Goal: Task Accomplishment & Management: Manage account settings

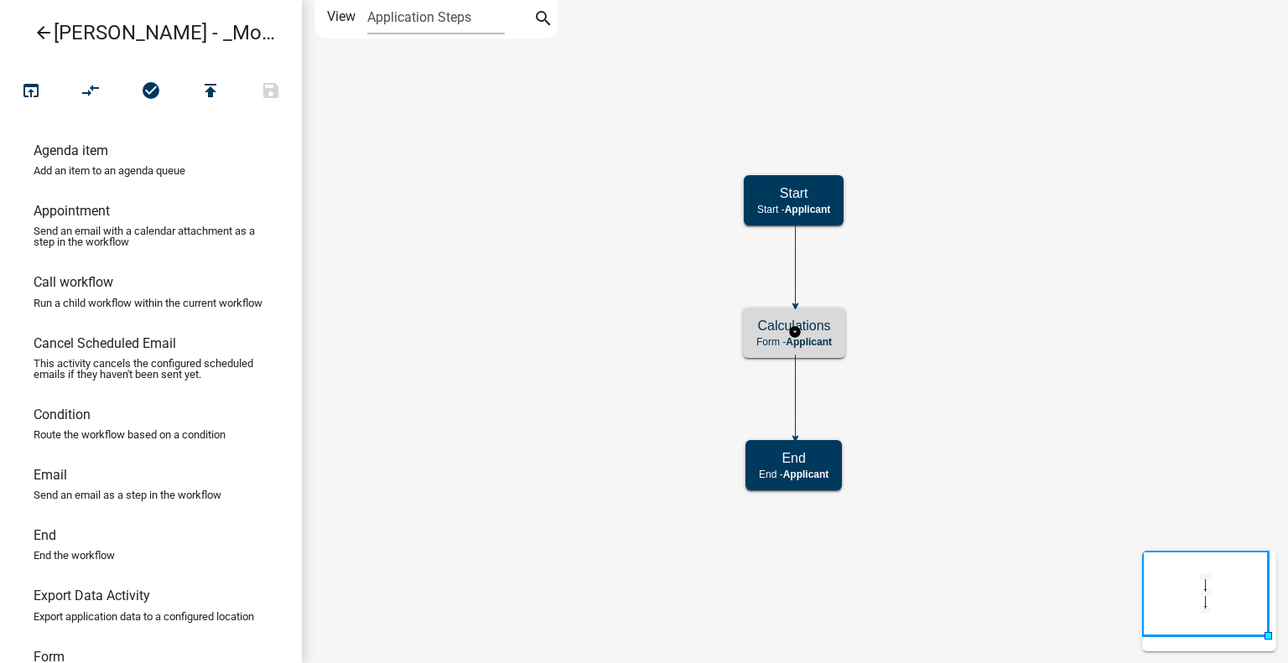
click at [768, 326] on h5 "Calculations" at bounding box center [793, 326] width 75 height 16
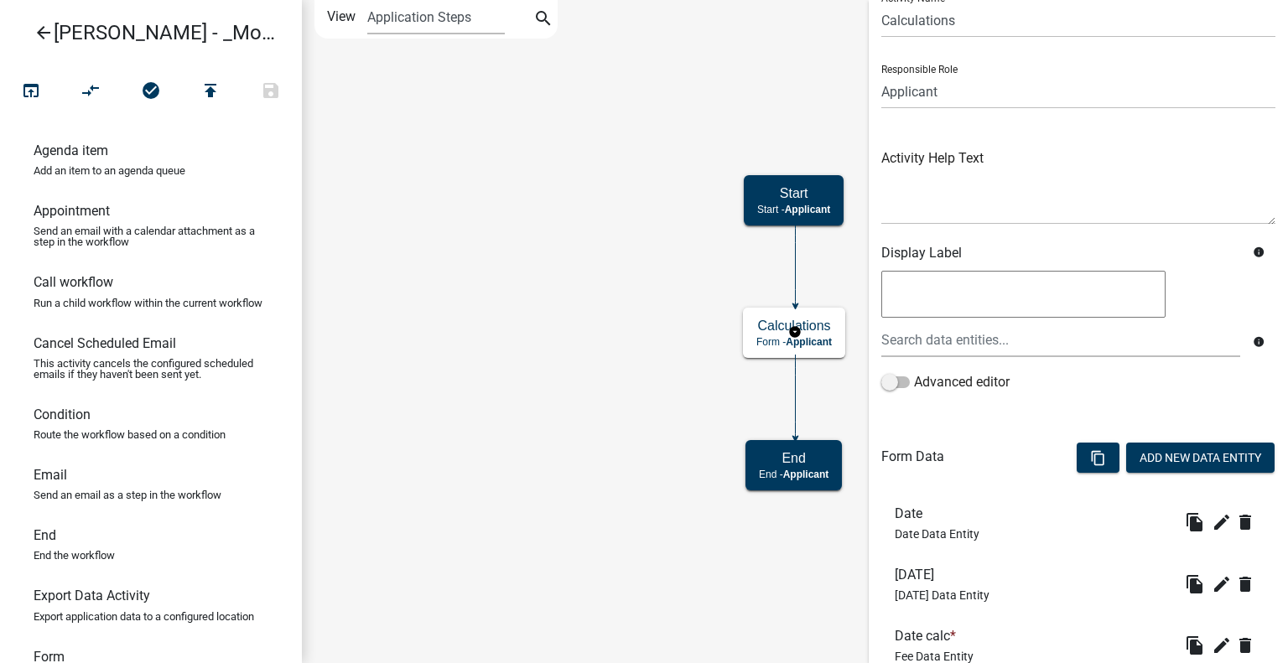
scroll to position [252, 0]
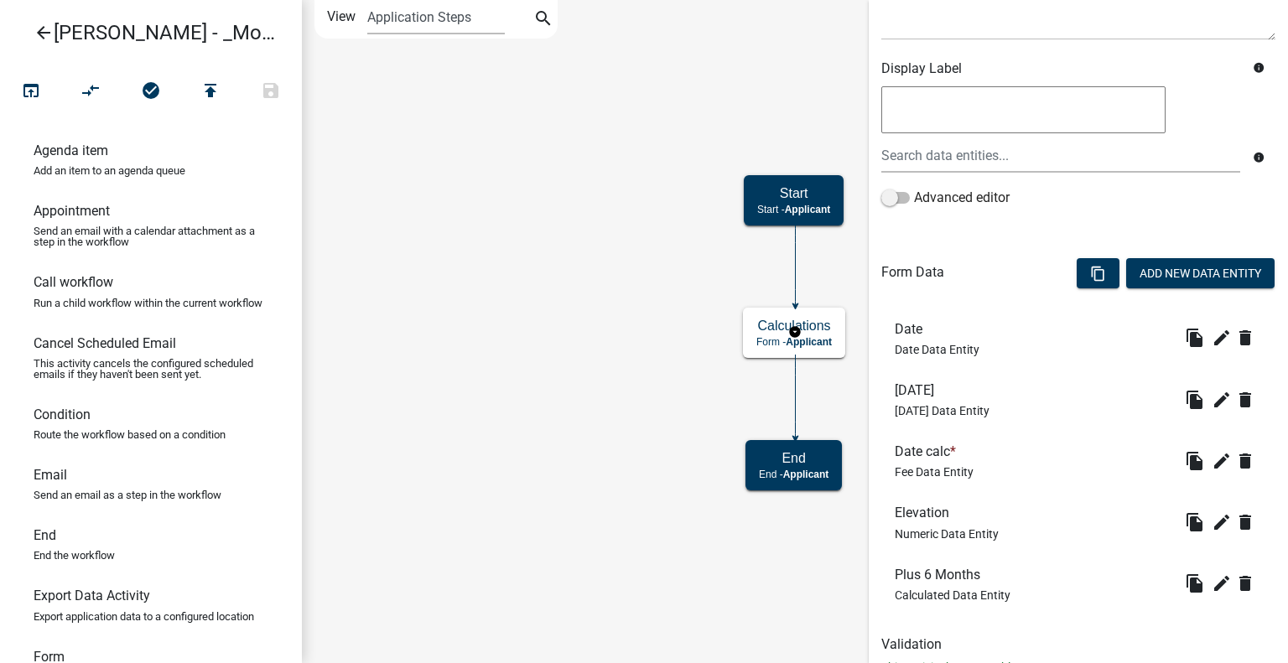
click at [913, 449] on h6 "Date calc *" at bounding box center [934, 452] width 79 height 16
click at [1213, 464] on icon "edit" at bounding box center [1222, 461] width 20 height 20
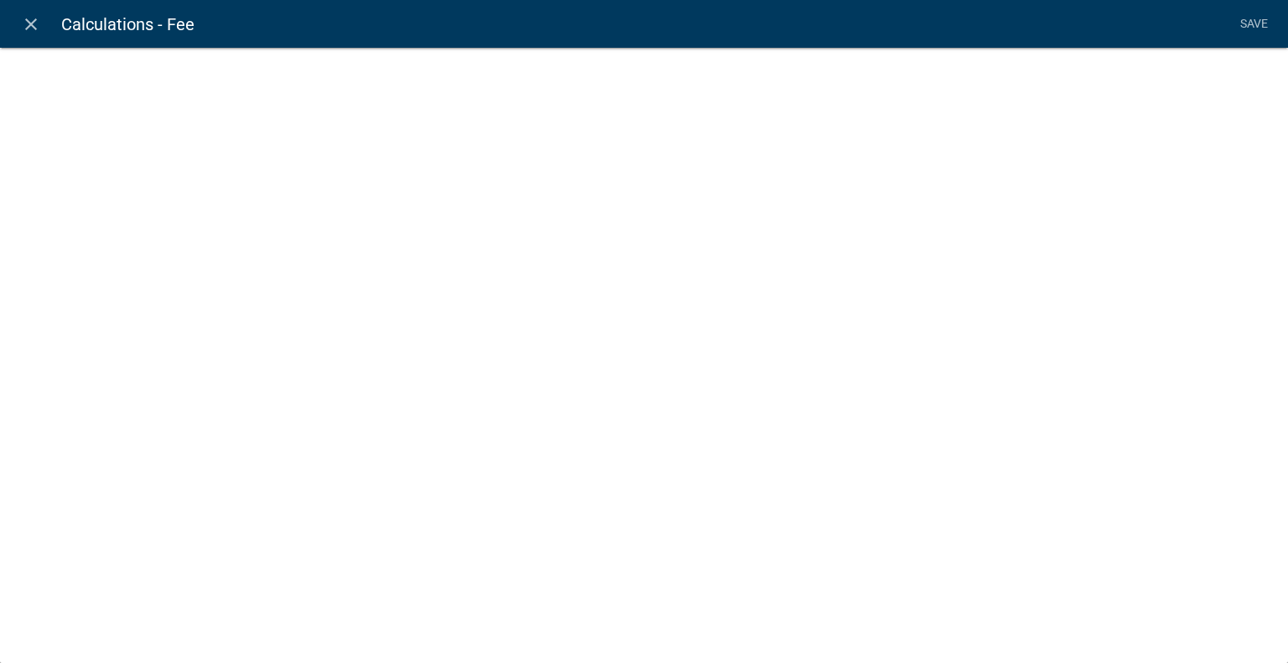
select select "fee"
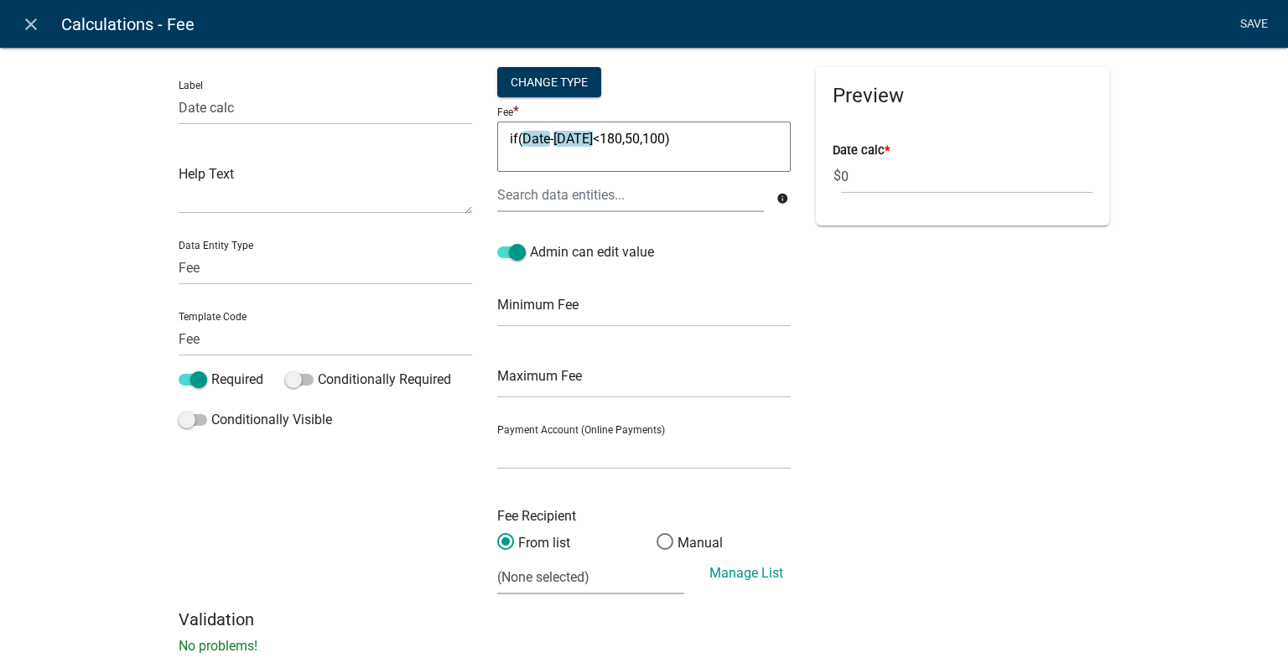
click at [1258, 27] on link "Save" at bounding box center [1254, 24] width 42 height 32
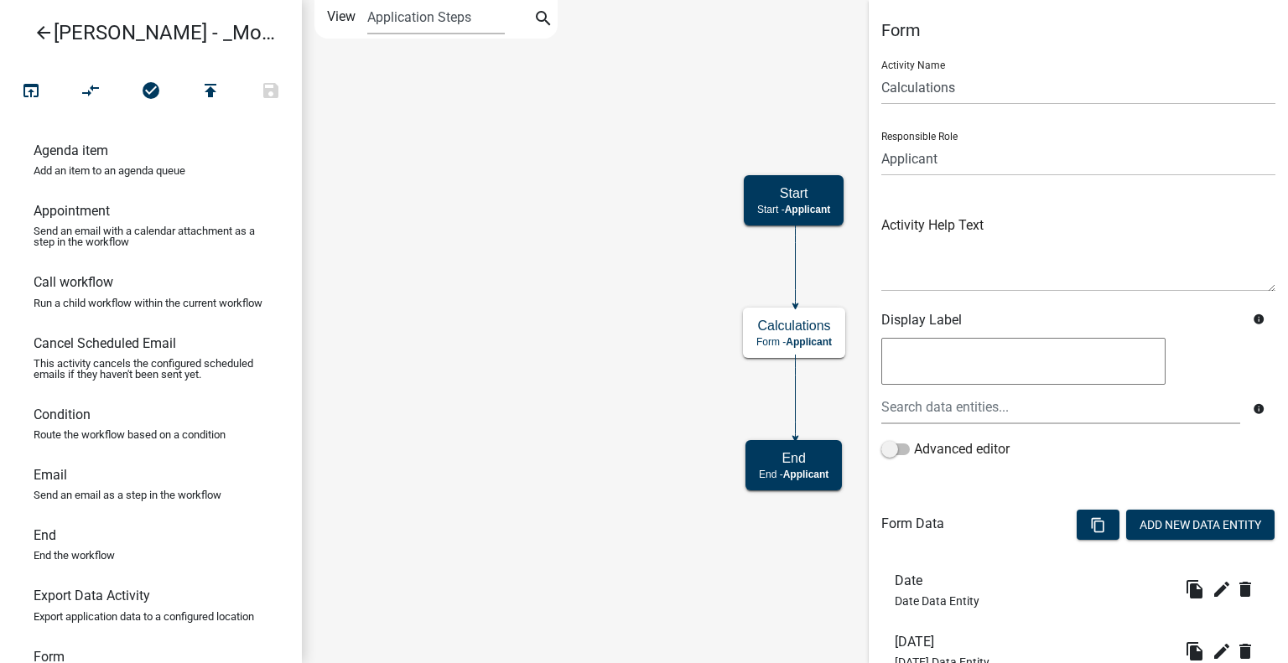
scroll to position [312, 0]
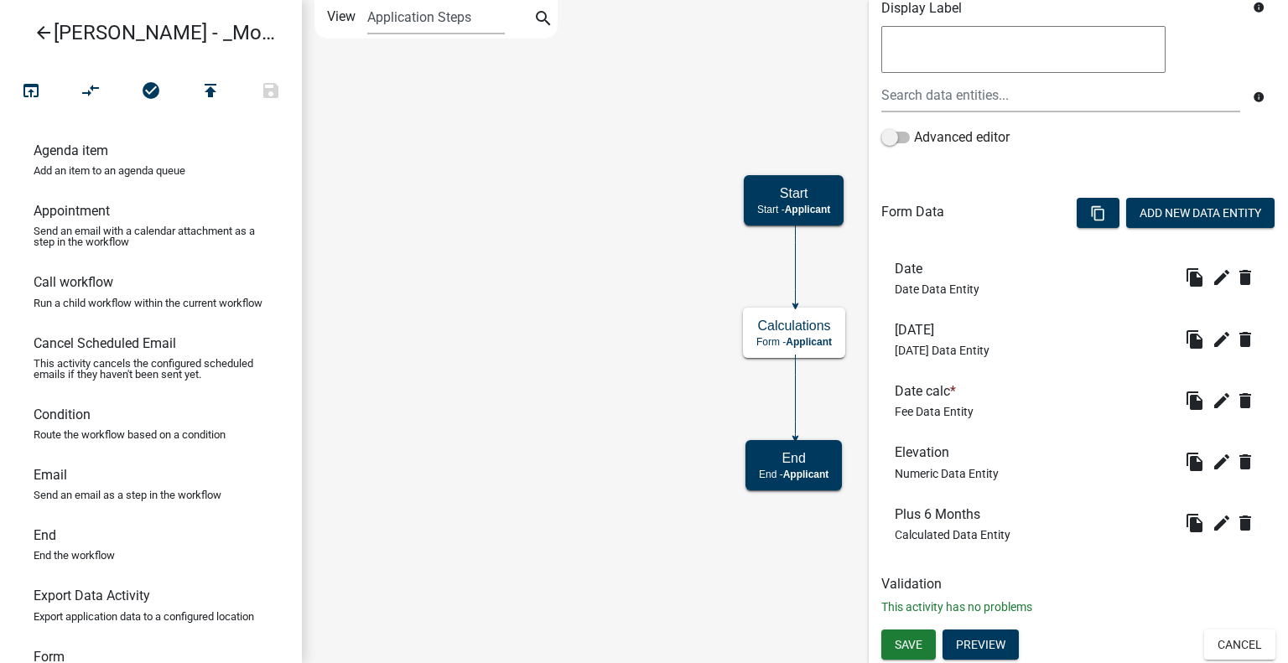
click at [922, 450] on h6 "Elevation" at bounding box center [947, 452] width 104 height 16
click at [1212, 465] on icon "edit" at bounding box center [1222, 462] width 20 height 20
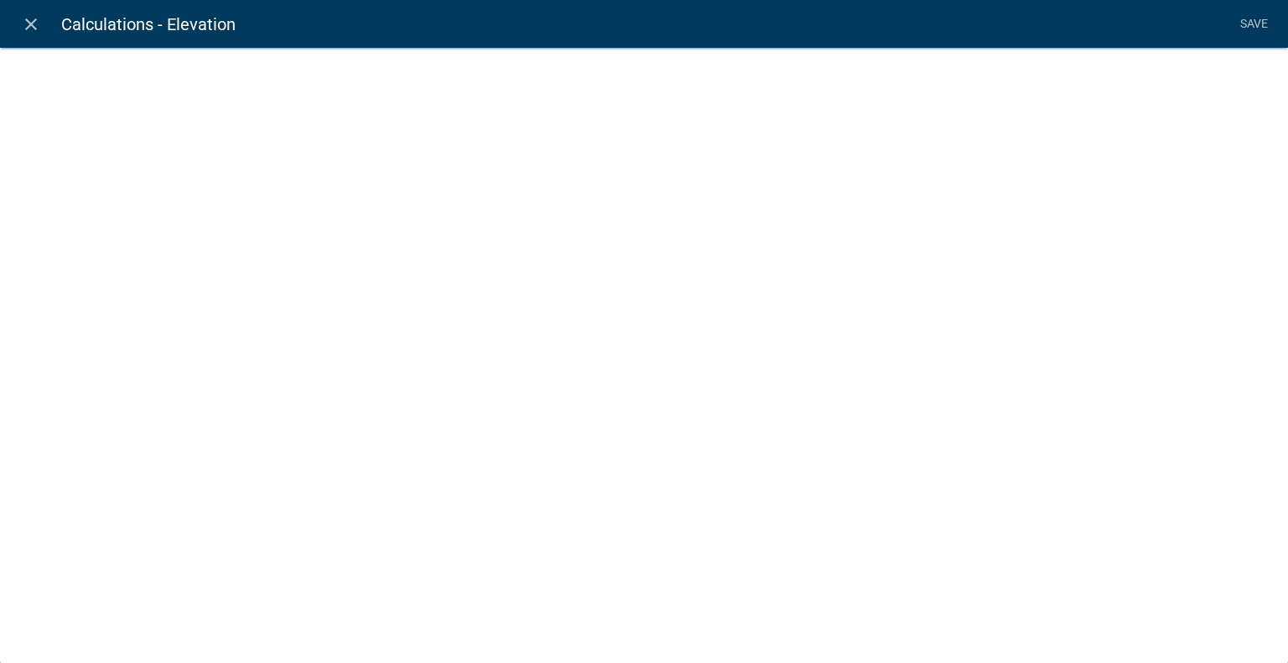
select select "numeric-data"
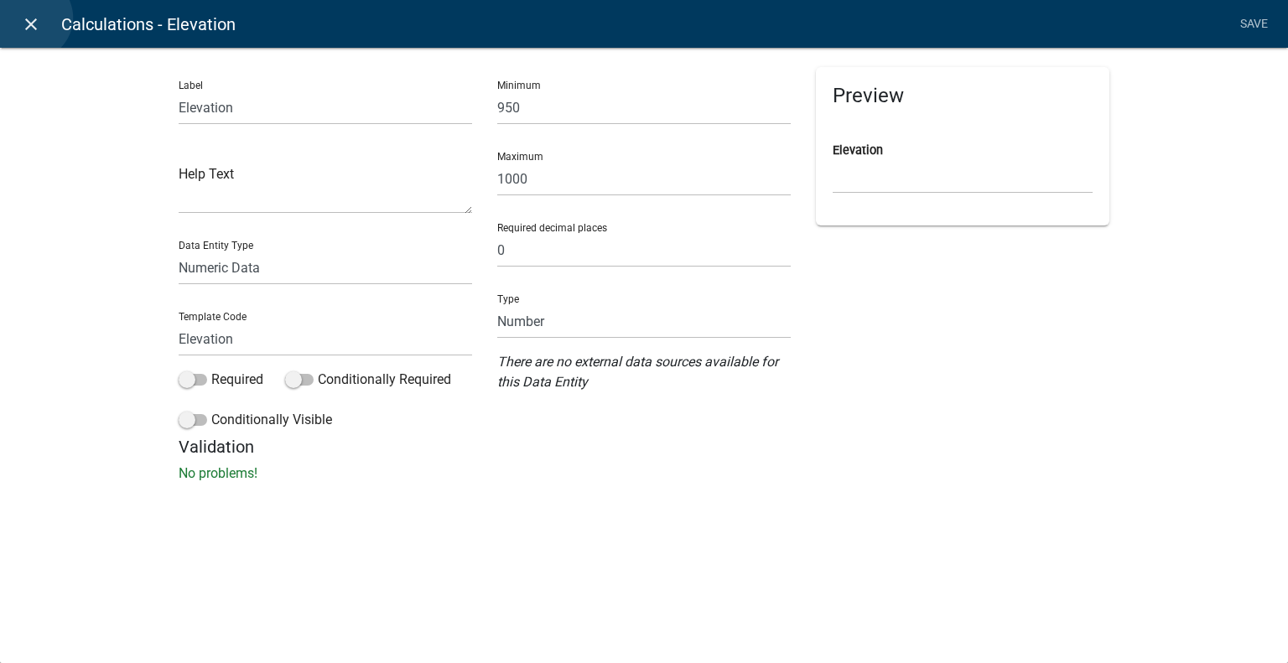
click at [30, 18] on icon "close" at bounding box center [31, 24] width 20 height 20
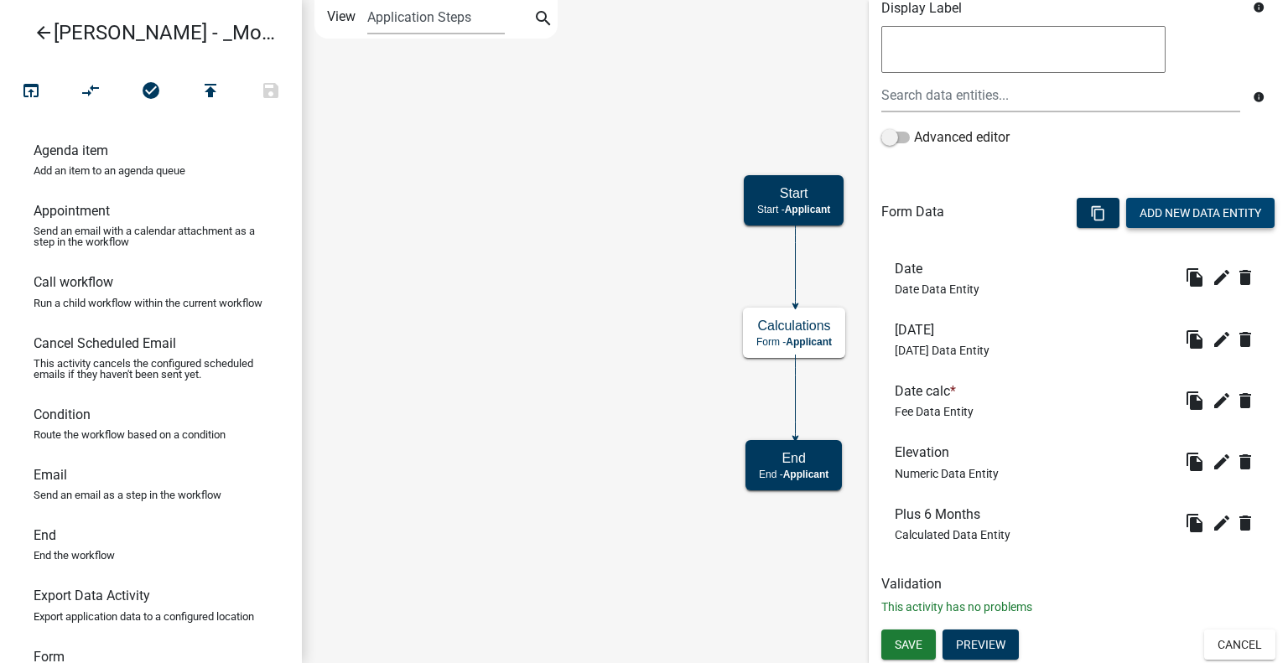
click at [1194, 212] on button "Add New Data Entity" at bounding box center [1200, 213] width 148 height 30
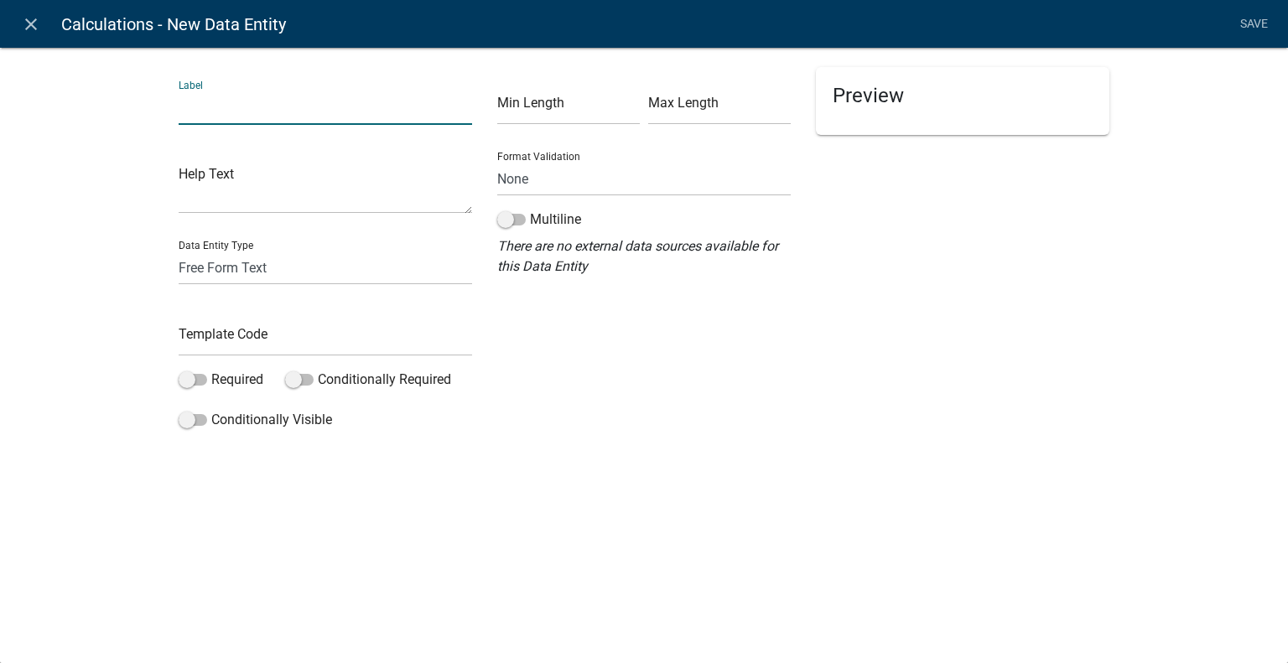
click at [267, 106] on input "text" at bounding box center [325, 108] width 293 height 34
type input "Flood Zone"
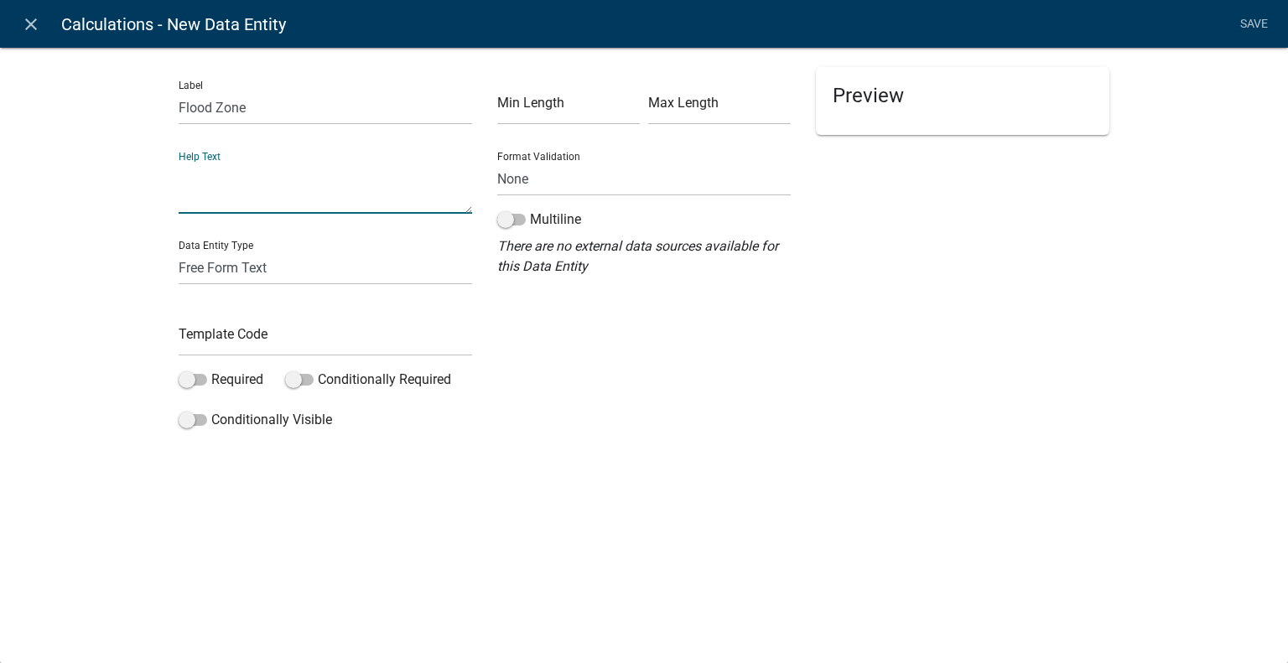
click at [234, 207] on textarea at bounding box center [325, 188] width 293 height 52
click at [247, 271] on select "Free Form Text Document Display Entity Value Fee Numeric Data Date Map Sketch D…" at bounding box center [325, 268] width 293 height 34
click at [1261, 29] on li "Save" at bounding box center [1254, 24] width 42 height 32
click at [1258, 24] on li "Save" at bounding box center [1254, 24] width 42 height 32
click at [870, 107] on h5 "Preview" at bounding box center [963, 96] width 260 height 24
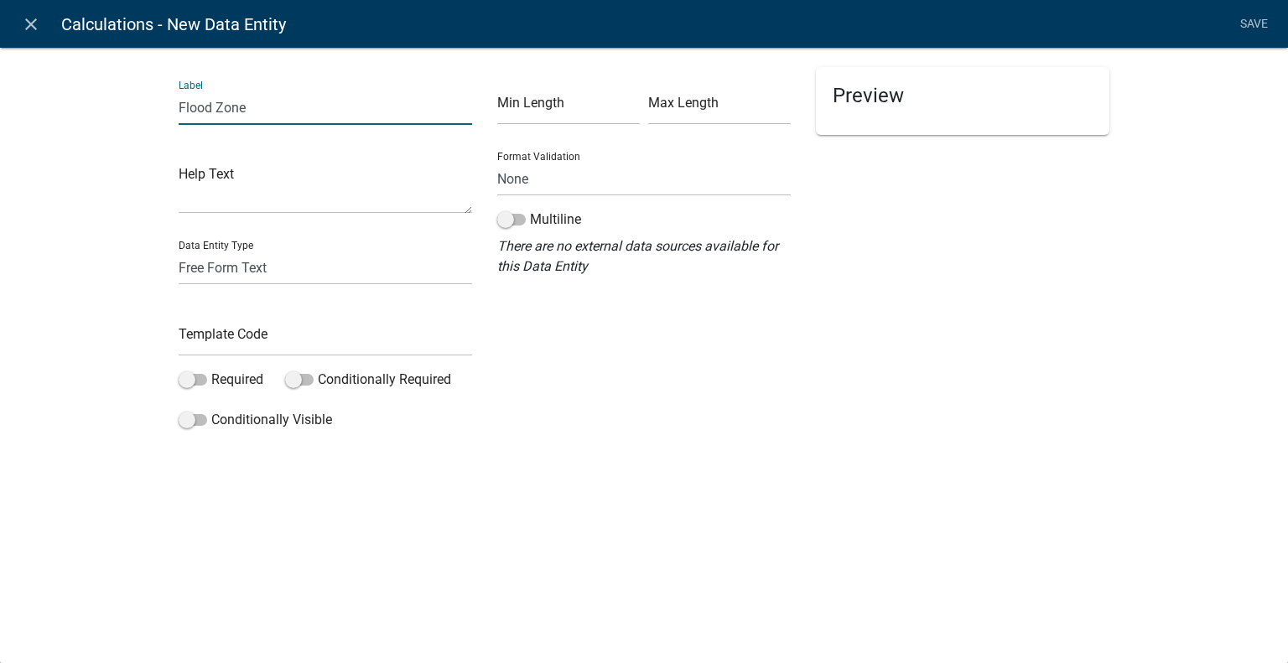
click at [306, 113] on input "Flood Zone" at bounding box center [325, 108] width 293 height 34
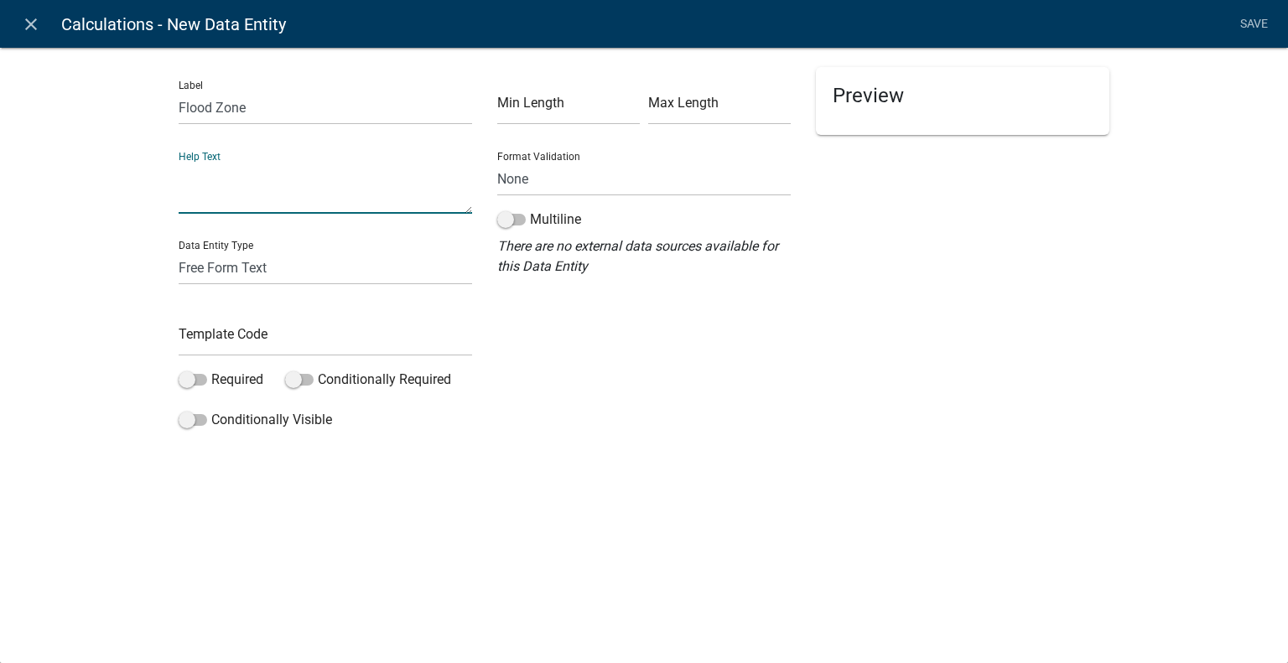
click at [235, 183] on textarea at bounding box center [325, 188] width 293 height 52
click at [291, 267] on select "Free Form Text Document Display Entity Value Fee Numeric Data Date Map Sketch D…" at bounding box center [325, 268] width 293 height 34
select select "calculated-value"
click at [179, 251] on select "Free Form Text Document Display Entity Value Fee Numeric Data Date Map Sketch D…" at bounding box center [325, 268] width 293 height 34
select select "calculated-value"
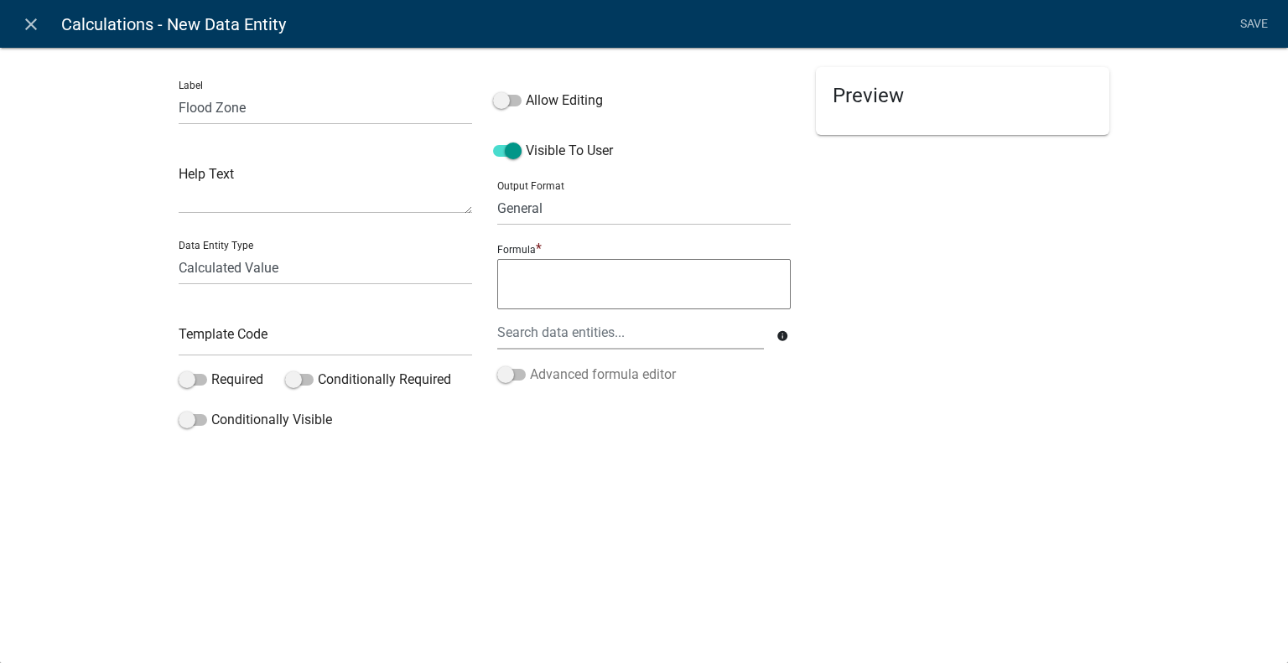
click at [511, 380] on span at bounding box center [511, 375] width 29 height 12
click at [530, 365] on input "Advanced formula editor" at bounding box center [530, 365] width 0 height 0
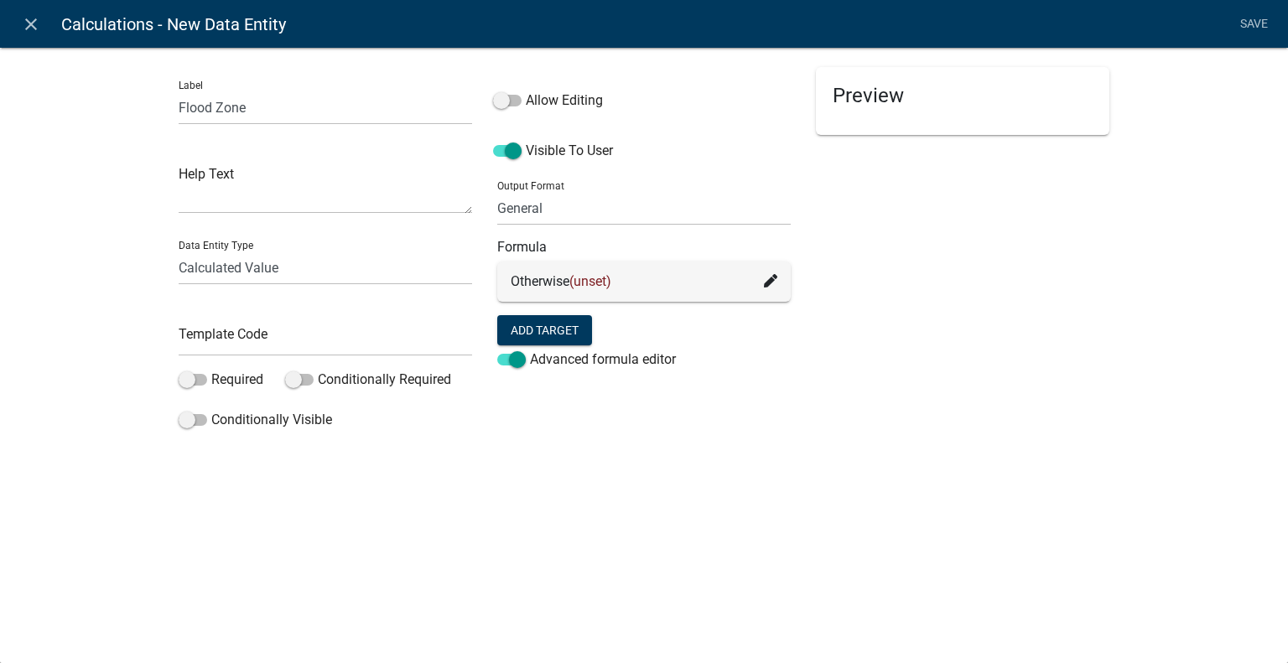
click at [768, 281] on icon at bounding box center [770, 280] width 13 height 13
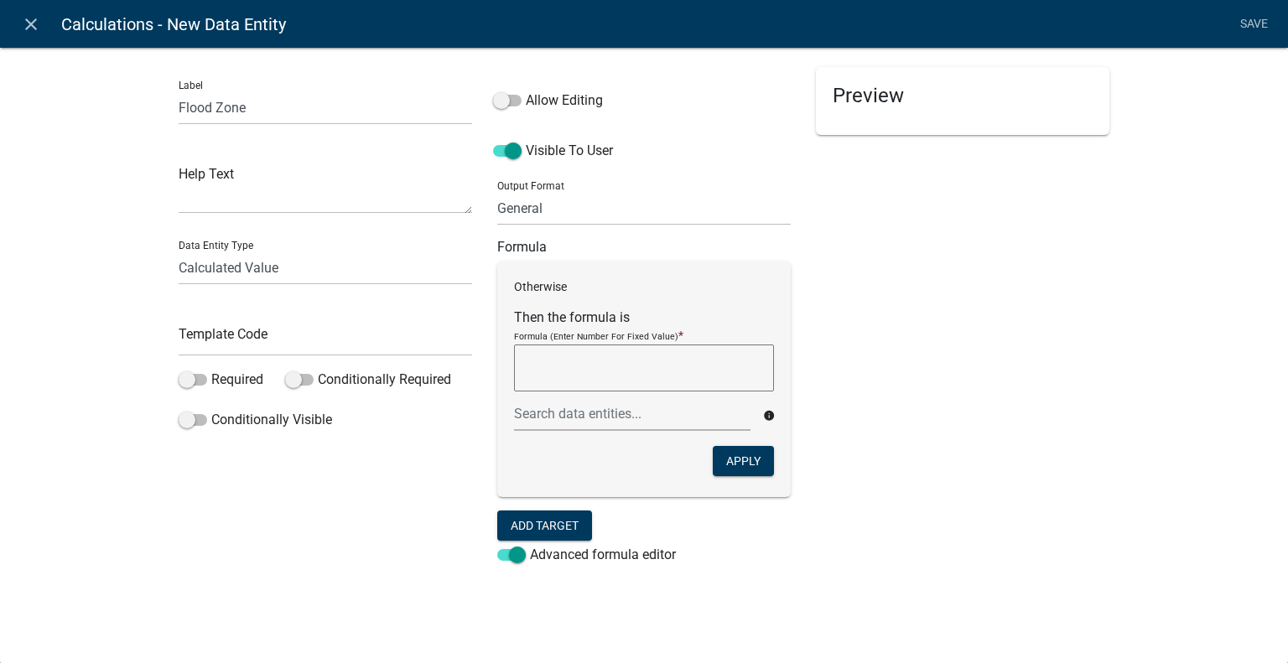
click at [905, 334] on div "Preview" at bounding box center [962, 334] width 319 height 535
click at [913, 227] on div "Preview" at bounding box center [962, 334] width 319 height 535
click at [728, 162] on div "Visible To User" at bounding box center [644, 142] width 302 height 50
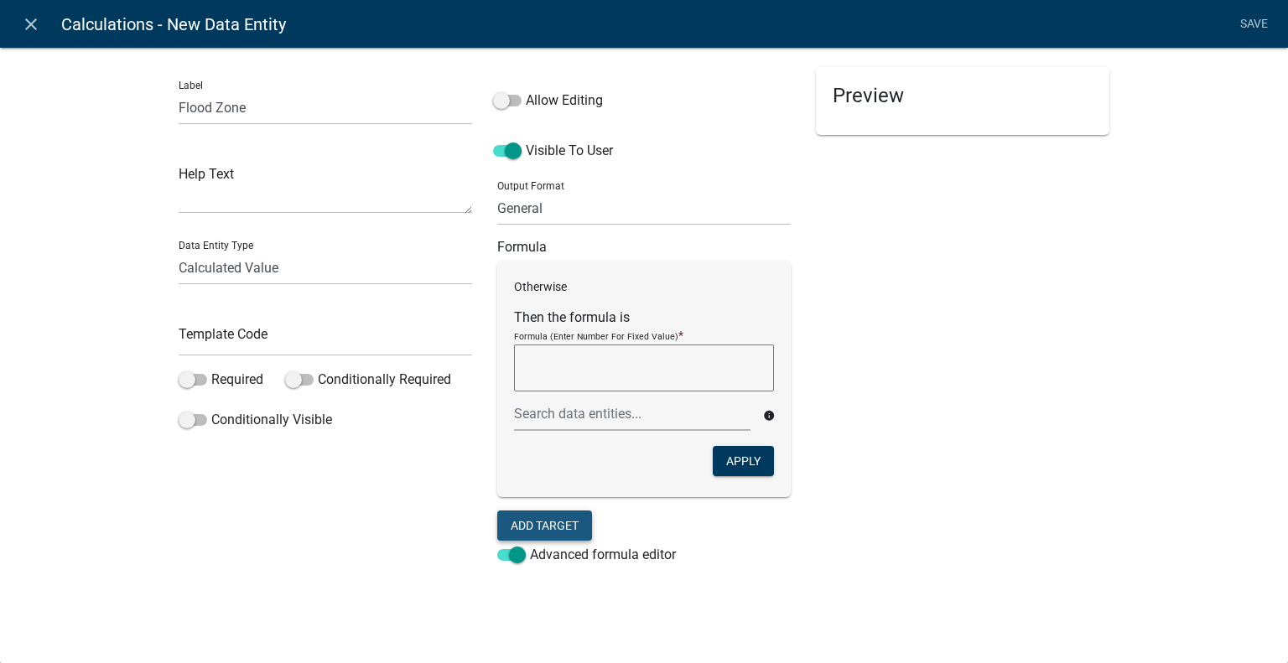
click at [550, 517] on button "Add Target" at bounding box center [544, 526] width 95 height 30
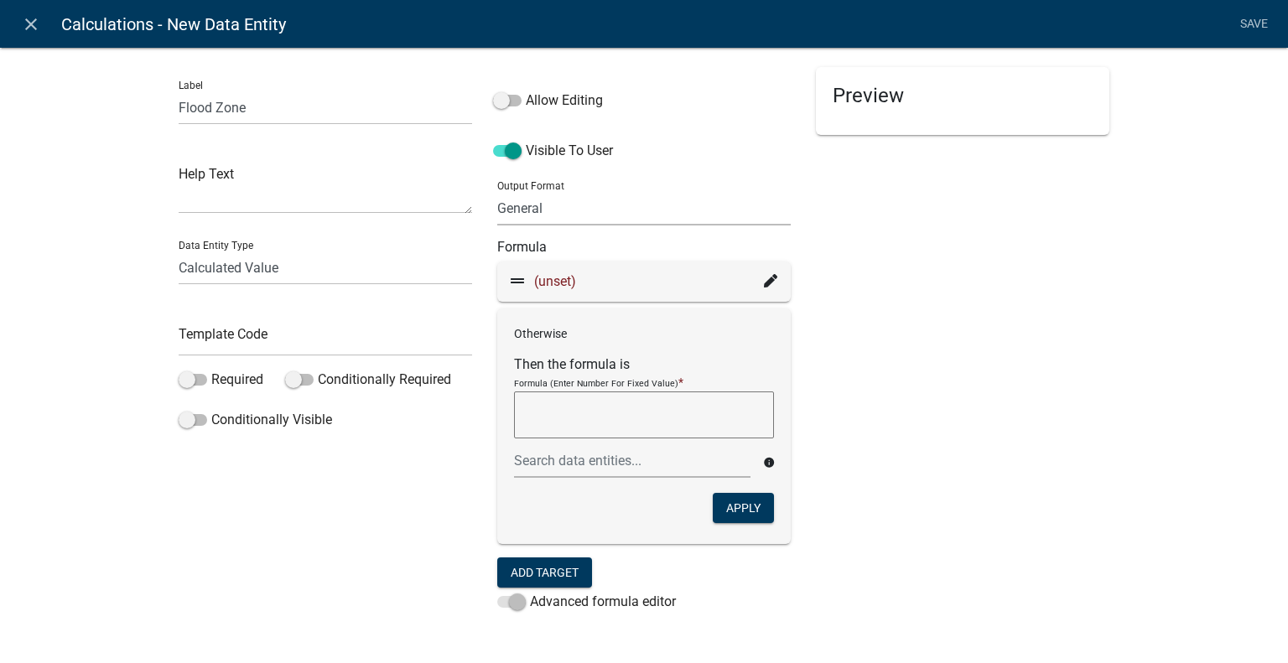
click at [544, 200] on select "General Text Number Decimal Date Date & Time" at bounding box center [643, 208] width 293 height 34
click at [969, 439] on div "Preview" at bounding box center [962, 358] width 319 height 582
click at [228, 348] on input "text" at bounding box center [325, 339] width 293 height 34
type input "FloodZone"
click at [504, 601] on span at bounding box center [511, 602] width 29 height 12
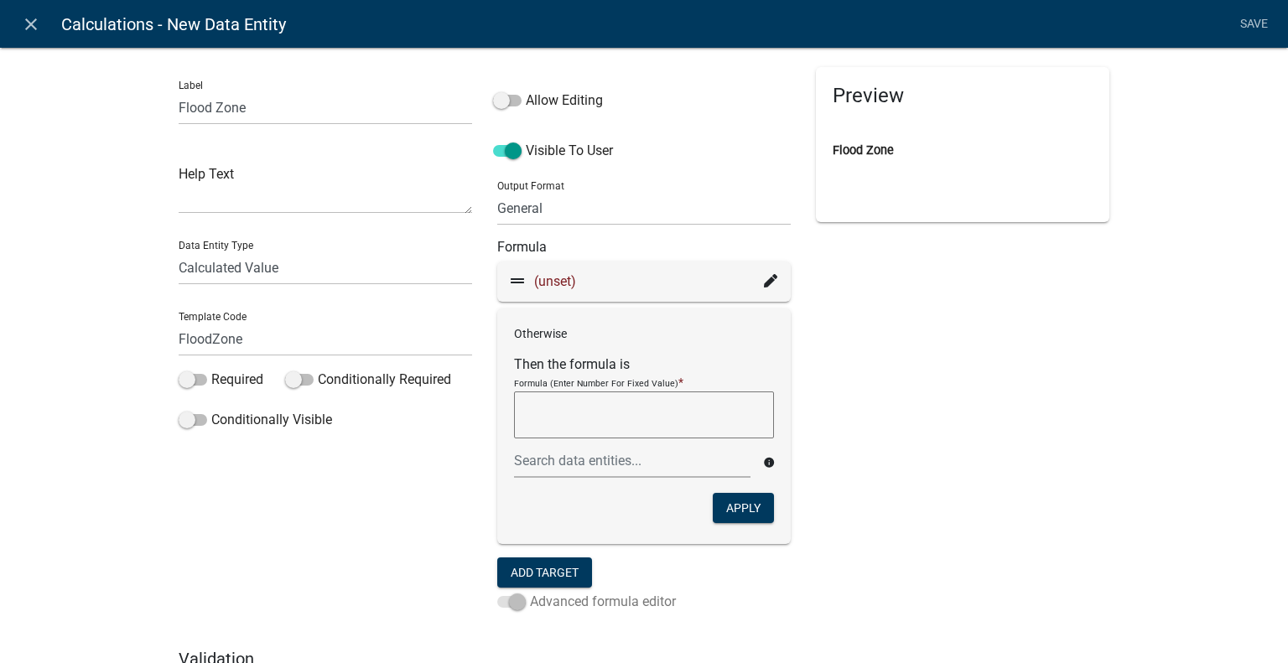
click at [504, 601] on span at bounding box center [511, 602] width 29 height 12
click at [28, 22] on icon "close" at bounding box center [31, 24] width 20 height 20
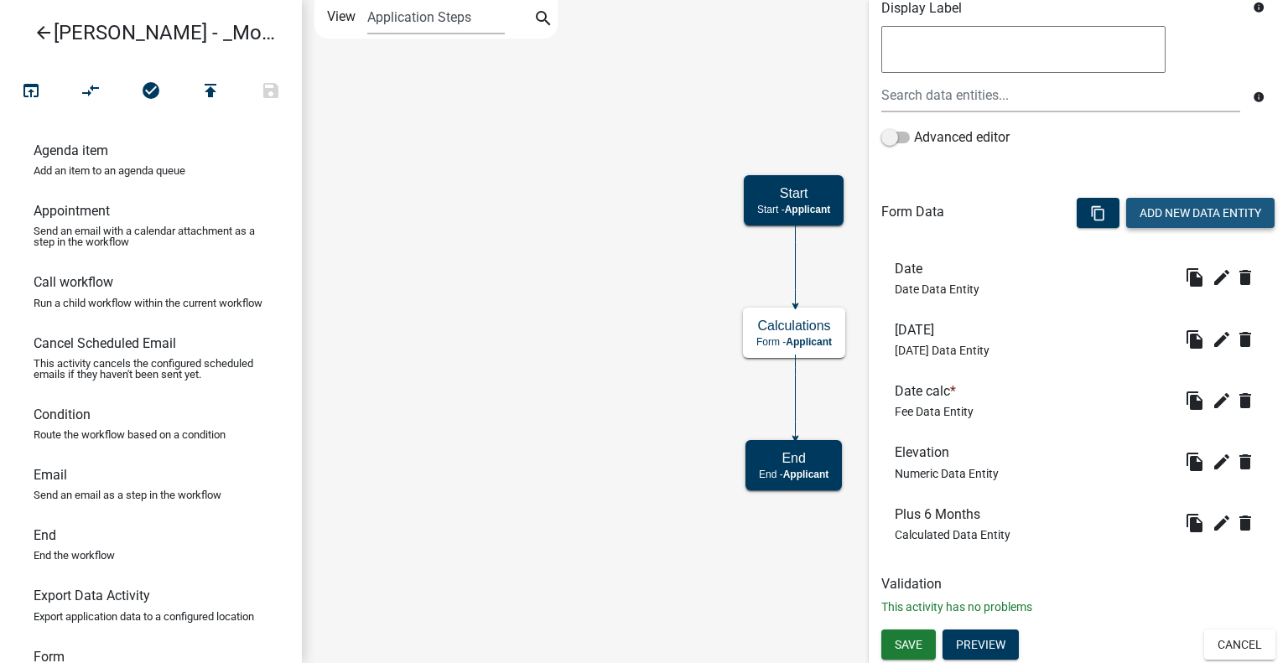
click at [1155, 219] on button "Add New Data Entity" at bounding box center [1200, 213] width 148 height 30
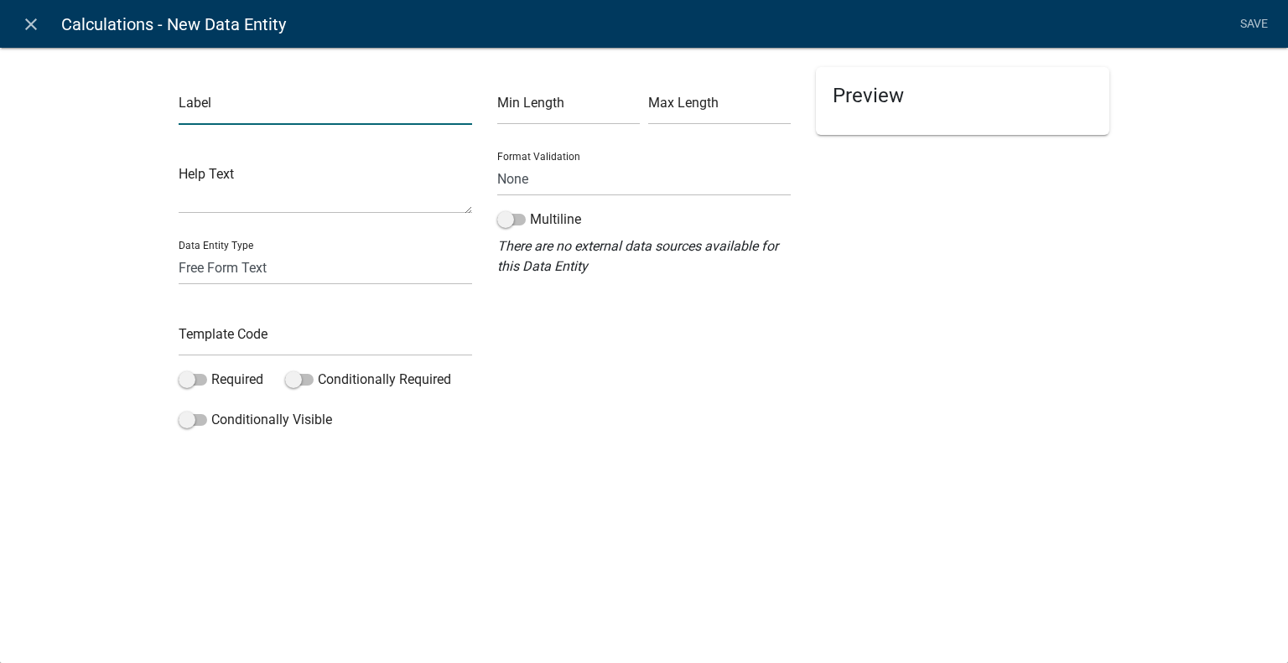
click at [249, 110] on input "text" at bounding box center [325, 108] width 293 height 34
type input "Flood Zone"
click at [257, 327] on input "text" at bounding box center [325, 339] width 293 height 34
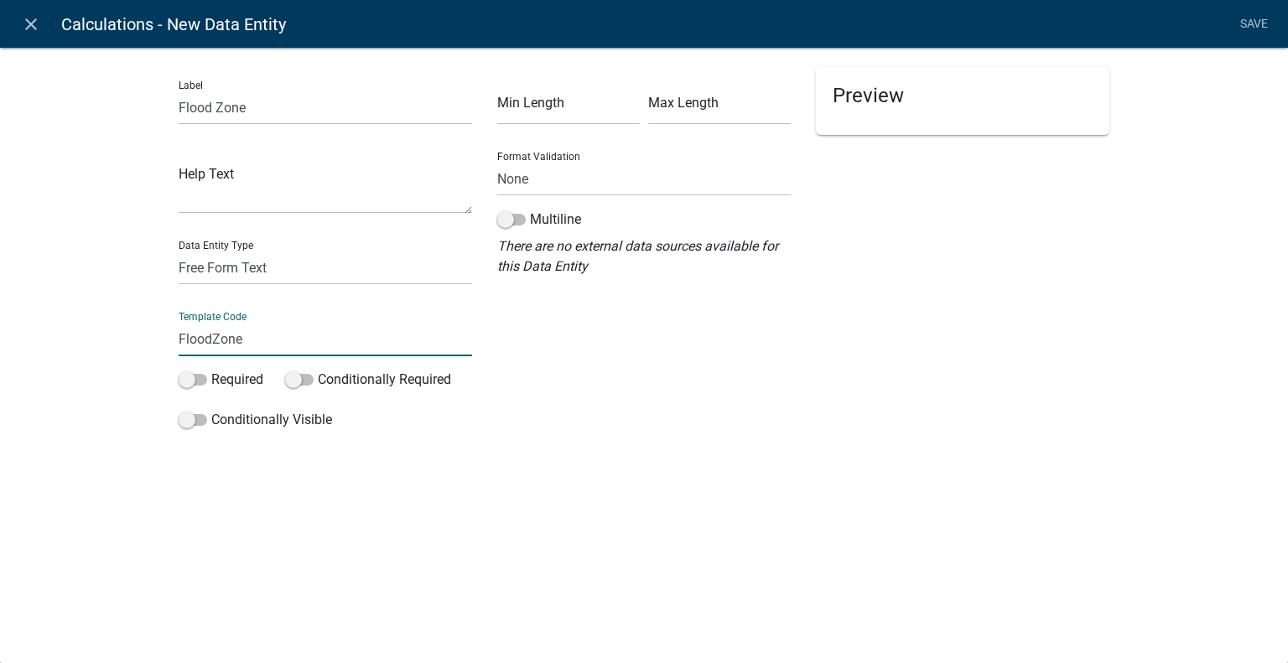
type input "FloodZone"
click at [241, 267] on select "Free Form Text Document Display Entity Value Fee Numeric Data Date Map Sketch D…" at bounding box center [325, 268] width 293 height 34
select select "calculated-value"
click at [179, 251] on select "Free Form Text Document Display Entity Value Fee Numeric Data Date Map Sketch D…" at bounding box center [325, 268] width 293 height 34
select select "calculated-value"
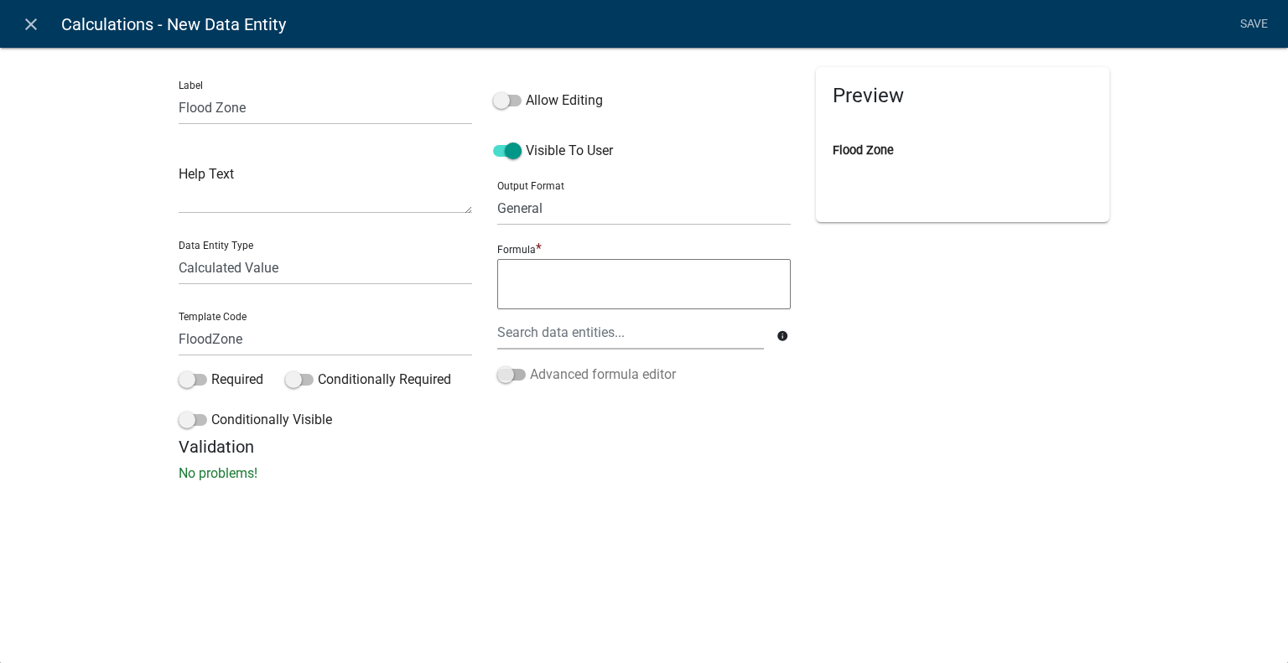
click at [506, 373] on span at bounding box center [511, 375] width 29 height 12
click at [530, 365] on input "Advanced formula editor" at bounding box center [530, 365] width 0 height 0
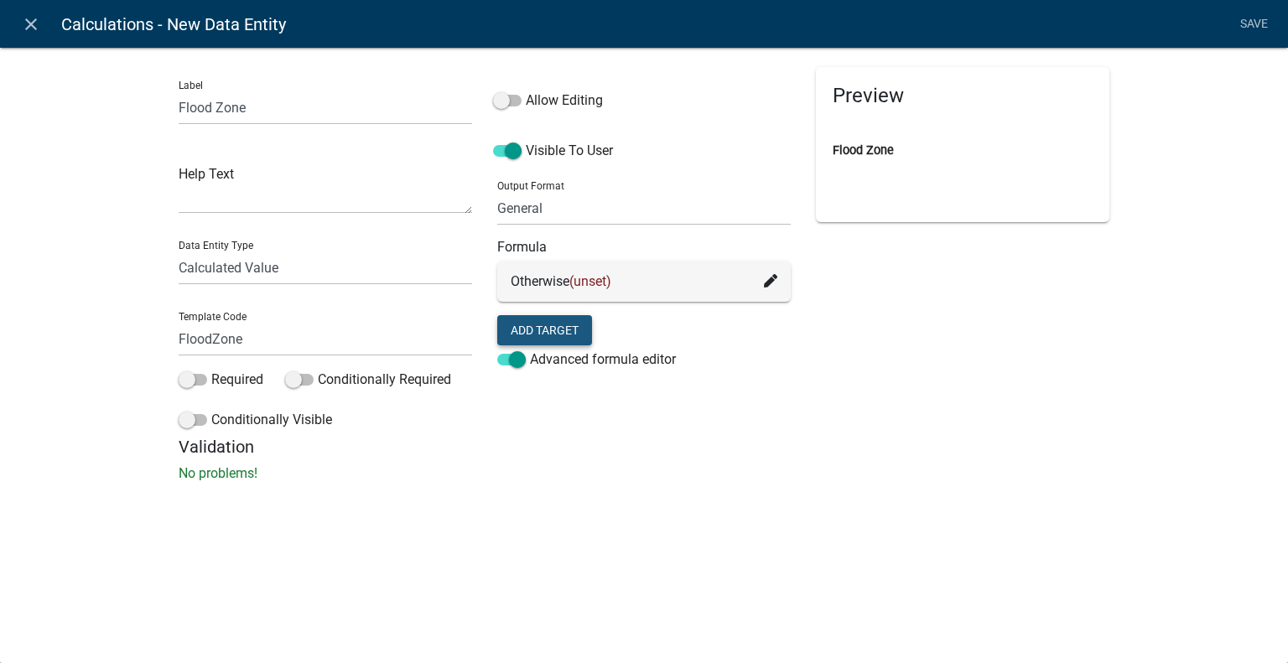
click at [515, 323] on button "Add Target" at bounding box center [544, 330] width 95 height 30
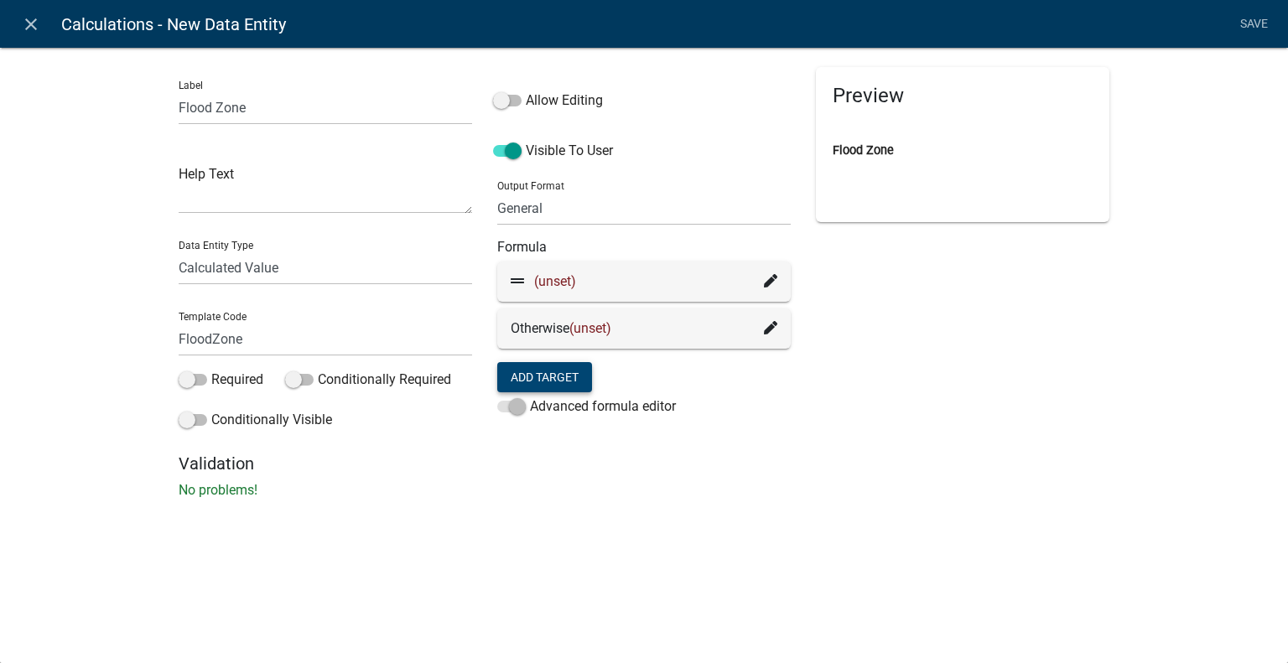
click at [771, 278] on icon at bounding box center [770, 280] width 13 height 13
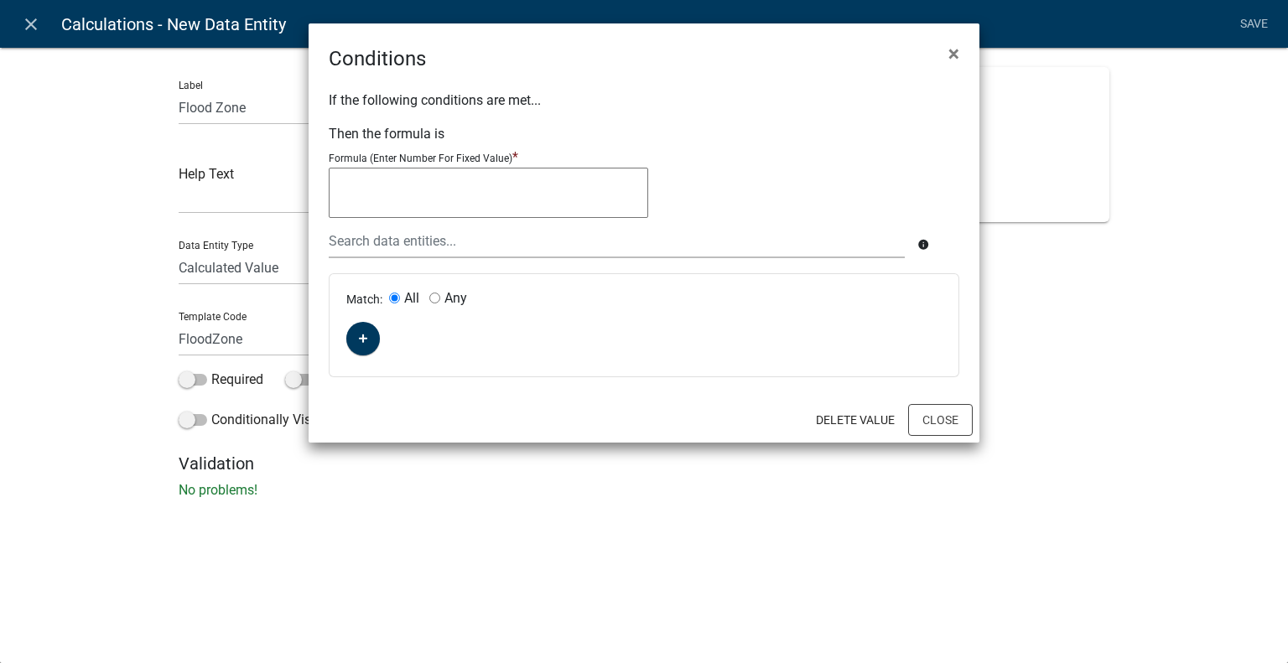
click at [439, 211] on textarea at bounding box center [488, 193] width 319 height 50
click at [356, 341] on button "button" at bounding box center [363, 339] width 34 height 34
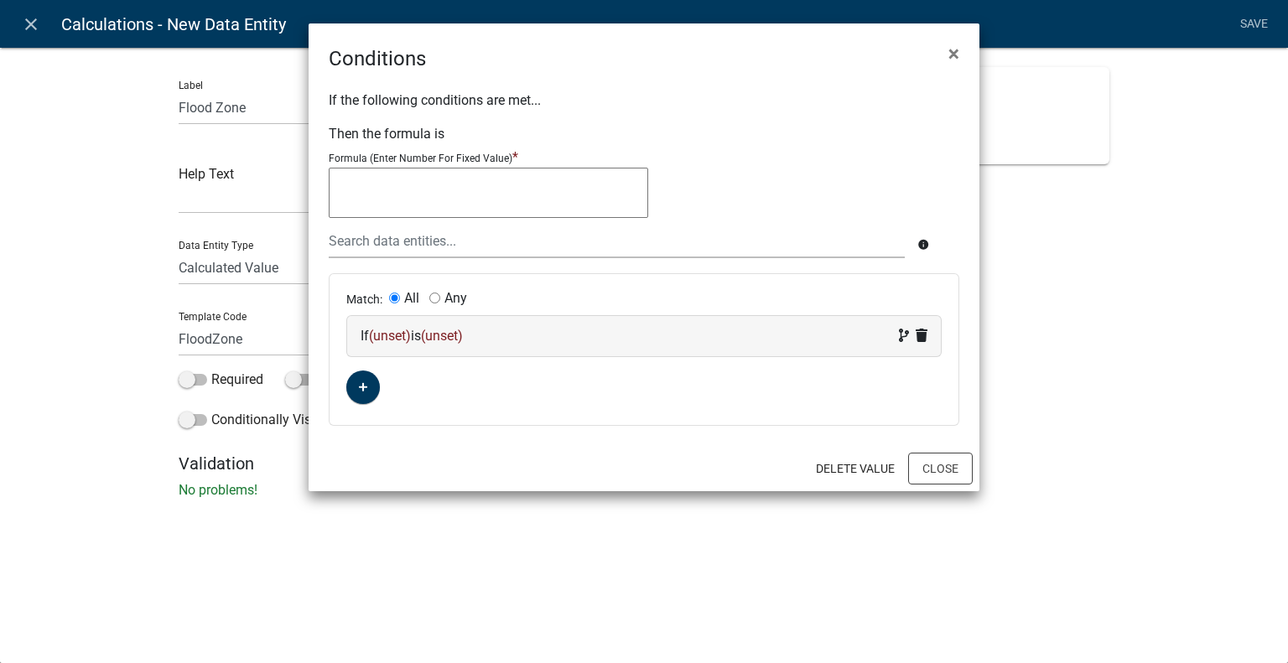
click at [385, 338] on span "(unset)" at bounding box center [390, 336] width 42 height 16
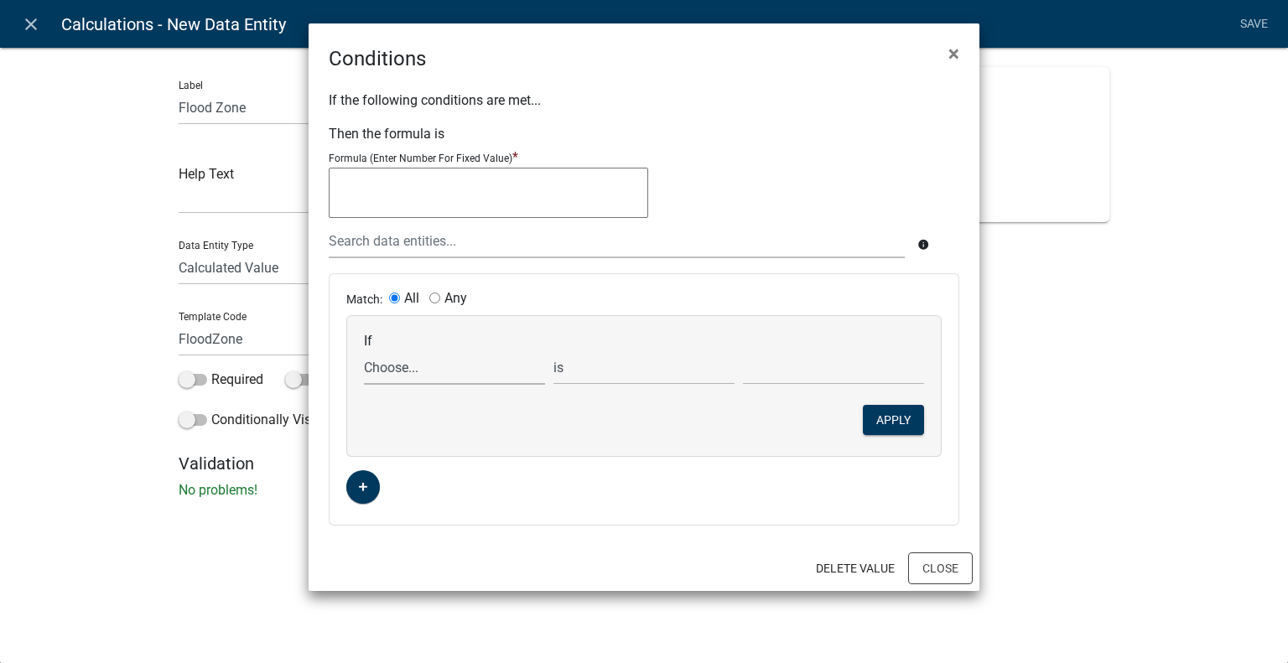
click at [406, 371] on select "Choose... ALL_FEE_RECIPIENTS APPLICATION_ID APPLICATION_NUMBER APPLICATION_STAT…" at bounding box center [454, 368] width 181 height 34
select select "9: Elevation"
click at [364, 351] on select "Choose... ALL_FEE_RECIPIENTS APPLICATION_ID APPLICATION_NUMBER APPLICATION_STAT…" at bounding box center [454, 368] width 181 height 34
click at [644, 373] on select "is is not exists does not exist is greater than is less than contains does not …" at bounding box center [643, 368] width 181 height 34
select select "2: >"
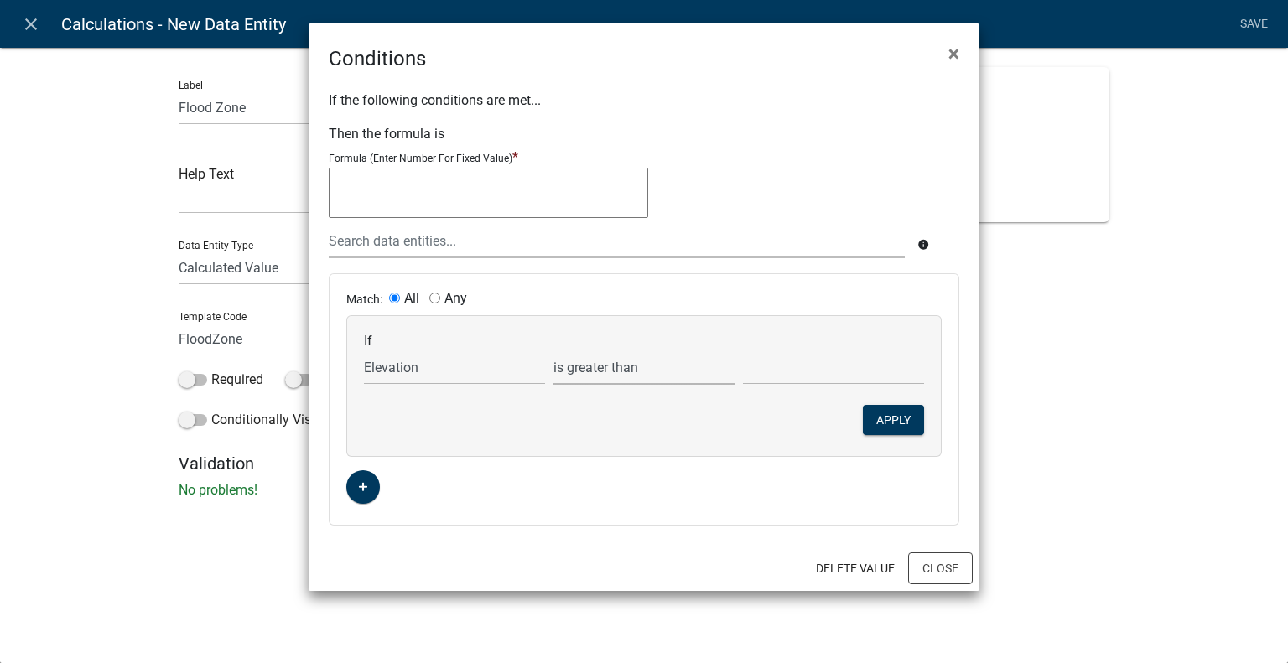
click at [553, 351] on select "is is not exists does not exist is greater than is less than contains does not …" at bounding box center [643, 368] width 181 height 34
click at [756, 375] on input "text" at bounding box center [833, 368] width 181 height 34
type input "949"
click at [362, 483] on icon "button" at bounding box center [363, 487] width 9 height 9
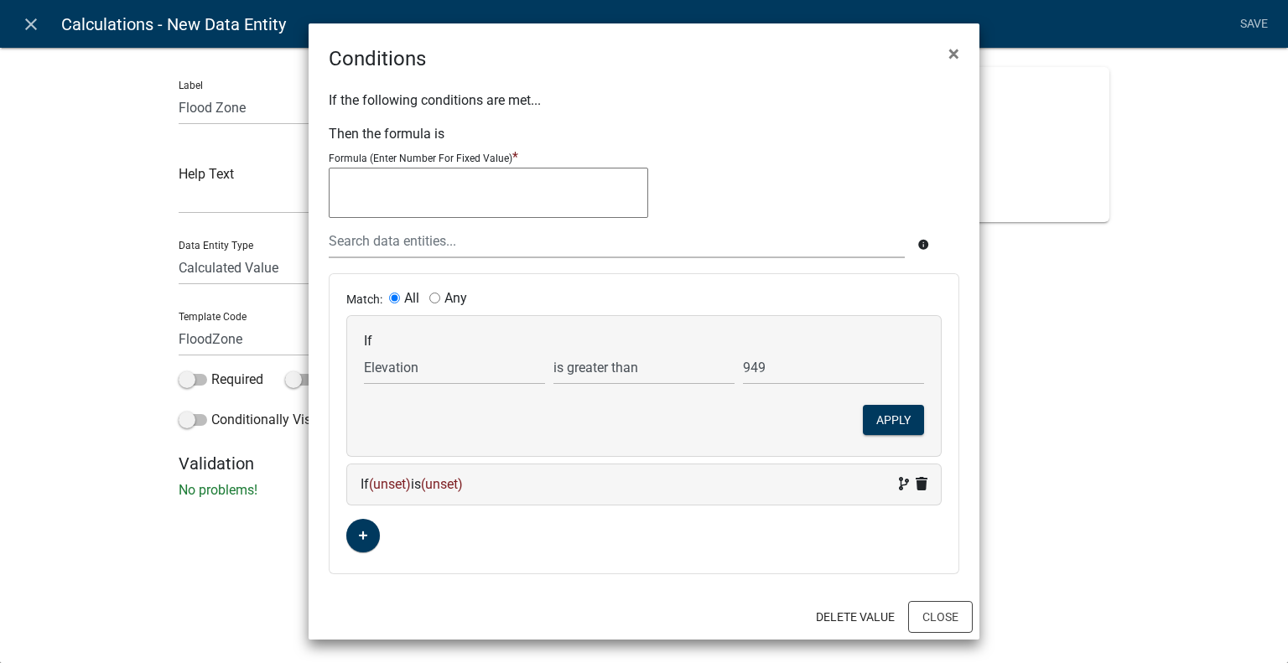
click at [397, 482] on span "(unset)" at bounding box center [390, 484] width 42 height 16
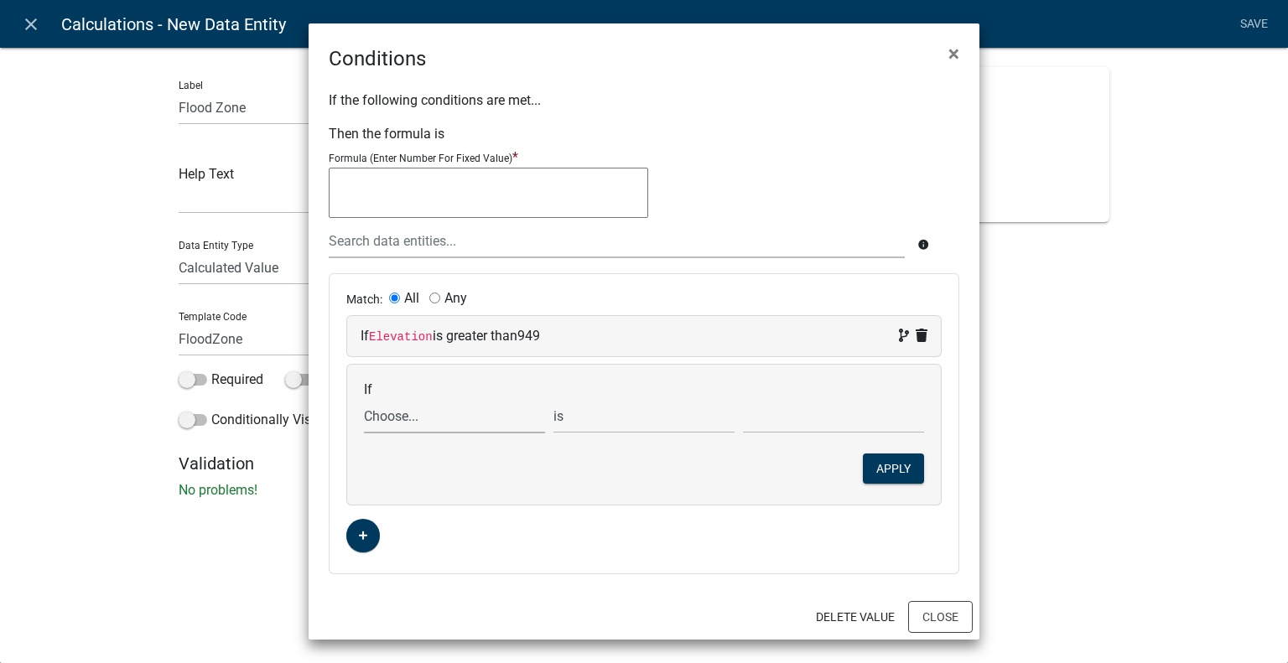
click at [408, 412] on select "Choose... ALL_FEE_RECIPIENTS APPLICATION_ID APPLICATION_NUMBER APPLICATION_STAT…" at bounding box center [454, 416] width 181 height 34
select select "9: Elevation"
click at [364, 399] on select "Choose... ALL_FEE_RECIPIENTS APPLICATION_ID APPLICATION_NUMBER APPLICATION_STAT…" at bounding box center [454, 416] width 181 height 34
click at [641, 422] on select "is is not exists does not exist is greater than is less than contains does not …" at bounding box center [643, 416] width 181 height 34
select select "3: <"
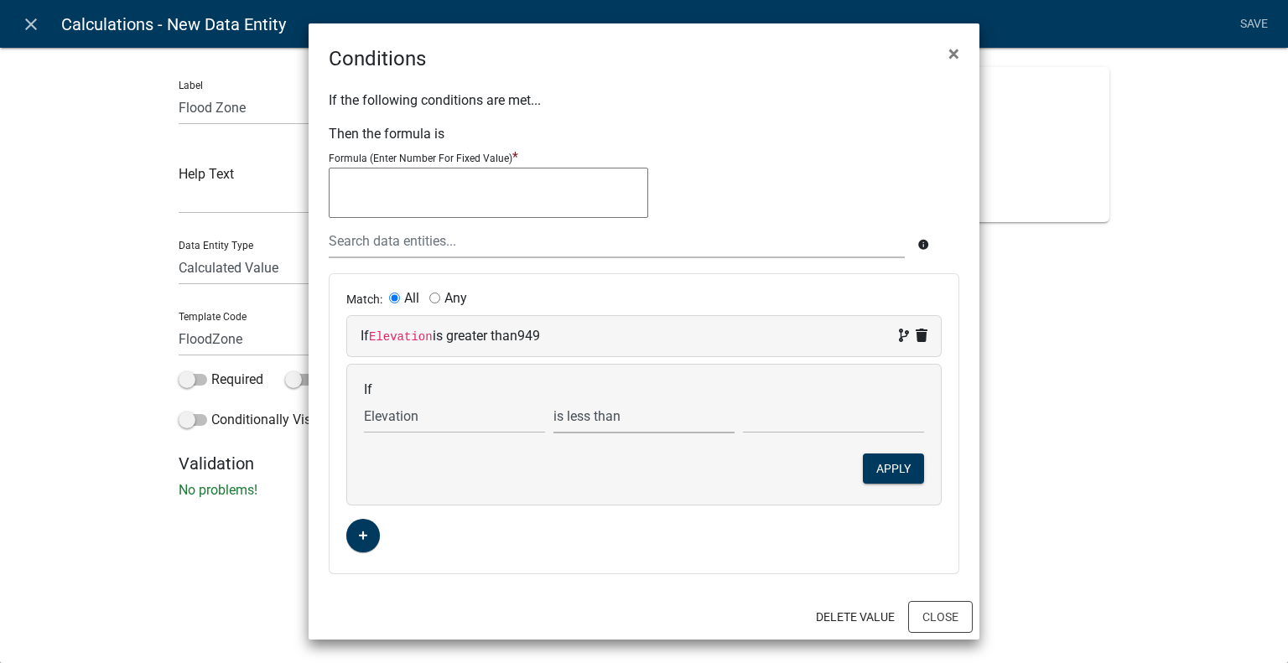
click at [553, 399] on select "is is not exists does not exist is greater than is less than contains does not …" at bounding box center [643, 416] width 181 height 34
click at [778, 415] on input "text" at bounding box center [833, 416] width 181 height 34
type input "961"
click at [647, 548] on div "Match: All Any If Elevation is greater than 949 If Choose... ALL_FEE_RECIPIENTS…" at bounding box center [644, 423] width 629 height 299
click at [899, 471] on button "Apply" at bounding box center [893, 469] width 61 height 30
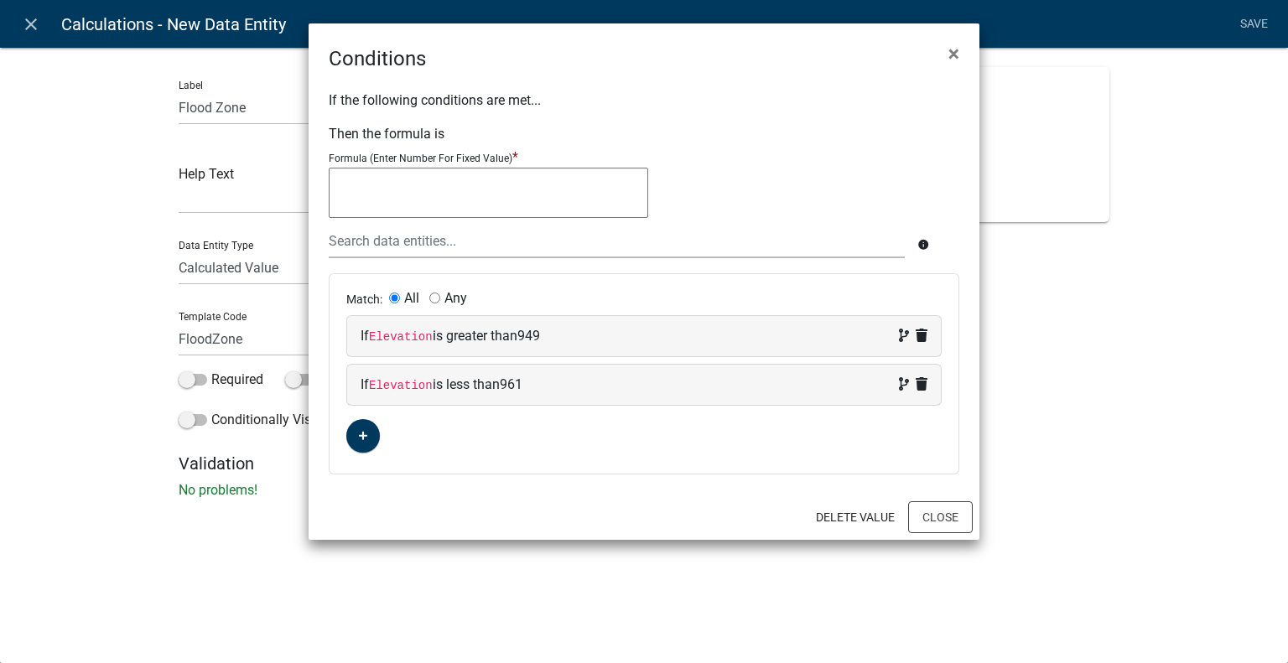
click at [396, 184] on textarea at bounding box center [488, 193] width 319 height 50
click at [470, 208] on textarea at bounding box center [488, 193] width 319 height 50
type textarea "100-year floodway"
click at [947, 506] on button "Close" at bounding box center [940, 517] width 65 height 32
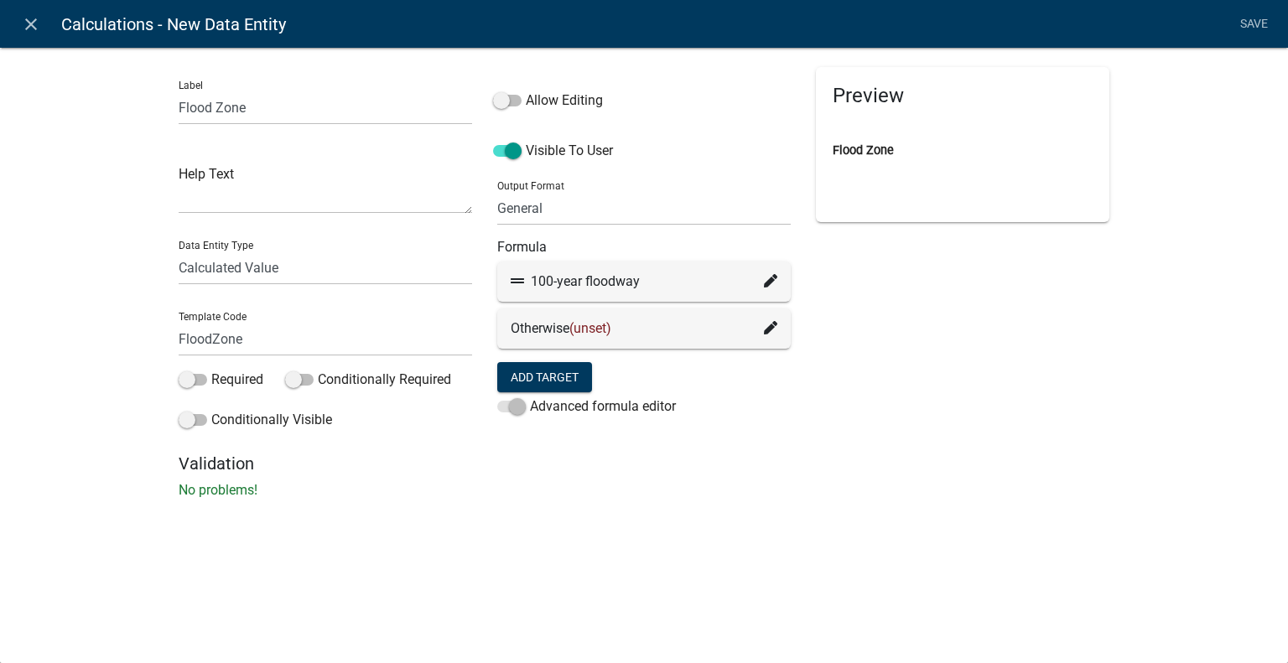
click at [553, 358] on form "Formula 100-year floodway Otherwise (unset) Add Target Advanced formula editor" at bounding box center [643, 331] width 293 height 184
click at [558, 371] on button "Add Target" at bounding box center [544, 377] width 95 height 30
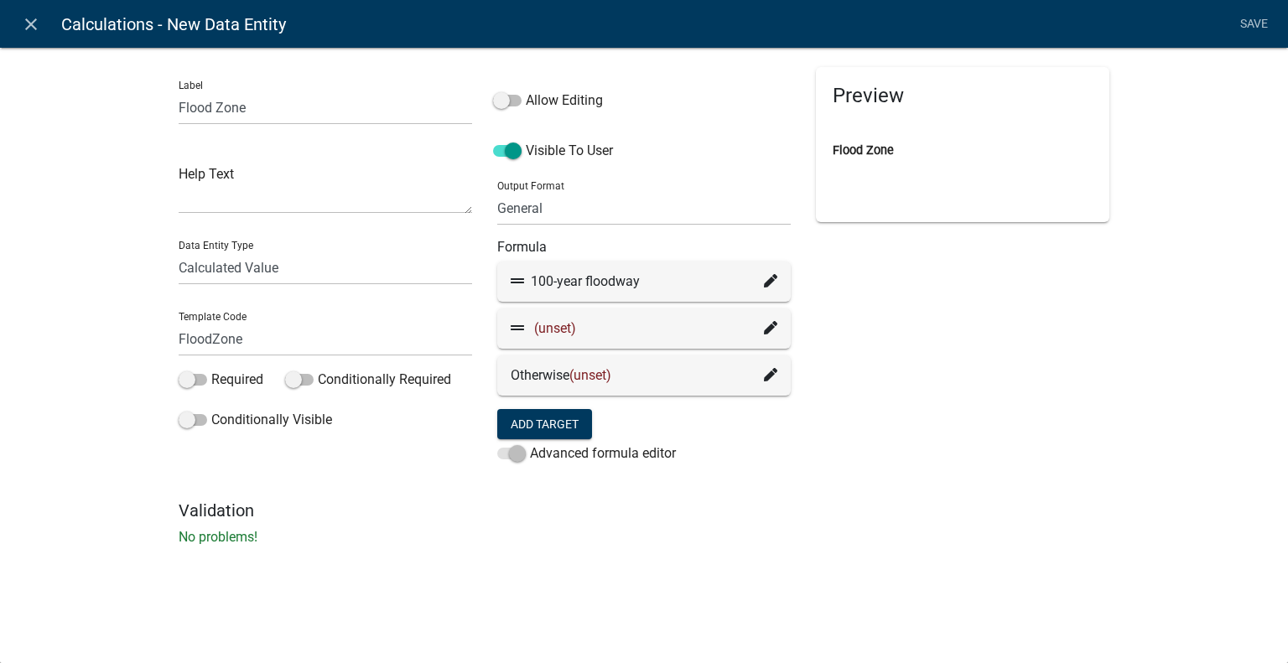
click at [593, 378] on span "(unset)" at bounding box center [590, 375] width 42 height 16
click at [774, 375] on icon at bounding box center [770, 374] width 13 height 13
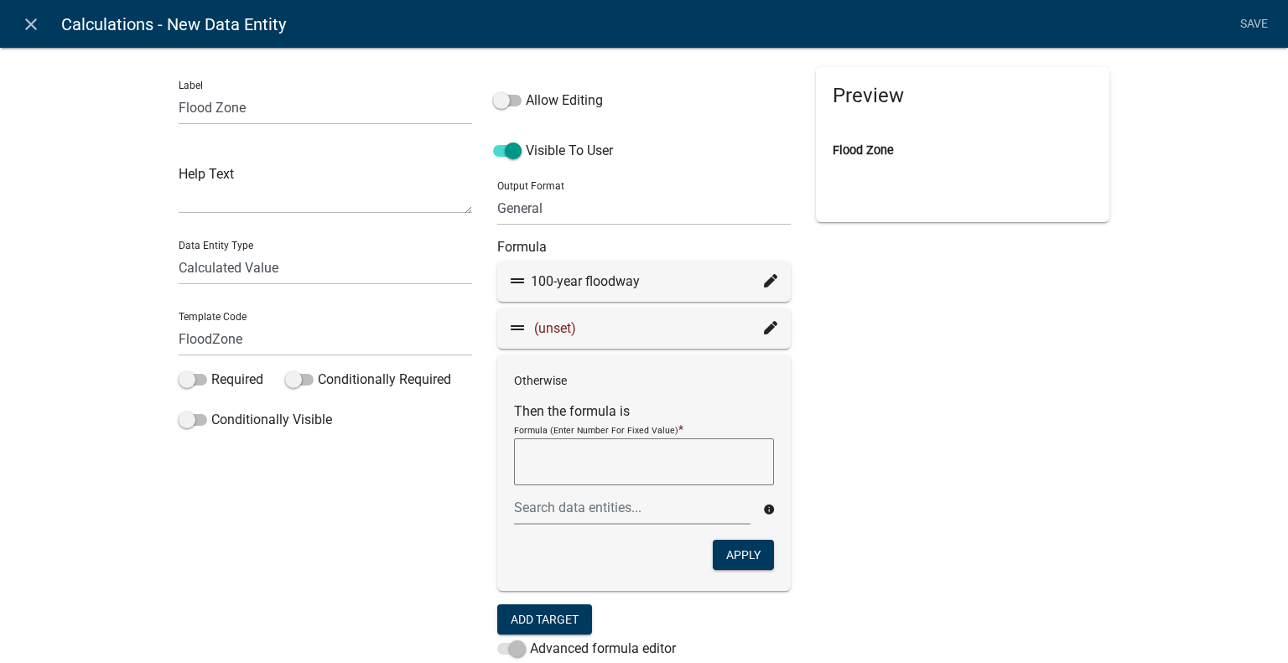
click at [868, 466] on div "Preview Flood Zone" at bounding box center [962, 381] width 319 height 629
click at [931, 296] on div "Preview Flood Zone" at bounding box center [962, 381] width 319 height 629
click at [552, 331] on span "(unset)" at bounding box center [555, 328] width 42 height 16
click at [764, 320] on fa-icon at bounding box center [770, 329] width 13 height 20
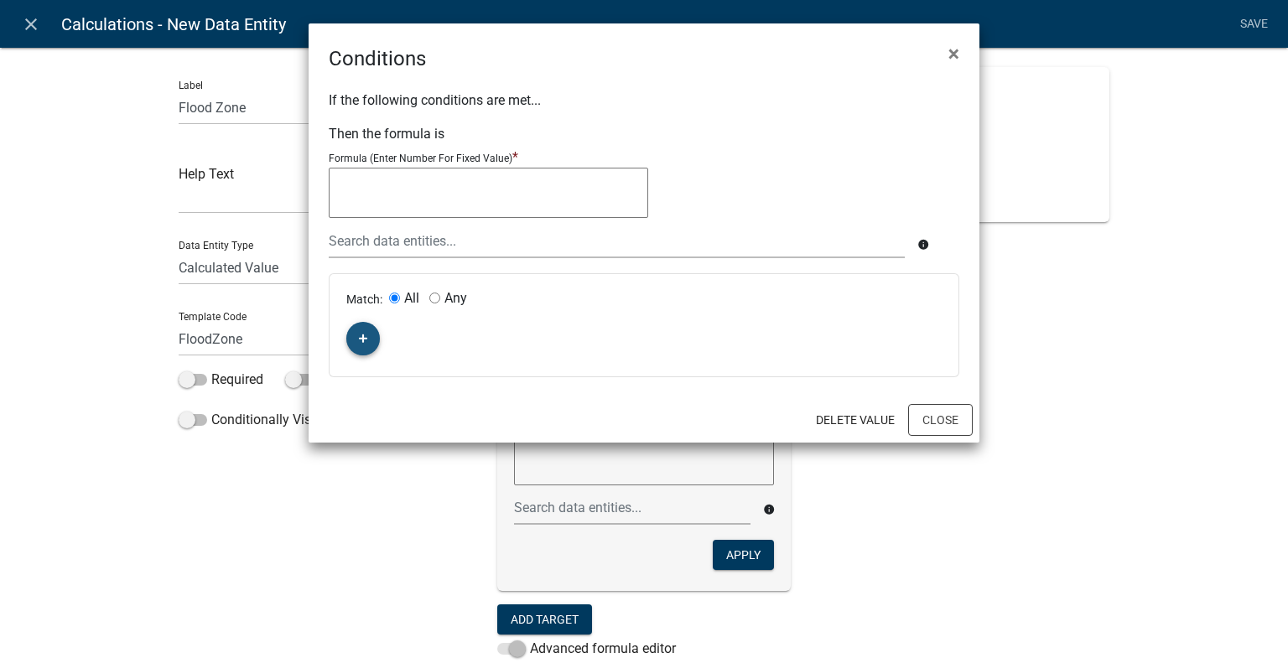
click at [371, 338] on button "button" at bounding box center [363, 339] width 34 height 34
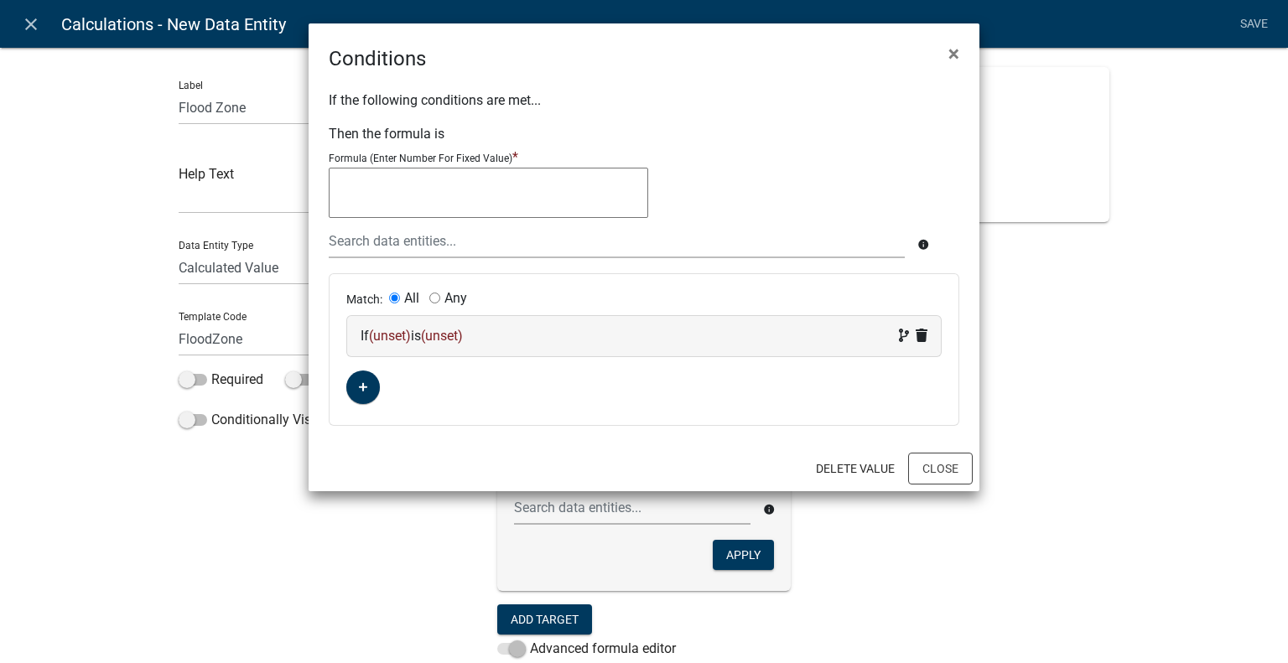
click at [393, 330] on span "(unset)" at bounding box center [390, 336] width 42 height 16
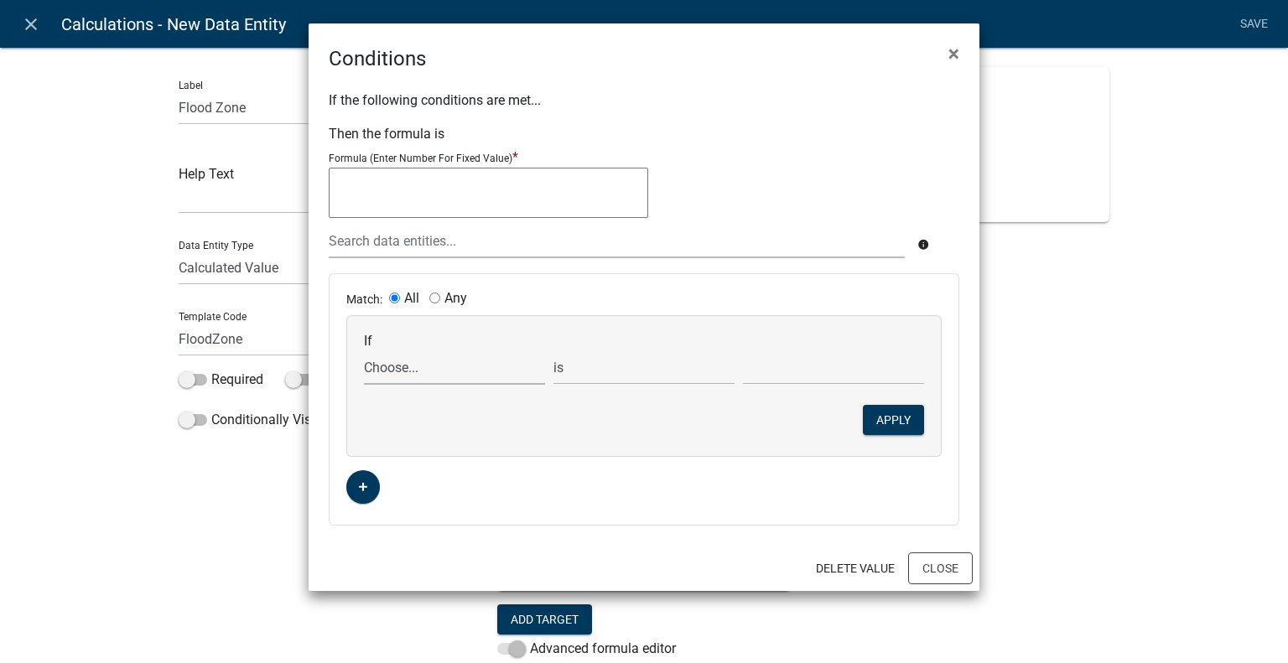
click at [392, 364] on select "Choose... ALL_FEE_RECIPIENTS APPLICATION_ID APPLICATION_NUMBER APPLICATION_STAT…" at bounding box center [454, 368] width 181 height 34
select select "9: Elevation"
click at [635, 358] on select "is is not exists does not exist is greater than is less than contains does not …" at bounding box center [643, 368] width 181 height 34
select select "3: <"
click at [553, 351] on select "is is not exists does not exist is greater than is less than contains does not …" at bounding box center [643, 368] width 181 height 34
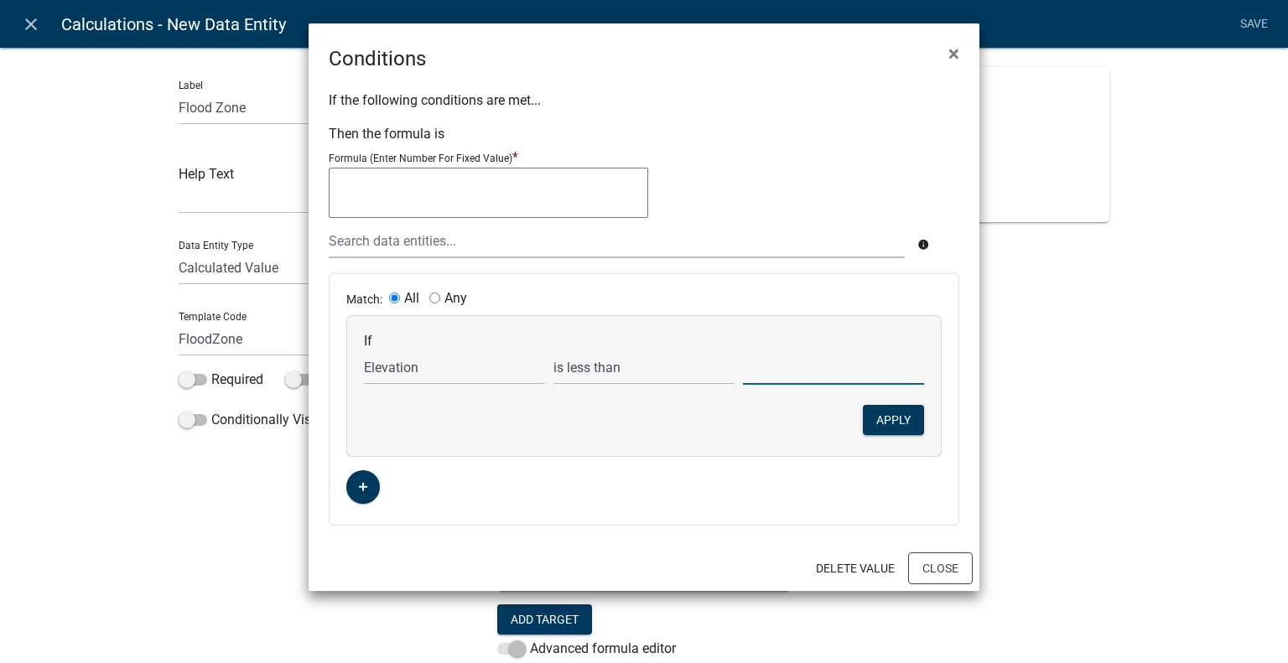
click at [770, 377] on input "text" at bounding box center [833, 368] width 181 height 34
type input "971"
click at [610, 376] on select "is is not exists does not exist is greater than is less than contains does not …" at bounding box center [643, 368] width 181 height 34
select select "2: >"
click at [553, 351] on select "is is not exists does not exist is greater than is less than contains does not …" at bounding box center [643, 368] width 181 height 34
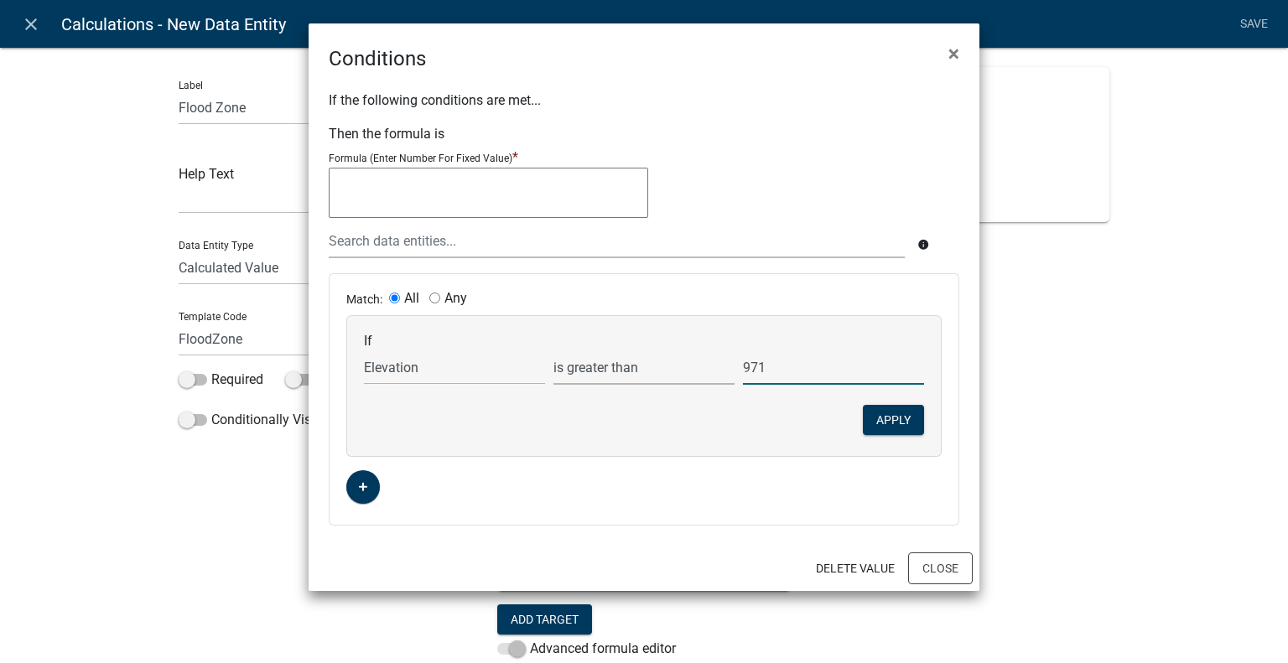
click at [792, 372] on input "971" at bounding box center [833, 368] width 181 height 34
drag, startPoint x: 778, startPoint y: 367, endPoint x: 752, endPoint y: 366, distance: 26.0
click at [752, 366] on input "971" at bounding box center [833, 368] width 181 height 34
type input "6"
type input "960"
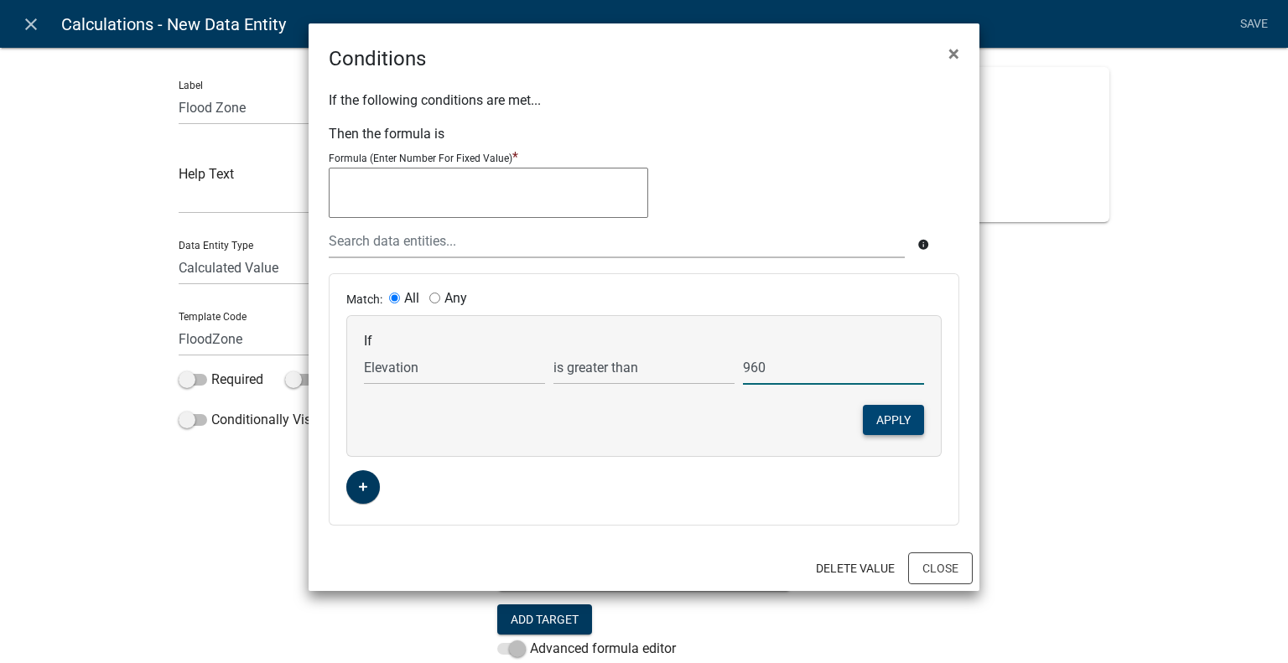
click at [911, 412] on button "Apply" at bounding box center [893, 420] width 61 height 30
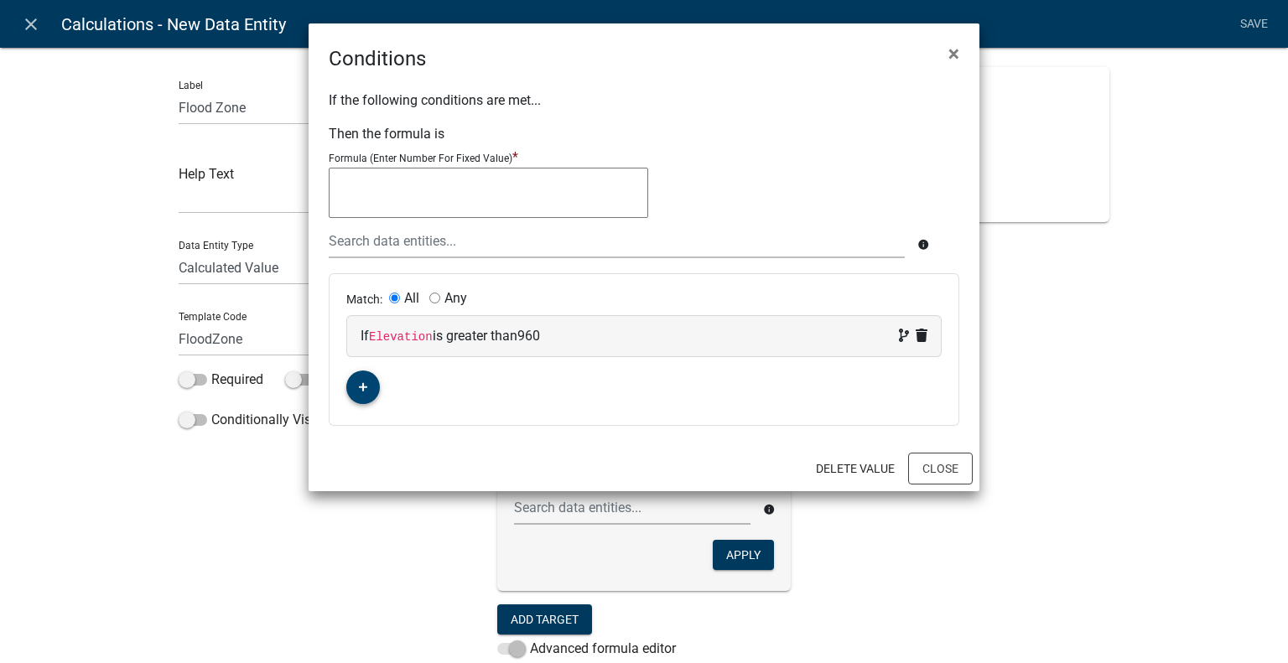
click at [360, 382] on icon "button" at bounding box center [363, 387] width 9 height 10
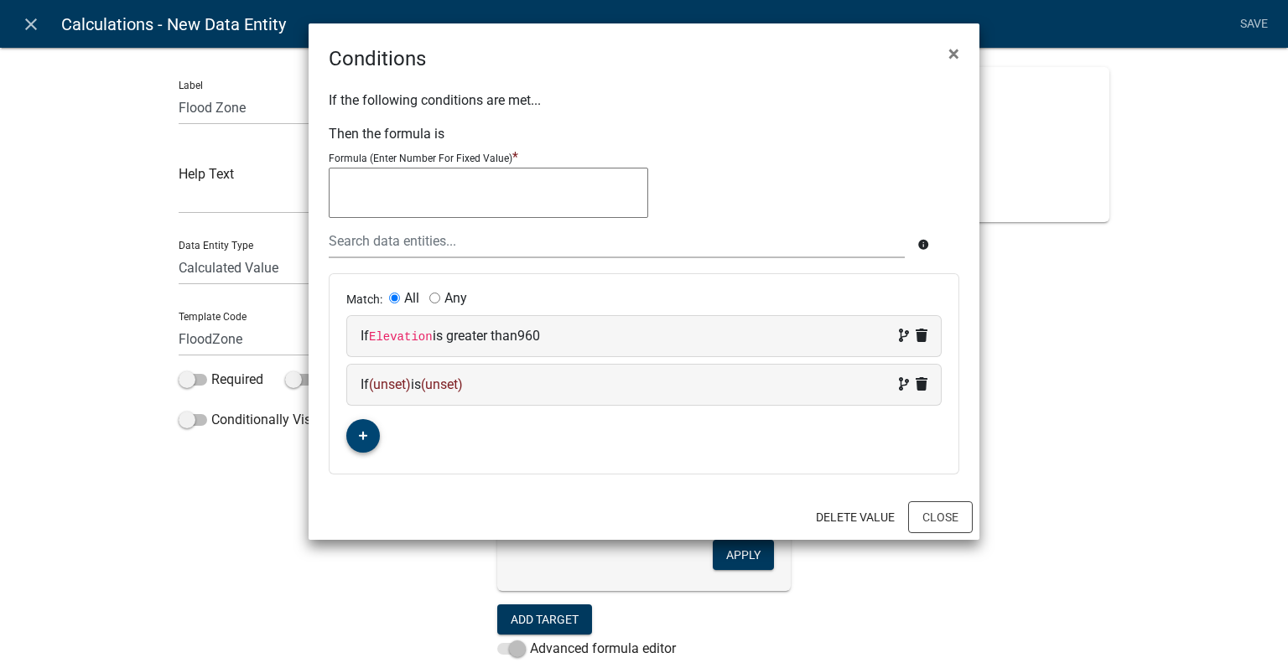
click at [346, 419] on button "button" at bounding box center [363, 436] width 34 height 34
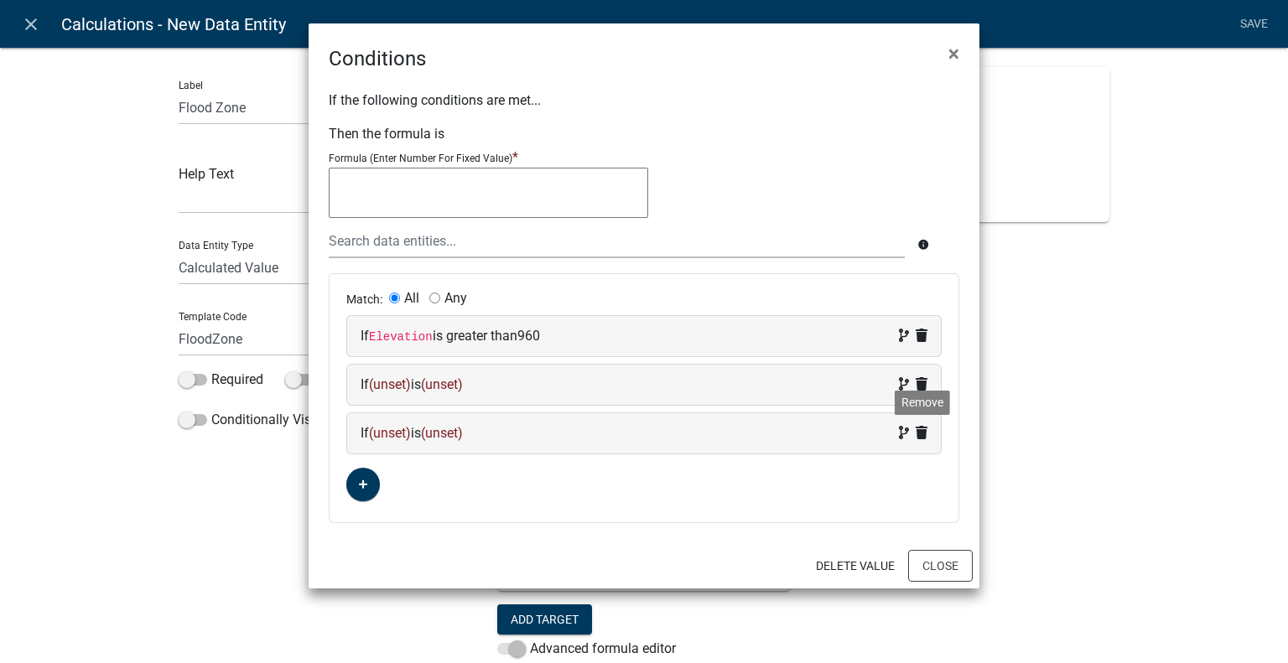
click at [916, 434] on icon at bounding box center [922, 432] width 12 height 13
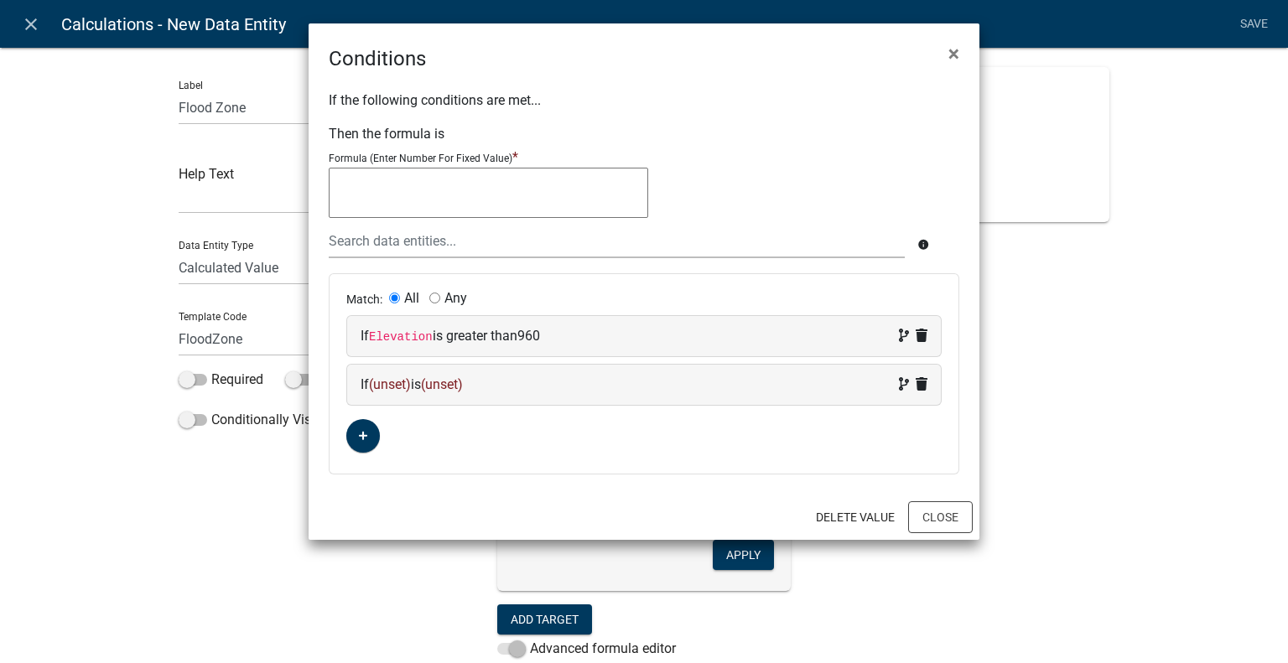
click at [398, 380] on span "(unset)" at bounding box center [390, 385] width 42 height 16
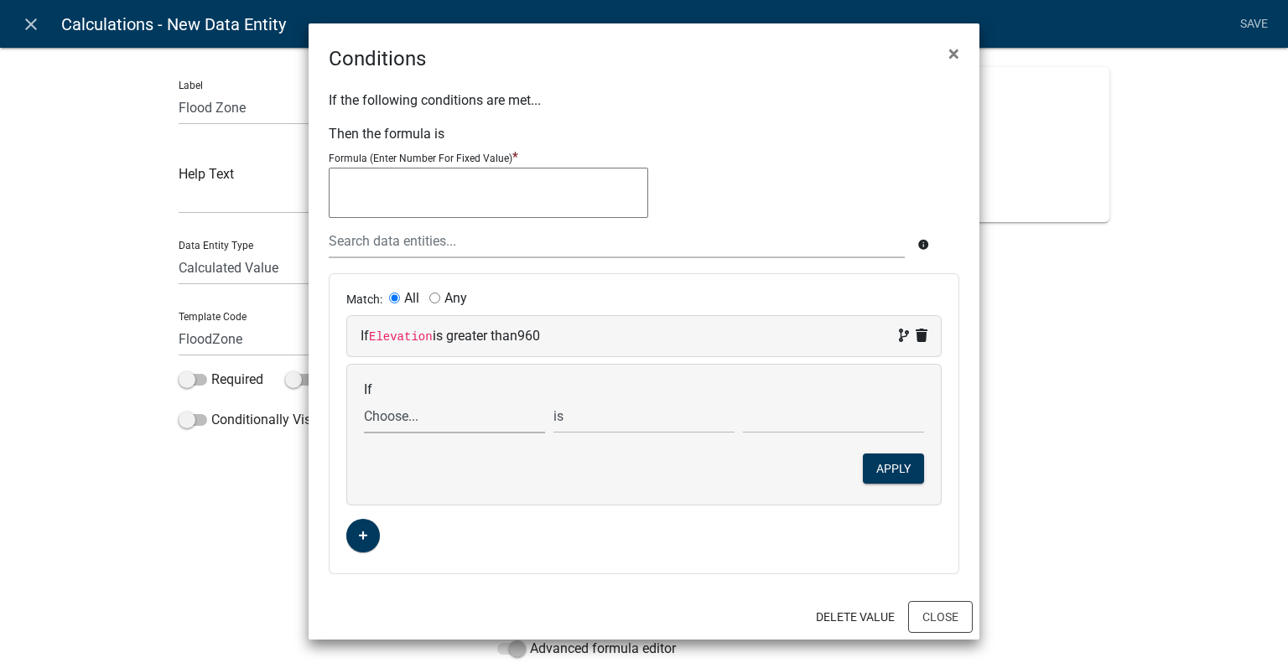
click at [415, 420] on select "Choose... ALL_FEE_RECIPIENTS APPLICATION_ID APPLICATION_NUMBER APPLICATION_STAT…" at bounding box center [454, 416] width 181 height 34
select select "9: Elevation"
click at [364, 399] on select "Choose... ALL_FEE_RECIPIENTS APPLICATION_ID APPLICATION_NUMBER APPLICATION_STAT…" at bounding box center [454, 416] width 181 height 34
click at [626, 418] on select "is is not exists does not exist is greater than is less than contains does not …" at bounding box center [643, 416] width 181 height 34
select select "3: <"
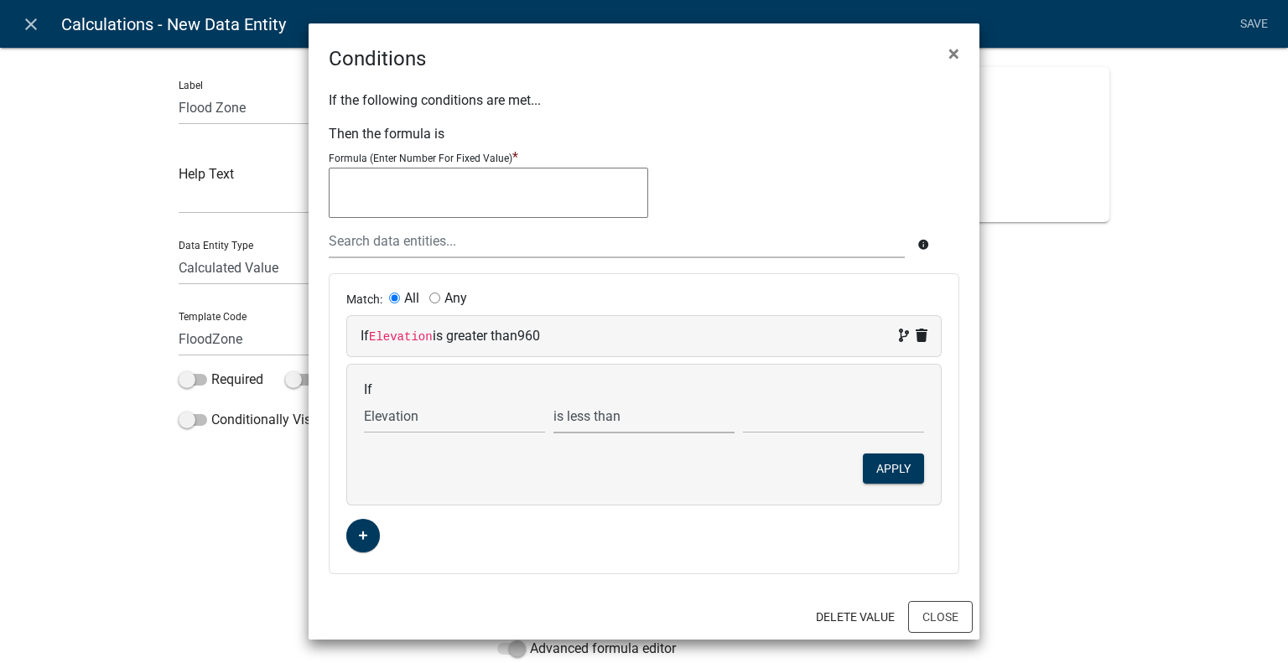
click at [553, 399] on select "is is not exists does not exist is greater than is less than contains does not …" at bounding box center [643, 416] width 181 height 34
click at [802, 413] on input "text" at bounding box center [833, 416] width 181 height 34
type input "971"
click at [531, 202] on textarea at bounding box center [488, 193] width 319 height 50
type textarea "500-year floodway"
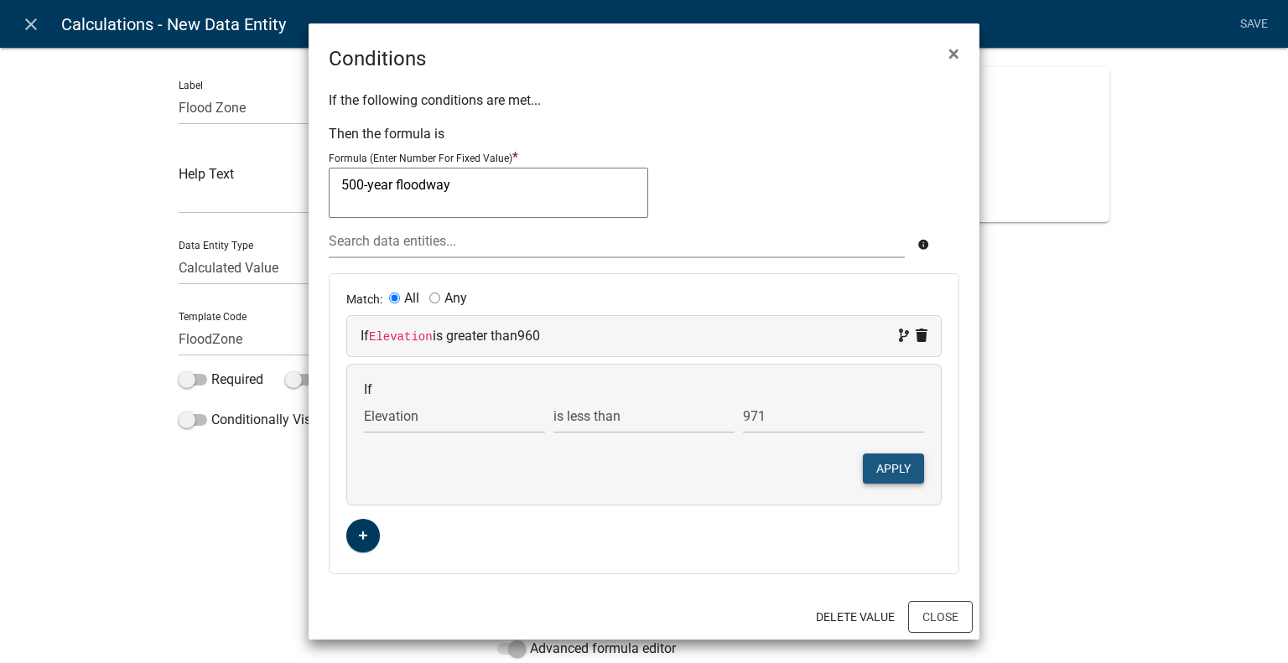
click at [889, 463] on button "Apply" at bounding box center [893, 469] width 61 height 30
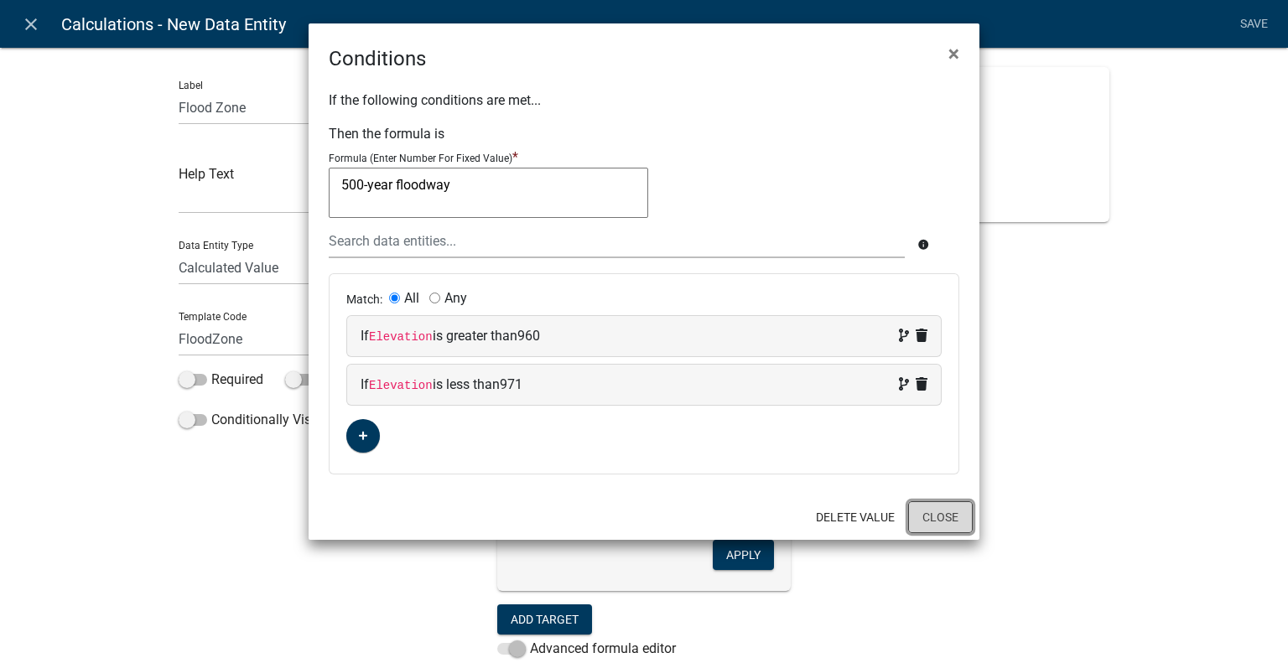
click at [948, 517] on button "Close" at bounding box center [940, 517] width 65 height 32
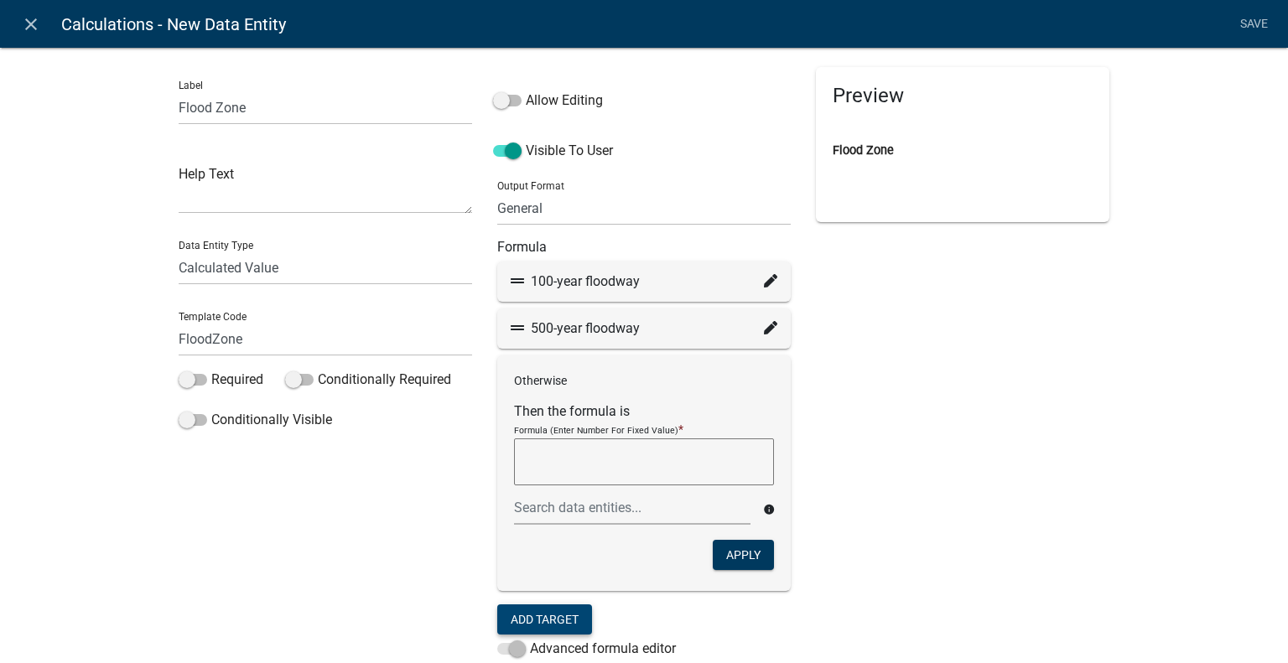
click at [543, 610] on button "Add Target" at bounding box center [544, 620] width 95 height 30
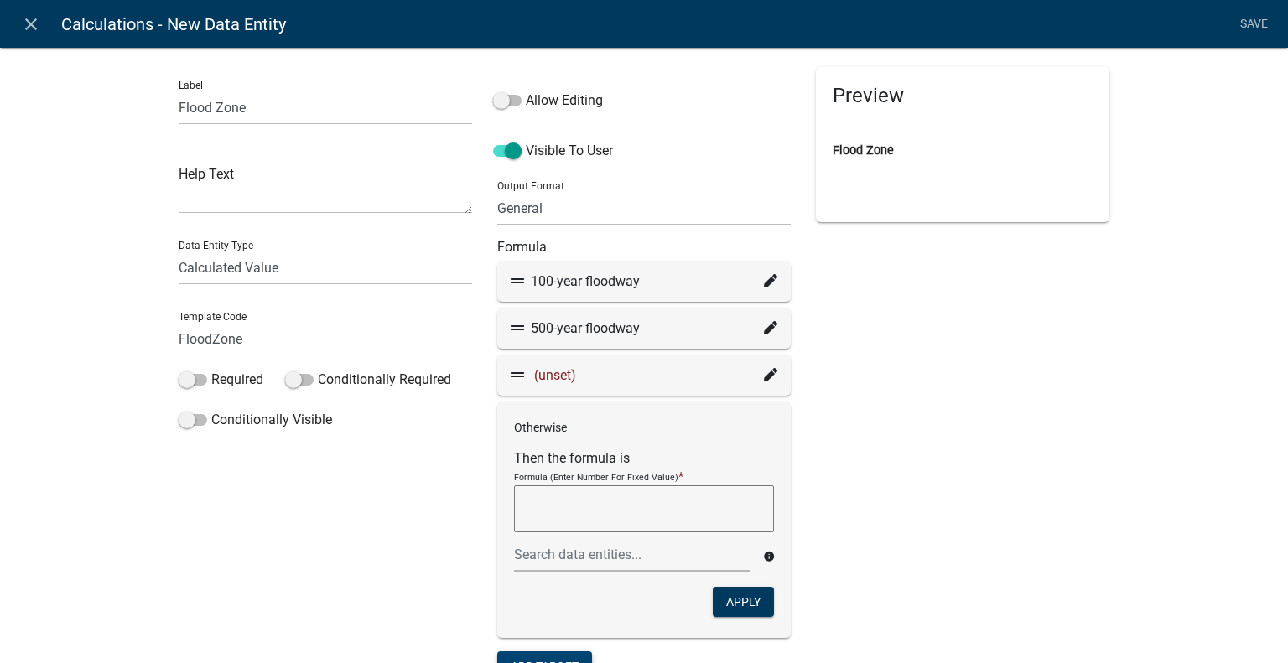
click at [552, 375] on span "(unset)" at bounding box center [555, 375] width 42 height 16
click at [553, 373] on span "(unset)" at bounding box center [555, 375] width 42 height 16
click at [774, 369] on div "(unset)" at bounding box center [643, 376] width 293 height 40
click at [768, 372] on icon at bounding box center [770, 374] width 13 height 13
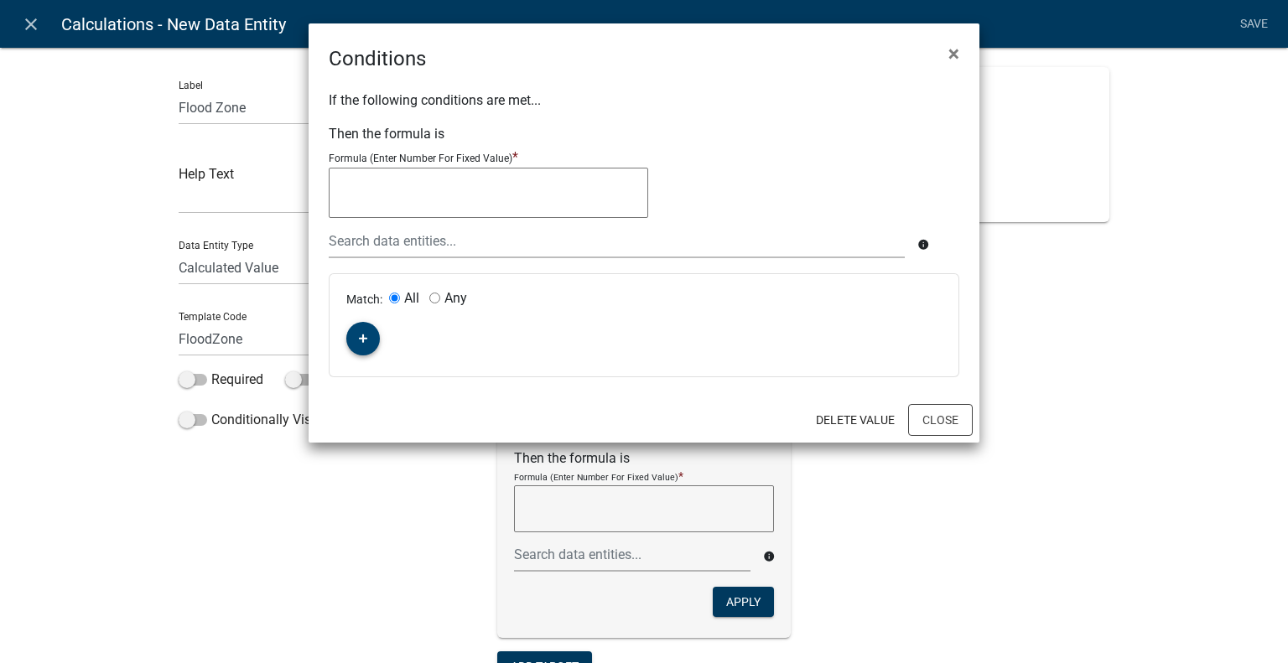
click at [366, 324] on button "button" at bounding box center [363, 339] width 34 height 34
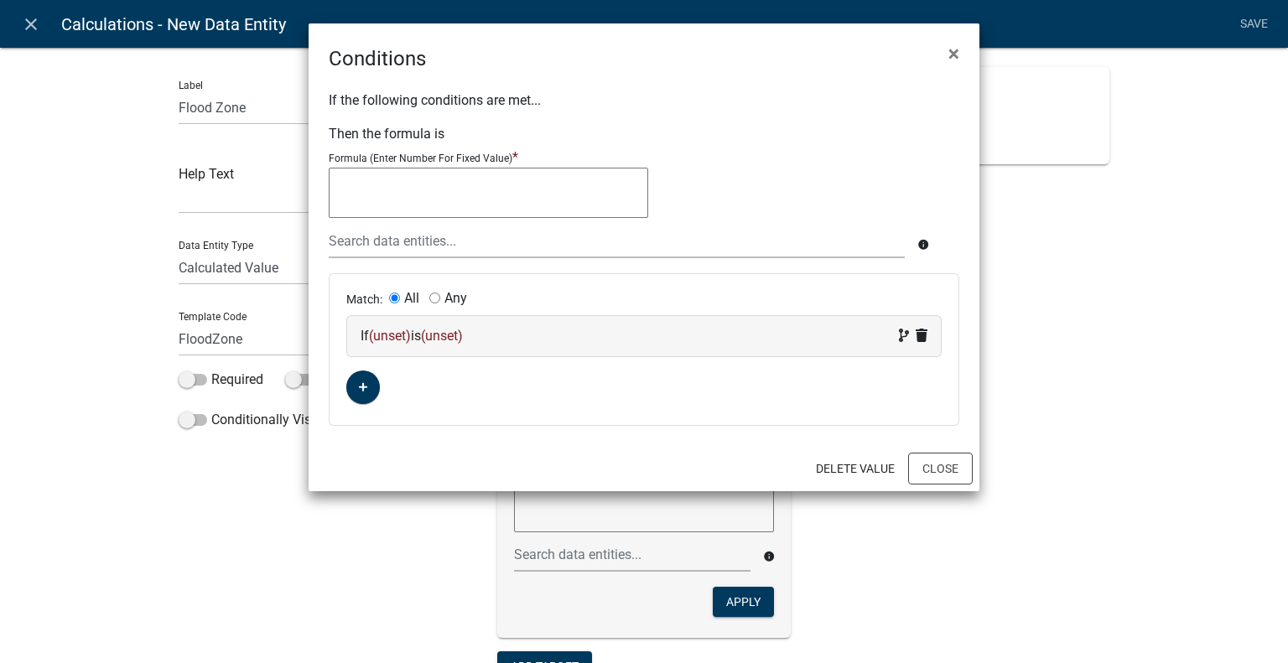
click at [402, 332] on span "(unset)" at bounding box center [390, 336] width 42 height 16
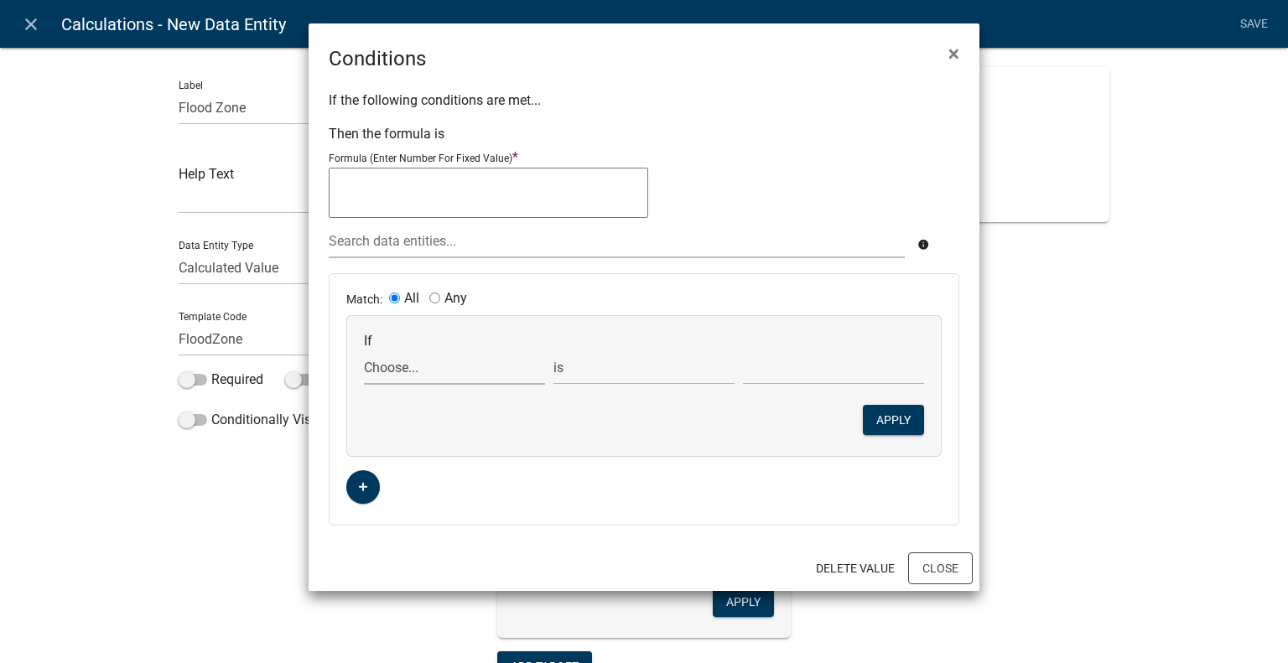
click at [421, 363] on select "Choose... ALL_FEE_RECIPIENTS APPLICATION_ID APPLICATION_NUMBER APPLICATION_STAT…" at bounding box center [454, 368] width 181 height 34
select select "9: Elevation"
click at [364, 351] on select "Choose... ALL_FEE_RECIPIENTS APPLICATION_ID APPLICATION_NUMBER APPLICATION_STAT…" at bounding box center [454, 368] width 181 height 34
click at [622, 380] on select "is is not exists does not exist is greater than is less than contains does not …" at bounding box center [643, 368] width 181 height 34
select select "2: >"
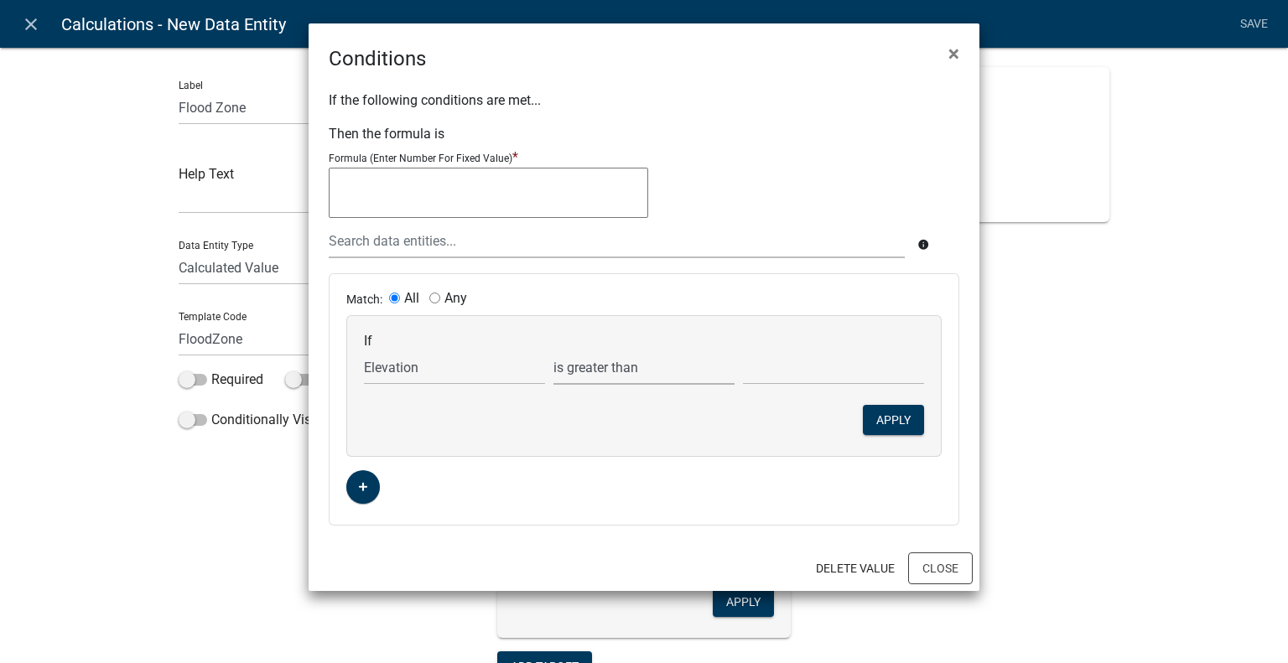
click at [553, 351] on select "is is not exists does not exist is greater than is less than contains does not …" at bounding box center [643, 368] width 181 height 34
click at [791, 374] on input "text" at bounding box center [833, 368] width 181 height 34
type input "970"
click at [884, 413] on button "Apply" at bounding box center [893, 420] width 61 height 30
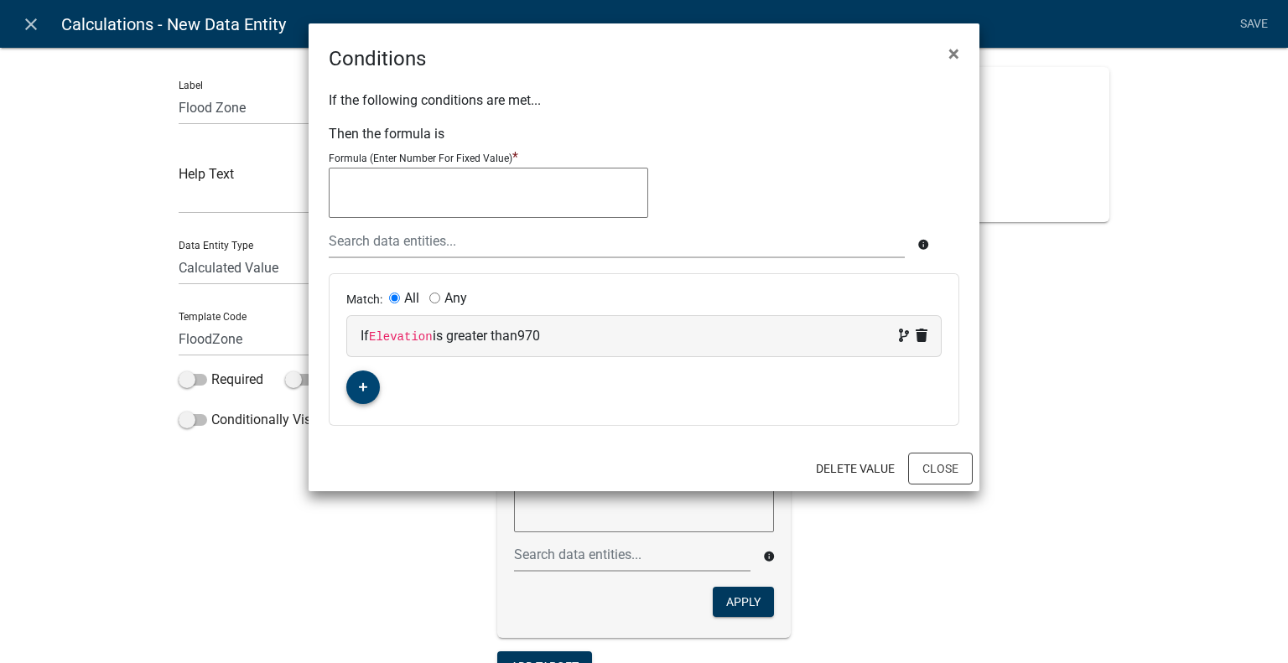
click at [366, 384] on icon "button" at bounding box center [363, 387] width 9 height 10
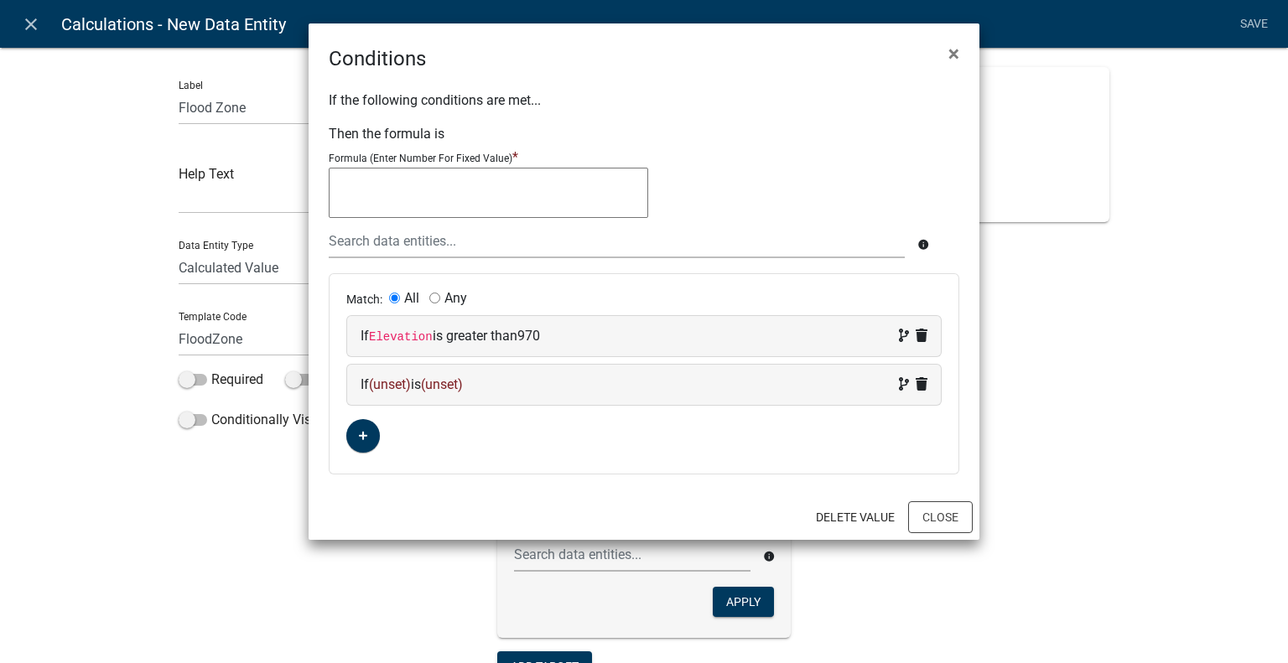
click at [399, 384] on span "(unset)" at bounding box center [390, 385] width 42 height 16
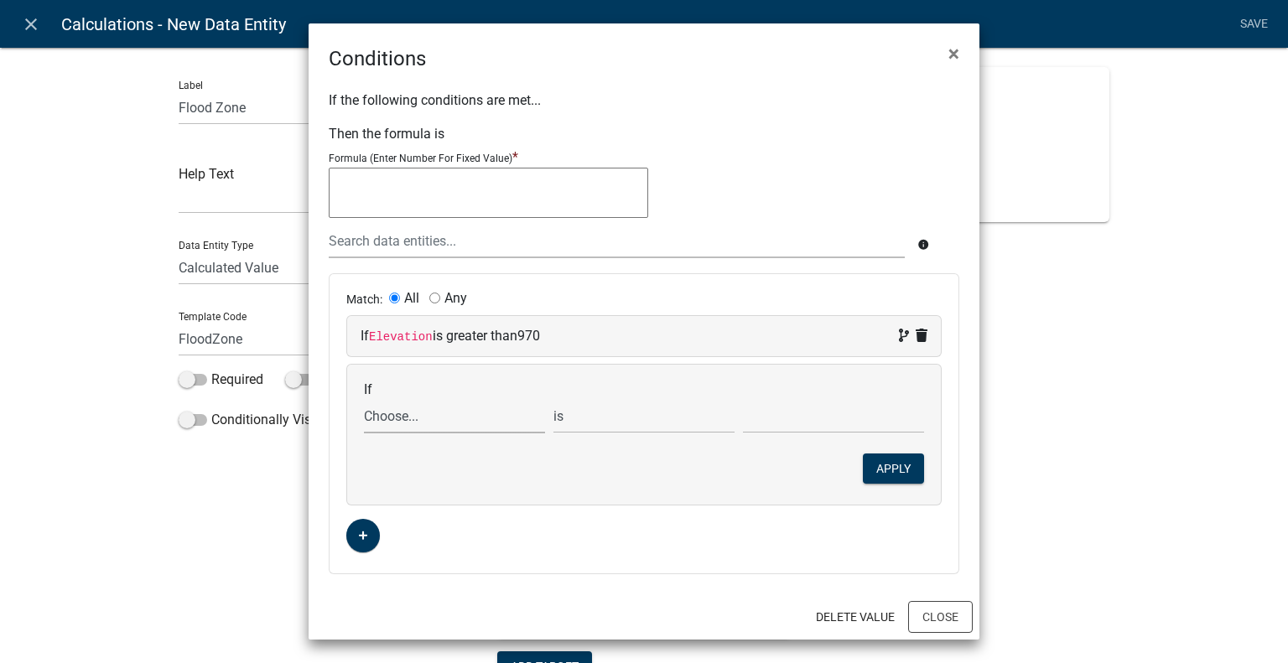
click at [419, 417] on select "Choose... ALL_FEE_RECIPIENTS APPLICATION_ID APPLICATION_NUMBER APPLICATION_STAT…" at bounding box center [454, 416] width 181 height 34
select select "9: Elevation"
click at [364, 399] on select "Choose... ALL_FEE_RECIPIENTS APPLICATION_ID APPLICATION_NUMBER APPLICATION_STAT…" at bounding box center [454, 416] width 181 height 34
click at [629, 425] on select "is is not exists does not exist is greater than is less than contains does not …" at bounding box center [643, 416] width 181 height 34
select select "3: <"
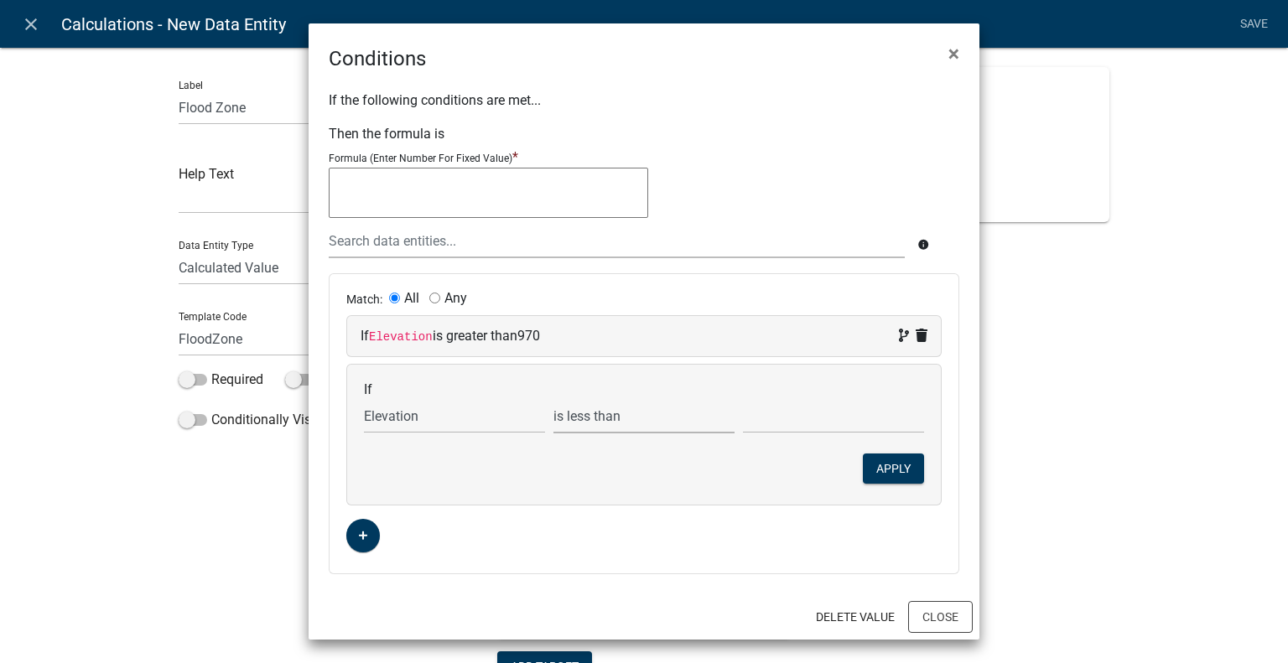
click at [553, 399] on select "is is not exists does not exist is greater than is less than contains does not …" at bounding box center [643, 416] width 181 height 34
click at [764, 427] on input "text" at bounding box center [833, 416] width 181 height 34
type input "1001"
click at [414, 197] on textarea at bounding box center [488, 193] width 319 height 50
type textarea "x"
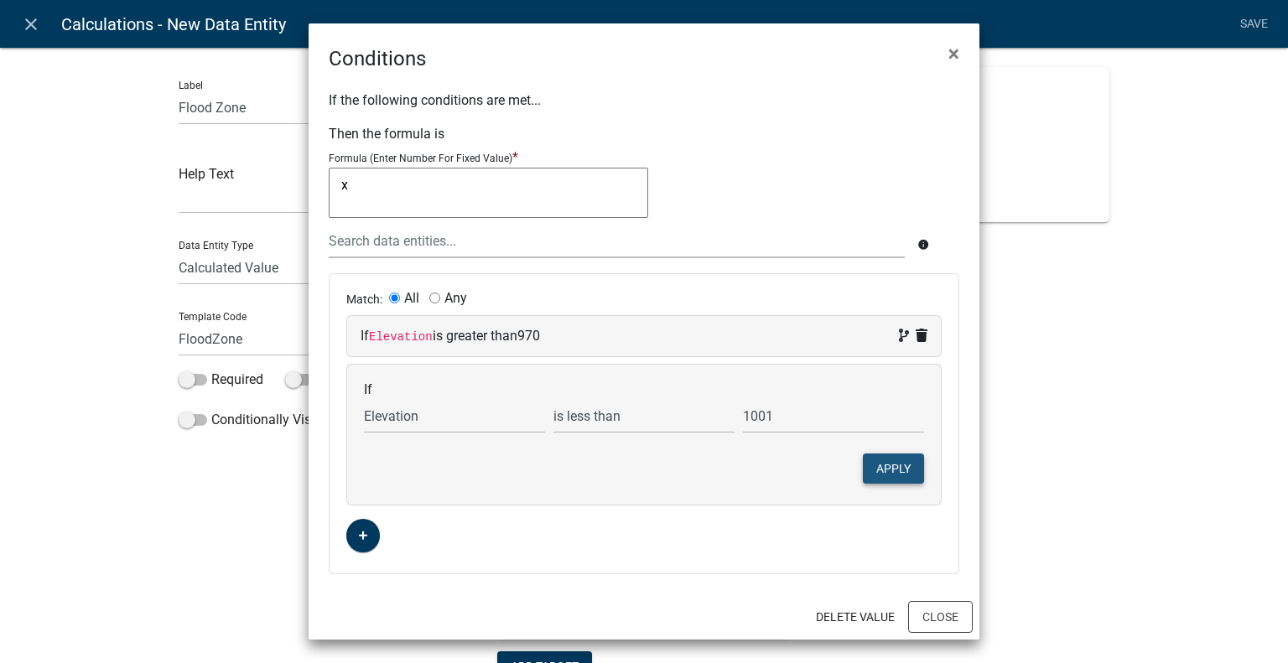
click at [885, 457] on button "Apply" at bounding box center [893, 469] width 61 height 30
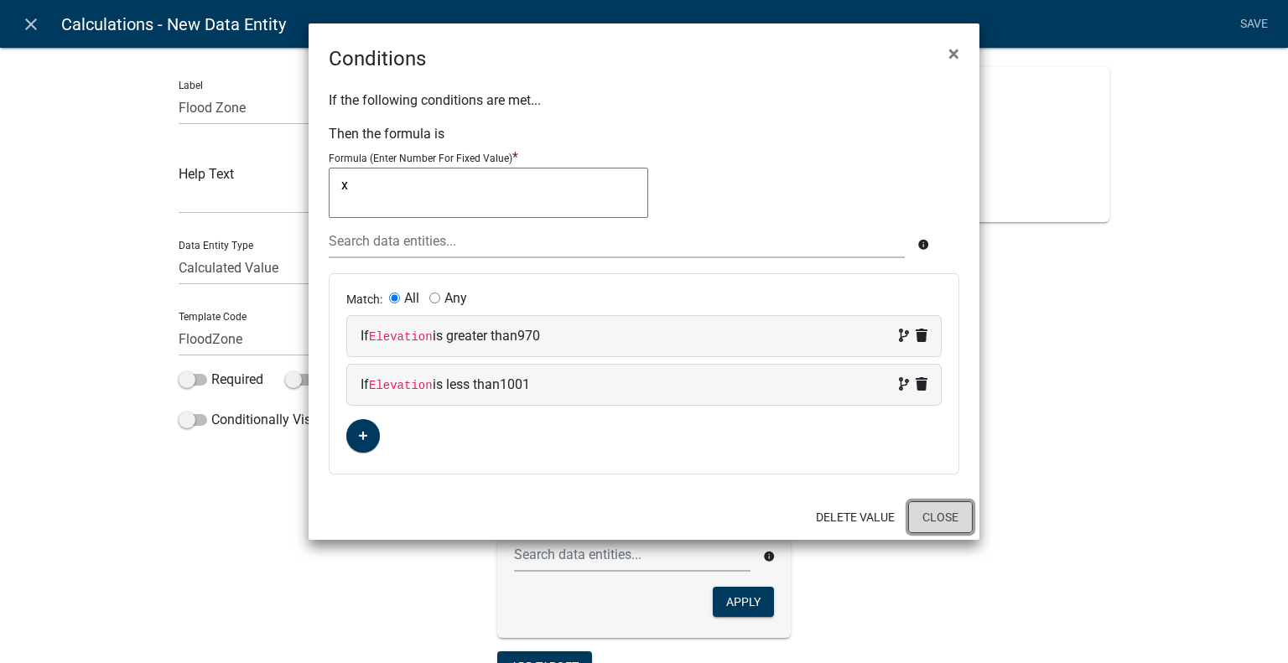
click at [929, 511] on button "Close" at bounding box center [940, 517] width 65 height 32
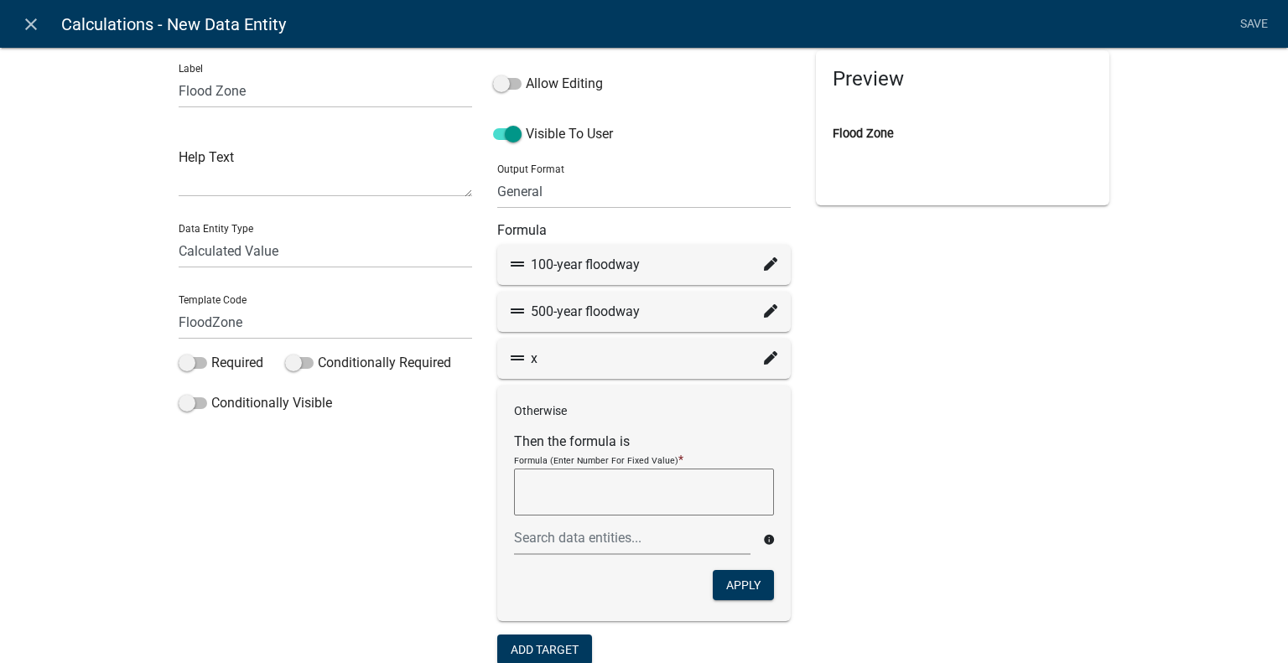
click at [613, 496] on textarea at bounding box center [644, 492] width 260 height 47
type textarea "N/A"
click at [745, 590] on button "Apply" at bounding box center [743, 585] width 61 height 30
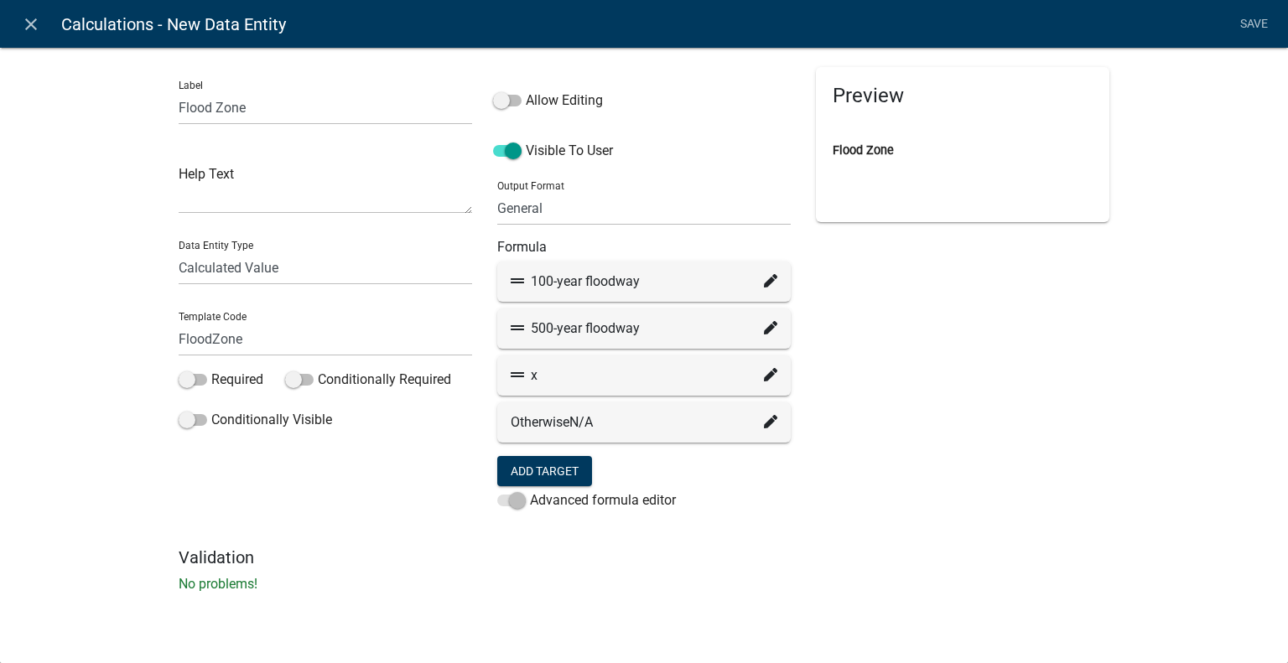
scroll to position [0, 0]
click at [1261, 12] on link "Save" at bounding box center [1254, 24] width 42 height 32
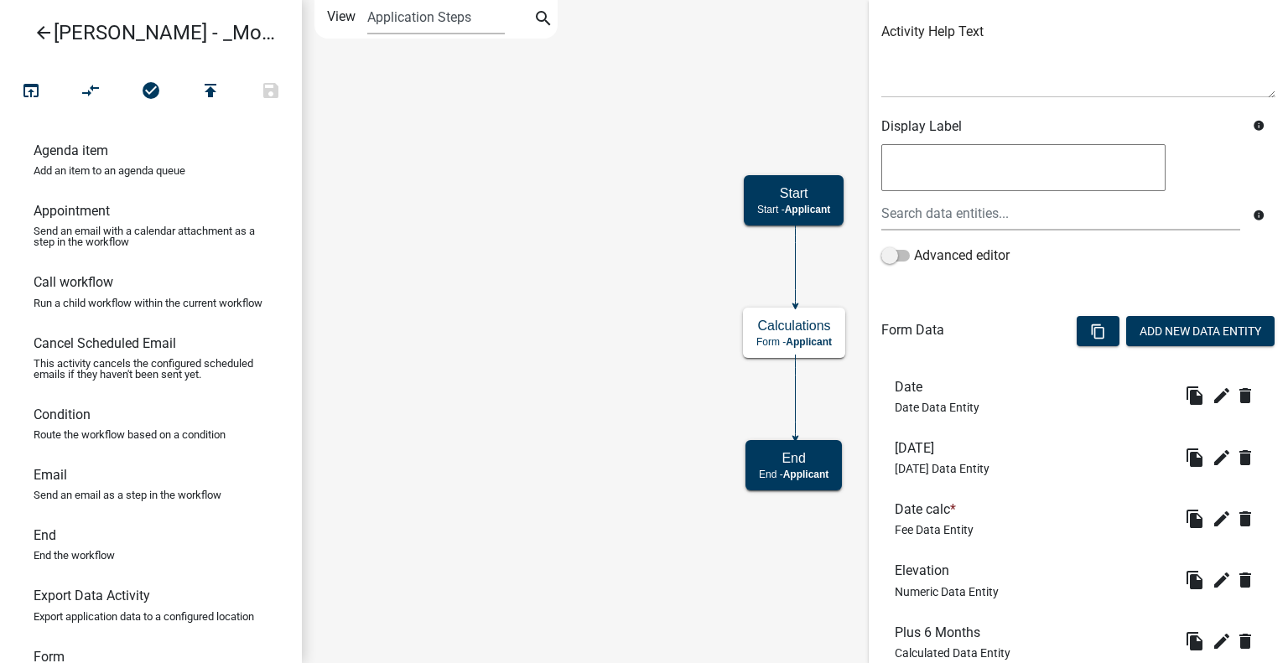
scroll to position [373, 0]
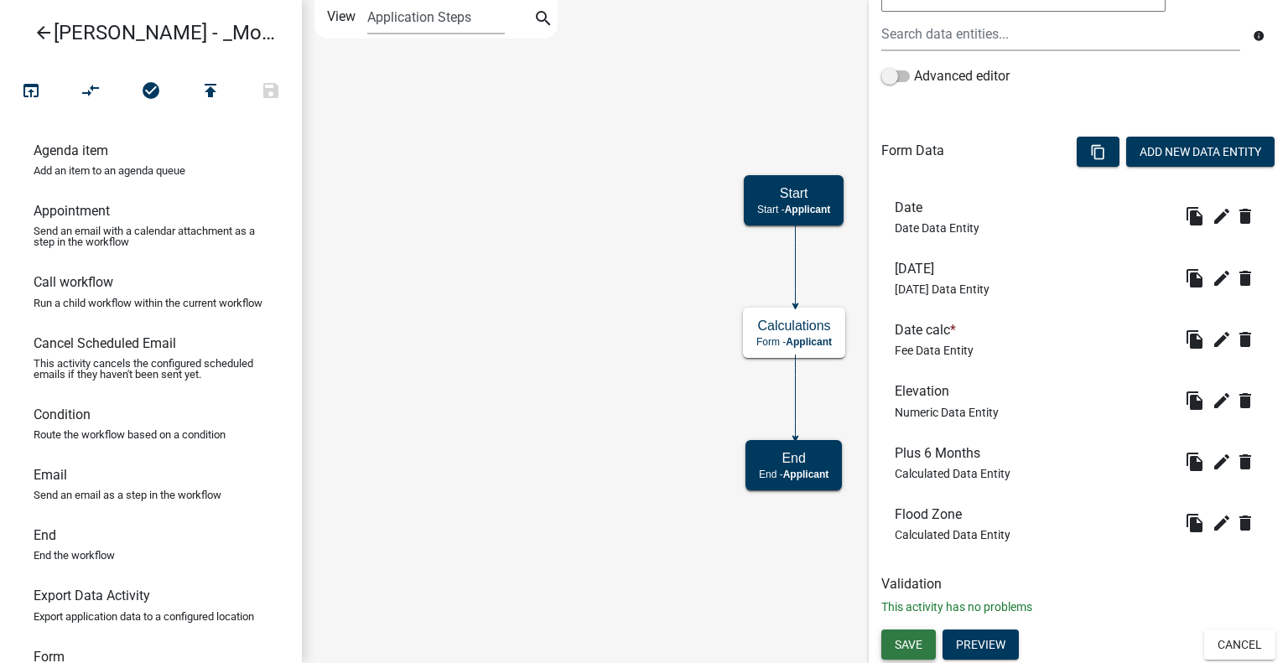
click at [917, 638] on span "Save" at bounding box center [909, 644] width 28 height 13
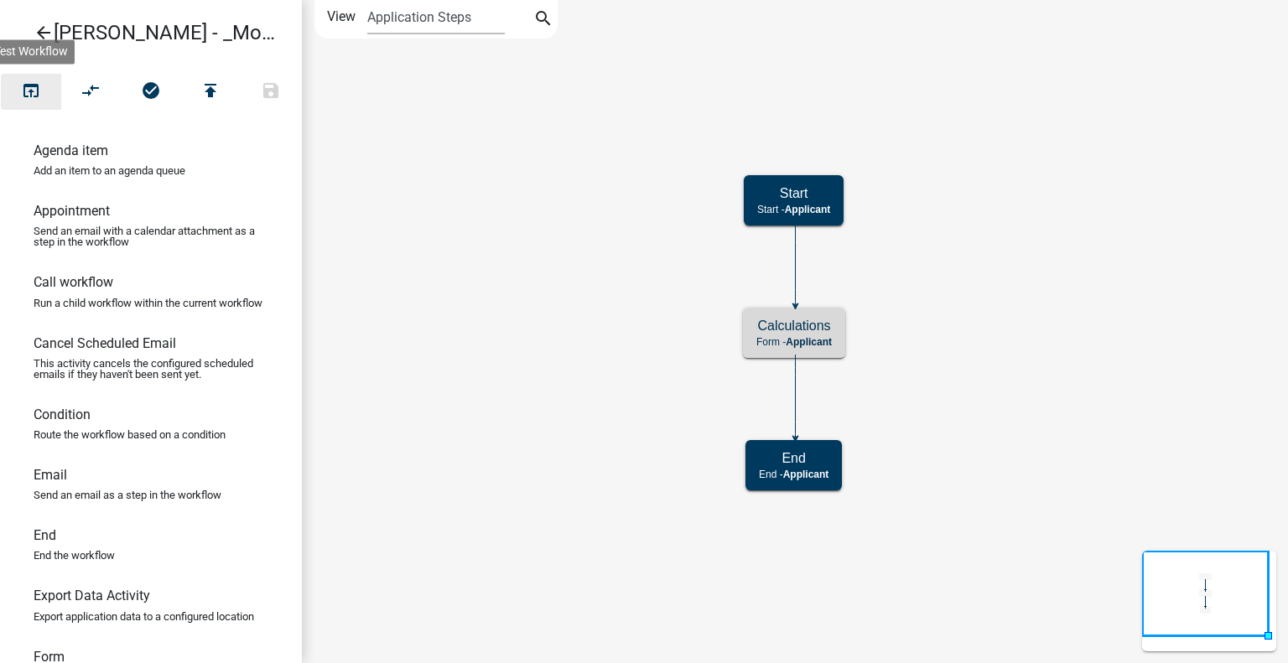
click at [29, 90] on icon "open_in_browser" at bounding box center [31, 91] width 20 height 23
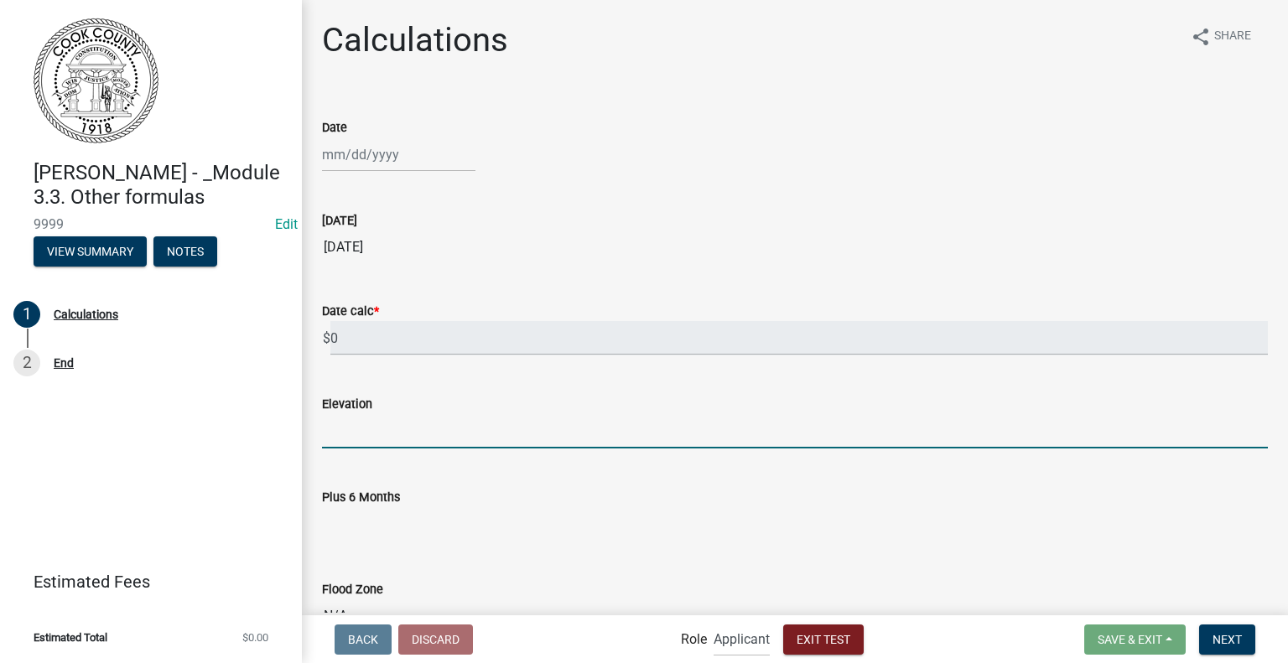
click at [531, 434] on input "text" at bounding box center [795, 431] width 946 height 34
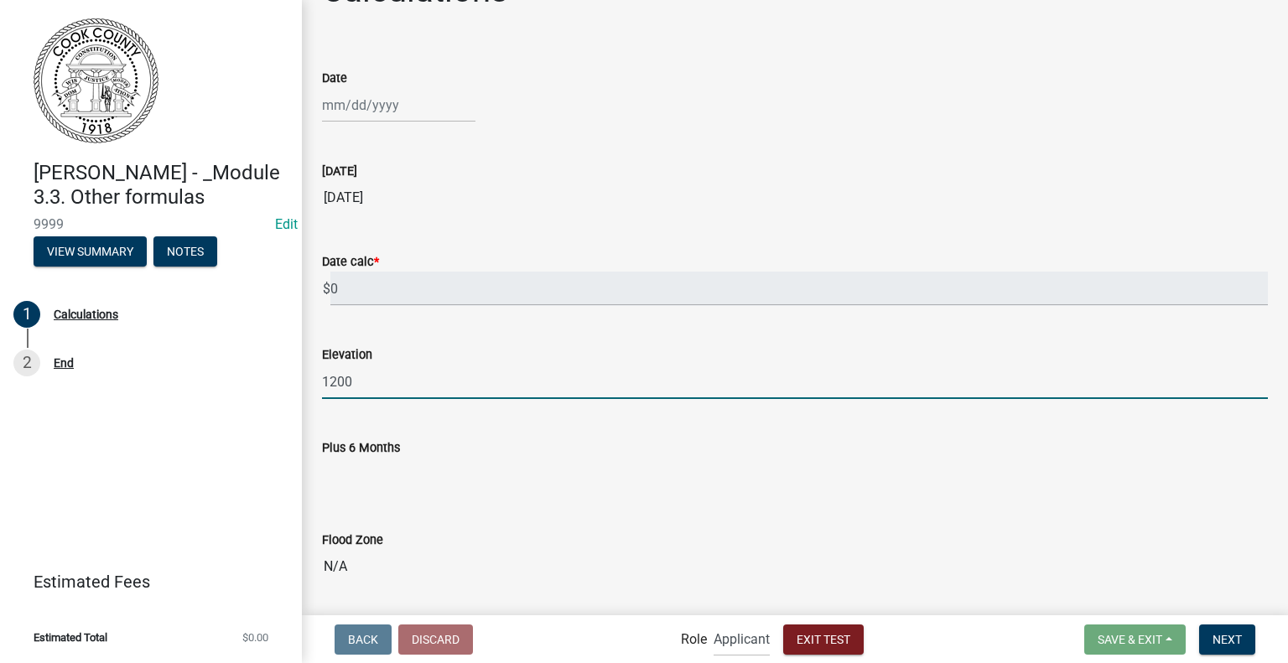
scroll to position [99, 0]
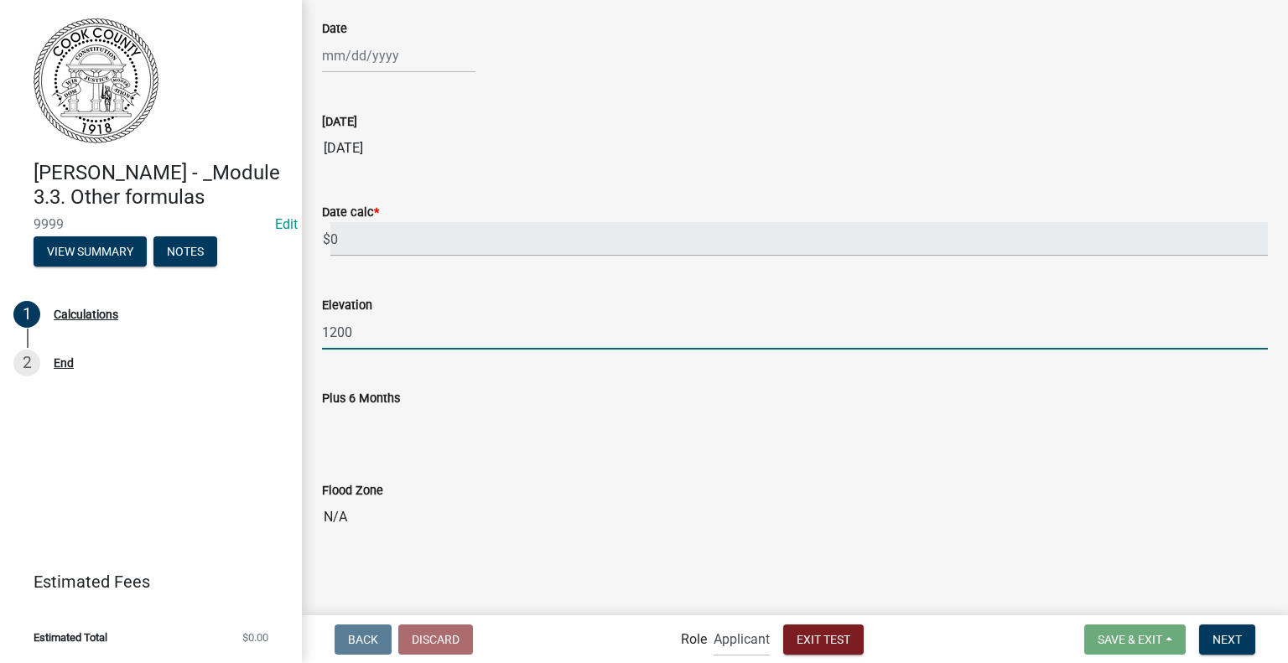
drag, startPoint x: 364, startPoint y: 330, endPoint x: 302, endPoint y: 331, distance: 62.1
click at [302, 331] on div "Calculations share Share Date Today 10/09/2025 Date calc * $ 0 Elevation 1200 P…" at bounding box center [795, 242] width 986 height 643
click at [391, 335] on input "100" at bounding box center [795, 332] width 946 height 34
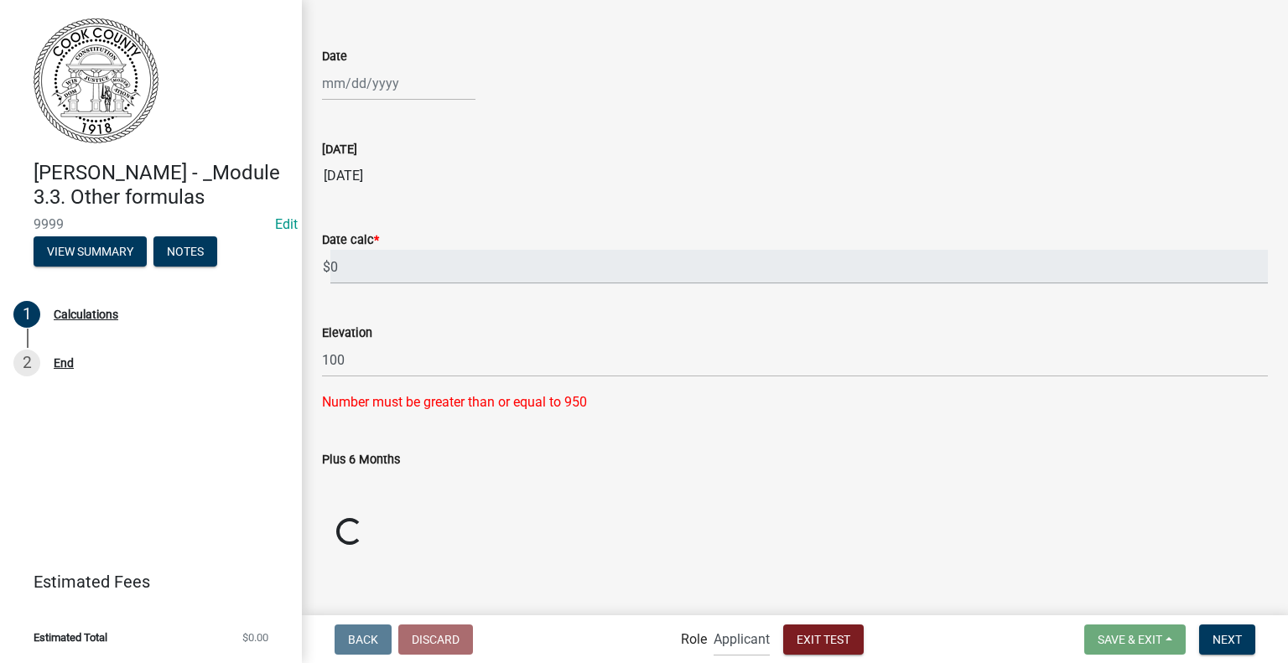
scroll to position [70, 0]
drag, startPoint x: 369, startPoint y: 306, endPoint x: 323, endPoint y: 314, distance: 46.9
click at [323, 314] on div "Elevation 100 Number must be greater than or equal to 950" at bounding box center [795, 357] width 946 height 113
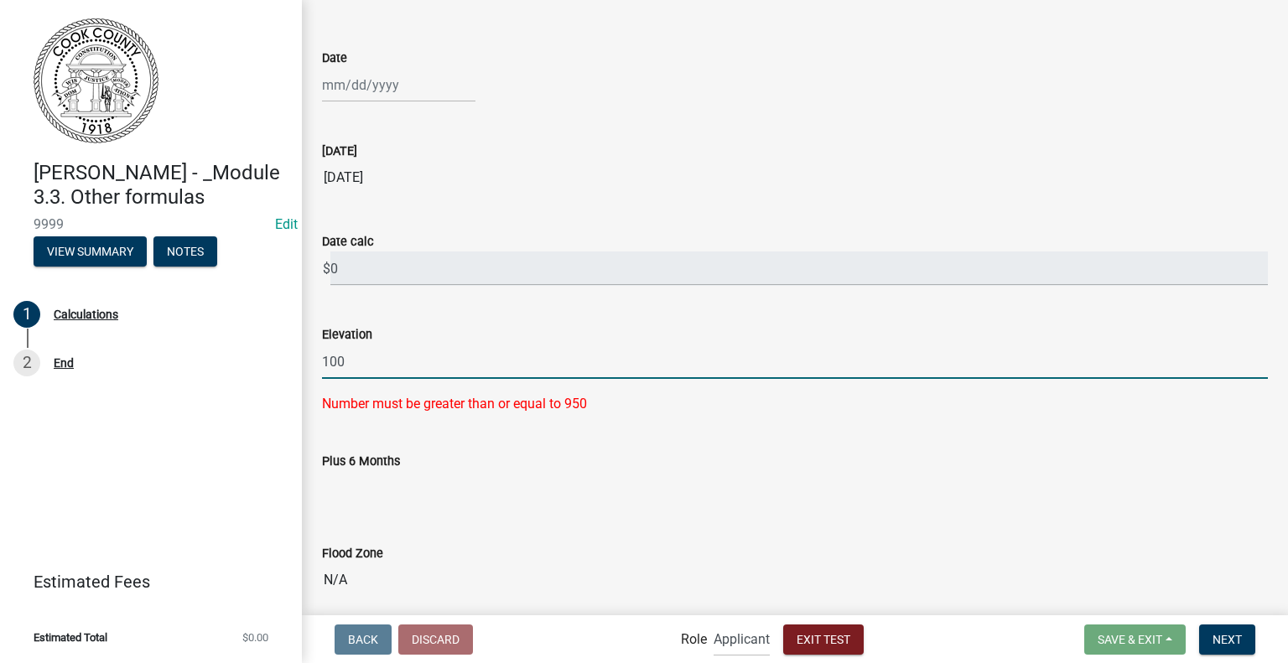
drag, startPoint x: 441, startPoint y: 359, endPoint x: 305, endPoint y: 352, distance: 136.0
click at [305, 352] on div "Calculations share Share Date Today 10/09/2025 Date calc $ 0 Elevation 100 Numb…" at bounding box center [795, 289] width 986 height 677
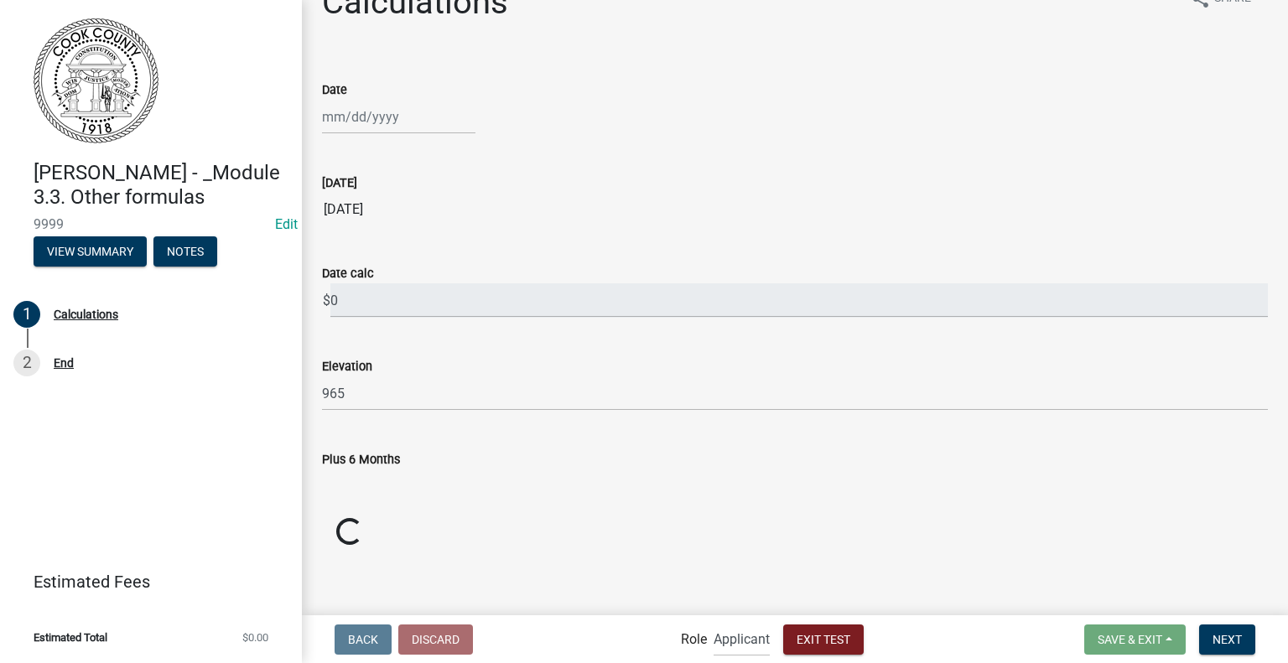
scroll to position [36, 0]
click at [644, 459] on div "Plus 6 Months" at bounding box center [795, 461] width 946 height 20
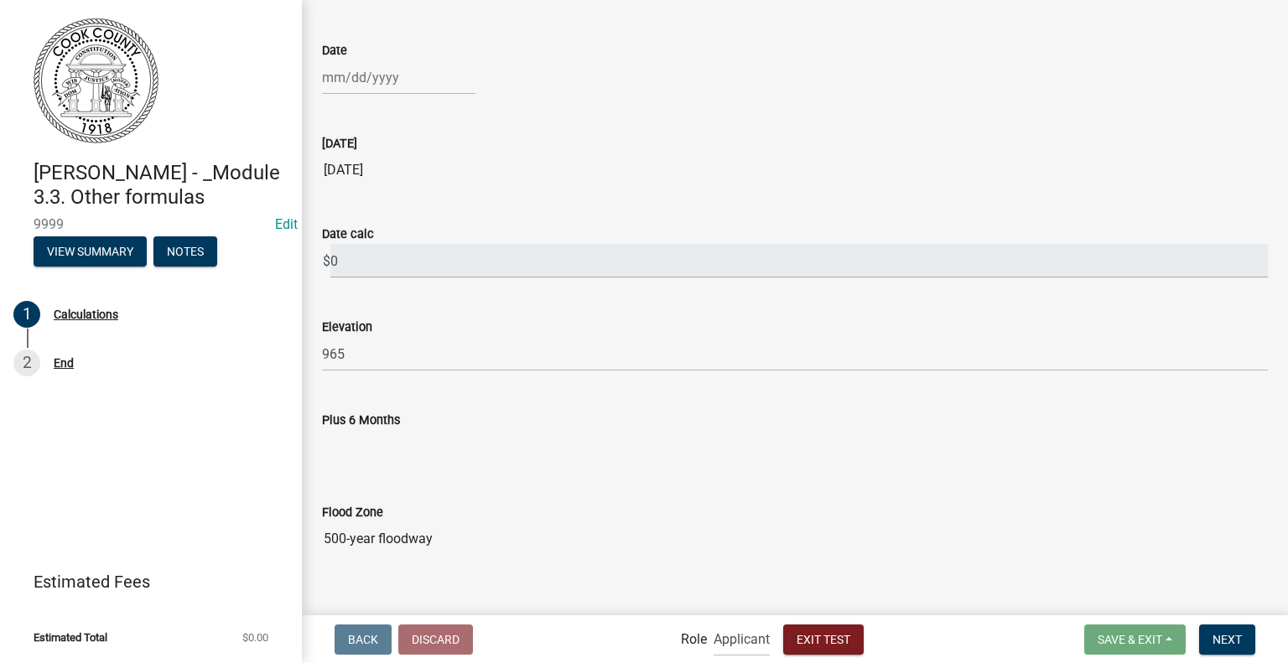
scroll to position [99, 0]
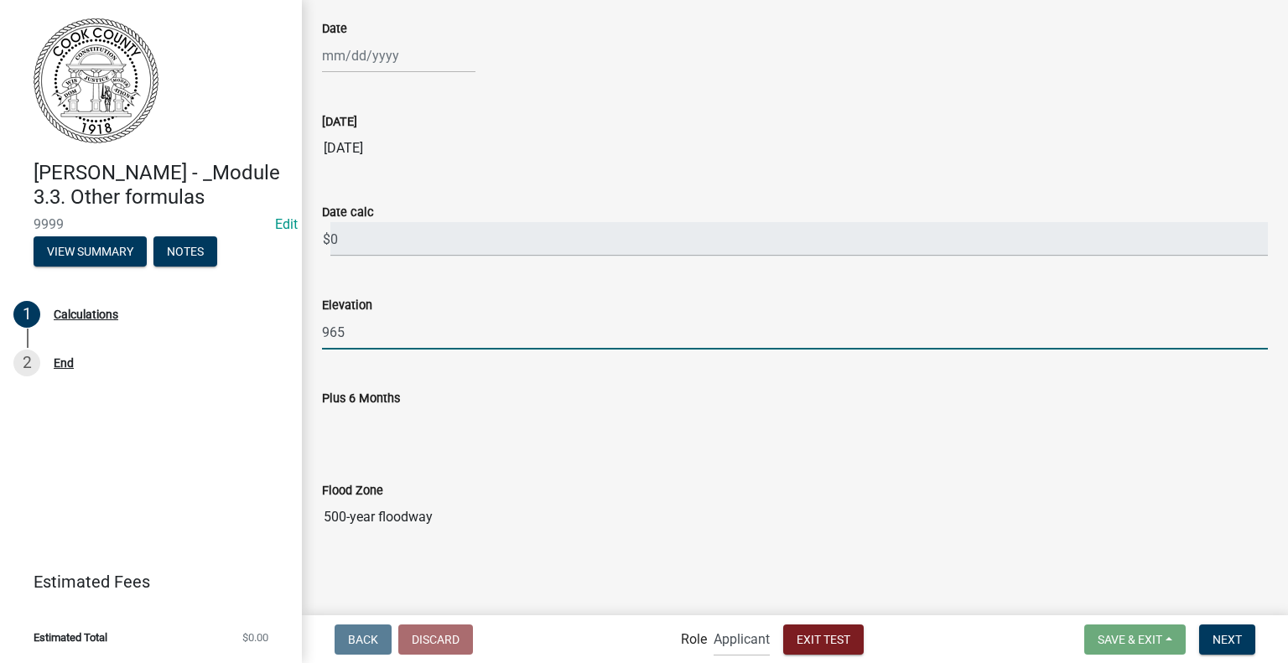
click at [411, 325] on input "965" at bounding box center [795, 332] width 946 height 34
click at [627, 470] on wm-data-entity-input-list "Date Today 10/09/2025 Date calc $ 0 Elevation 949 Plus 6 Months Flood Zone 500-…" at bounding box center [795, 272] width 946 height 554
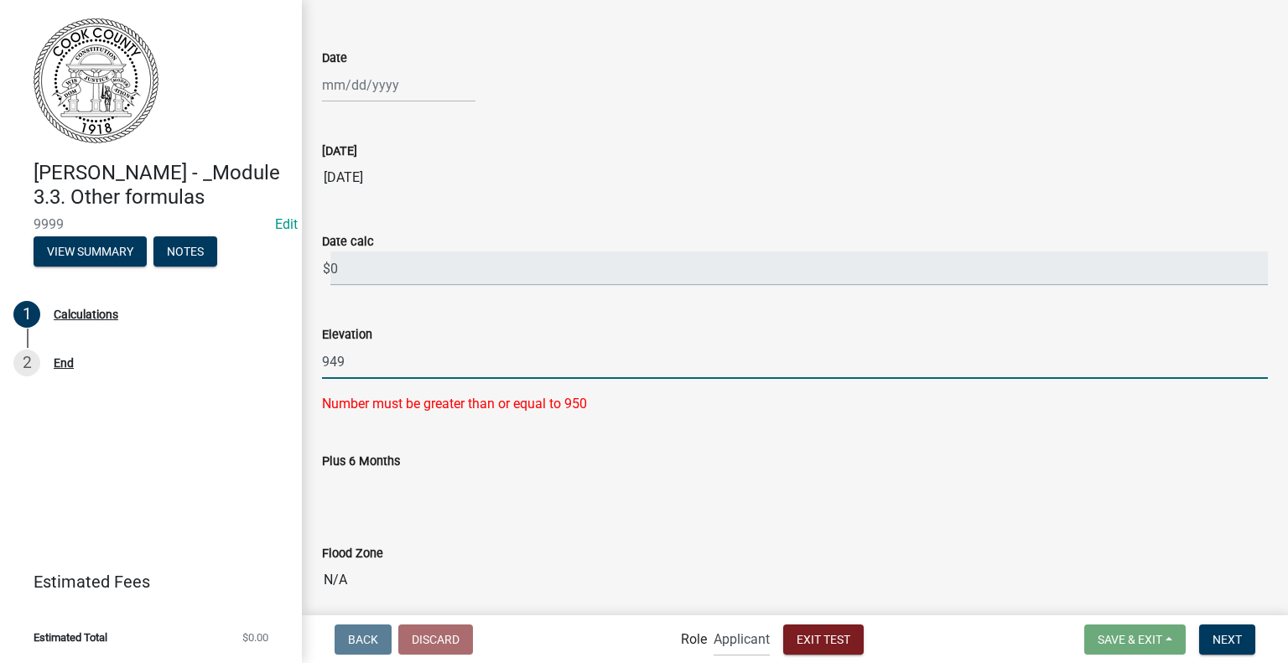
click at [385, 365] on input "949" at bounding box center [795, 362] width 946 height 34
type input "950"
click at [671, 549] on div "Calculations share Share Date Today 10/09/2025 Date calc $ 0 Elevation 950 Numb…" at bounding box center [794, 289] width 971 height 677
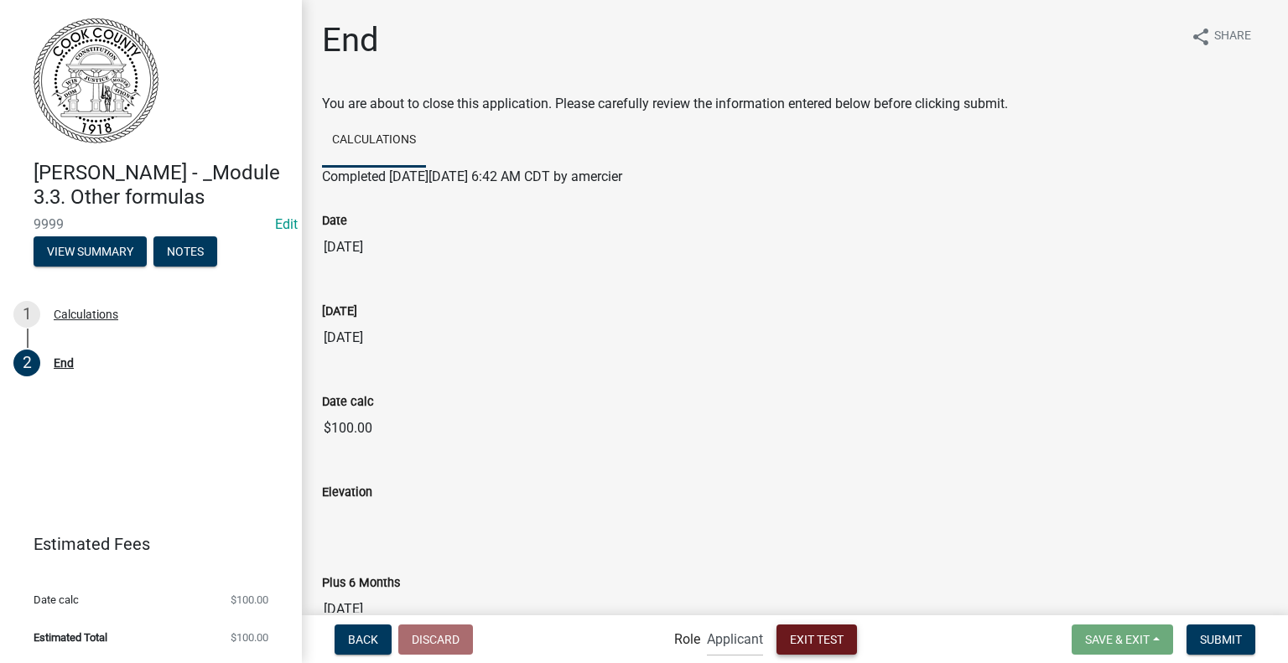
click at [840, 640] on span "Exit Test" at bounding box center [817, 638] width 54 height 13
click at [828, 647] on button "Exit Test" at bounding box center [816, 640] width 80 height 30
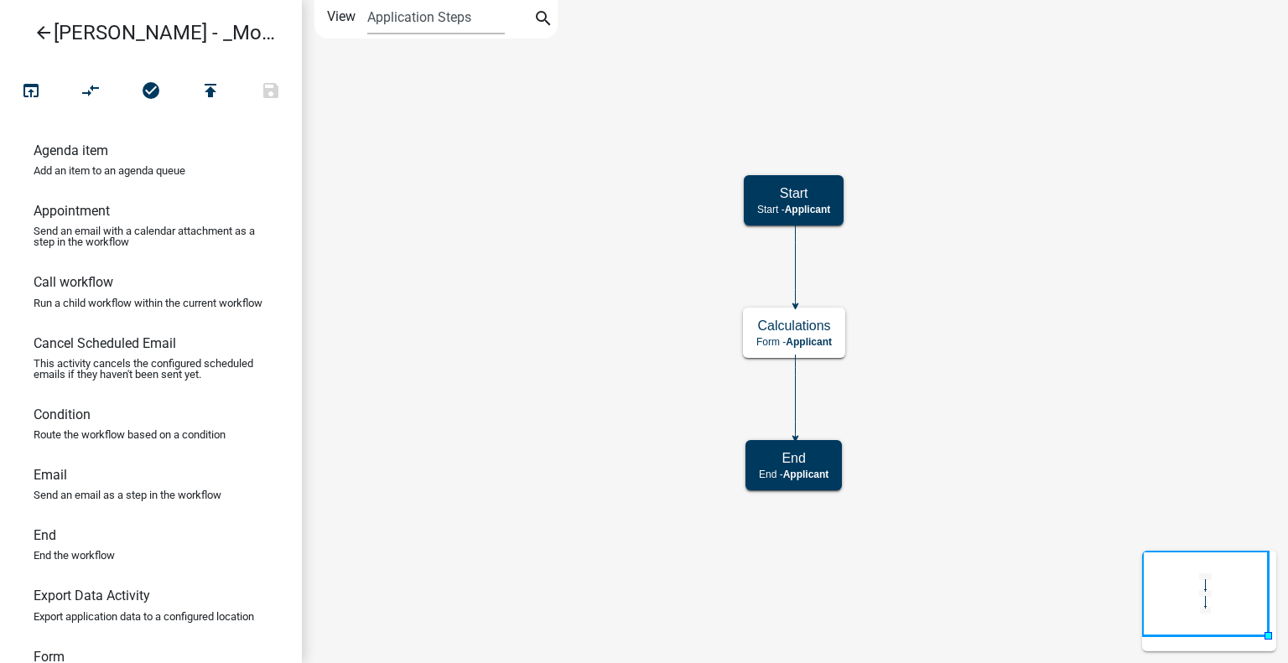
click at [44, 34] on icon "arrow_back" at bounding box center [44, 34] width 20 height 23
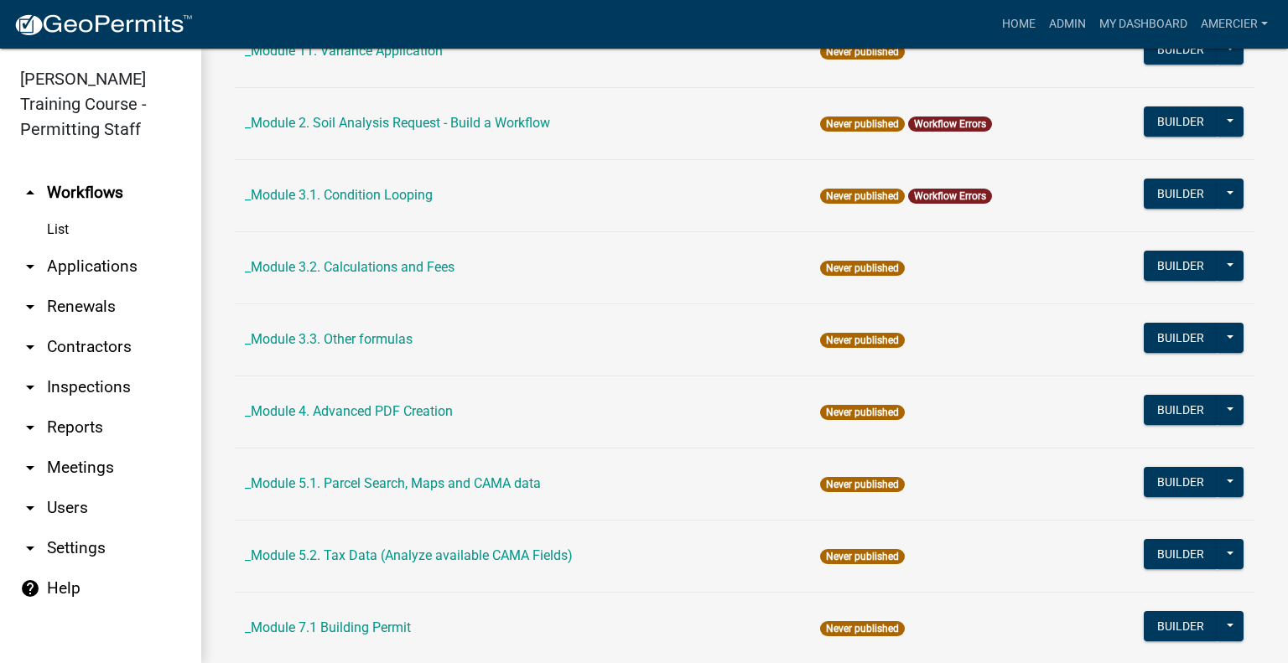
scroll to position [587, 0]
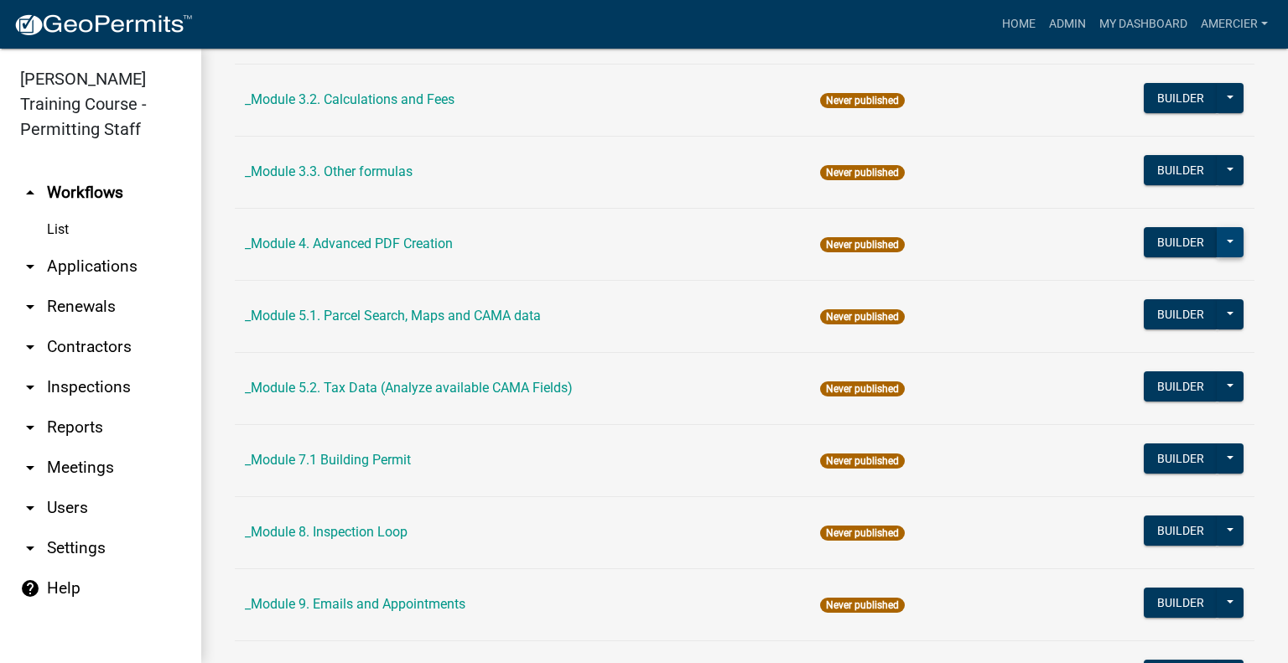
click at [1218, 241] on button at bounding box center [1230, 242] width 27 height 30
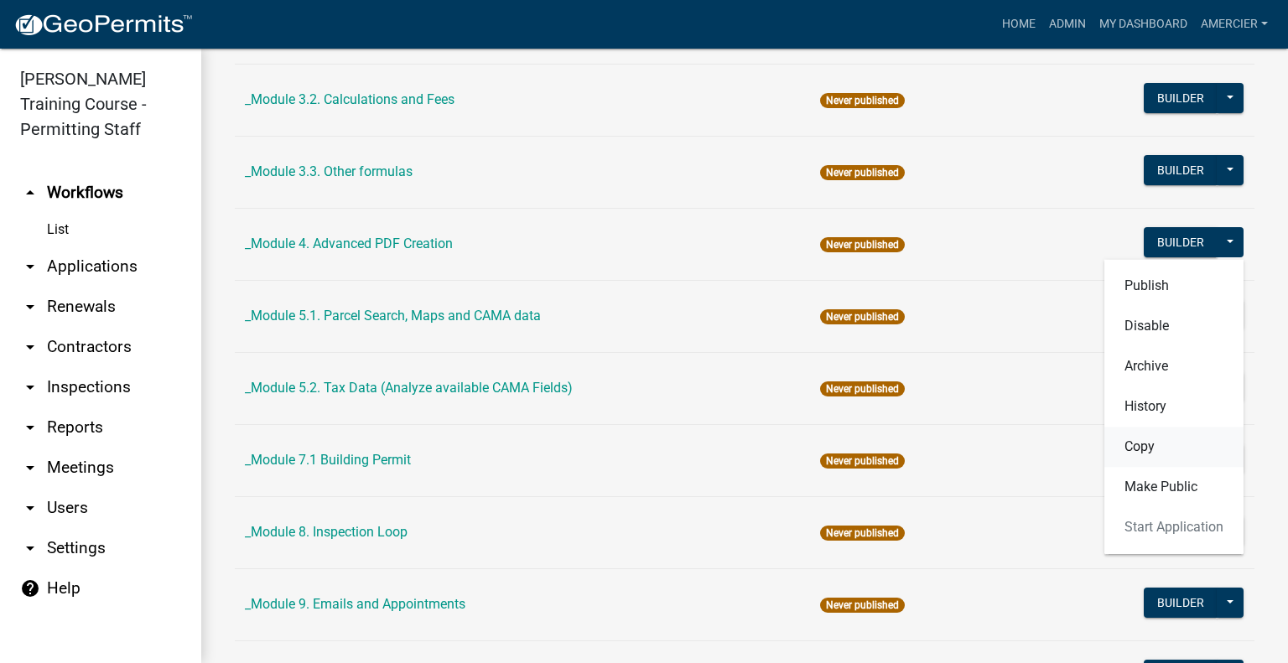
click at [1133, 455] on button "Copy" at bounding box center [1173, 447] width 139 height 40
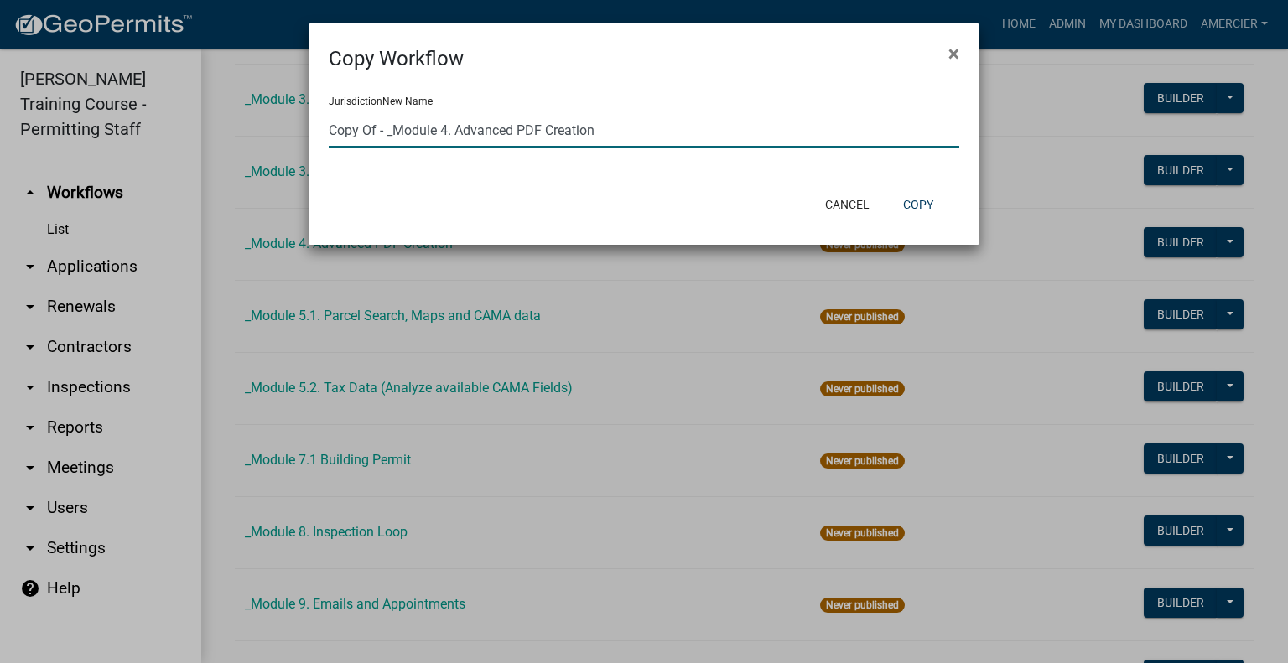
drag, startPoint x: 383, startPoint y: 132, endPoint x: 335, endPoint y: 127, distance: 48.9
click at [335, 127] on input "Copy Of - _Module 4. Advanced PDF Creation" at bounding box center [644, 130] width 631 height 34
type input "Alex _Module 4. Advanced PDF Creation"
click at [918, 202] on button "Copy" at bounding box center [918, 205] width 57 height 30
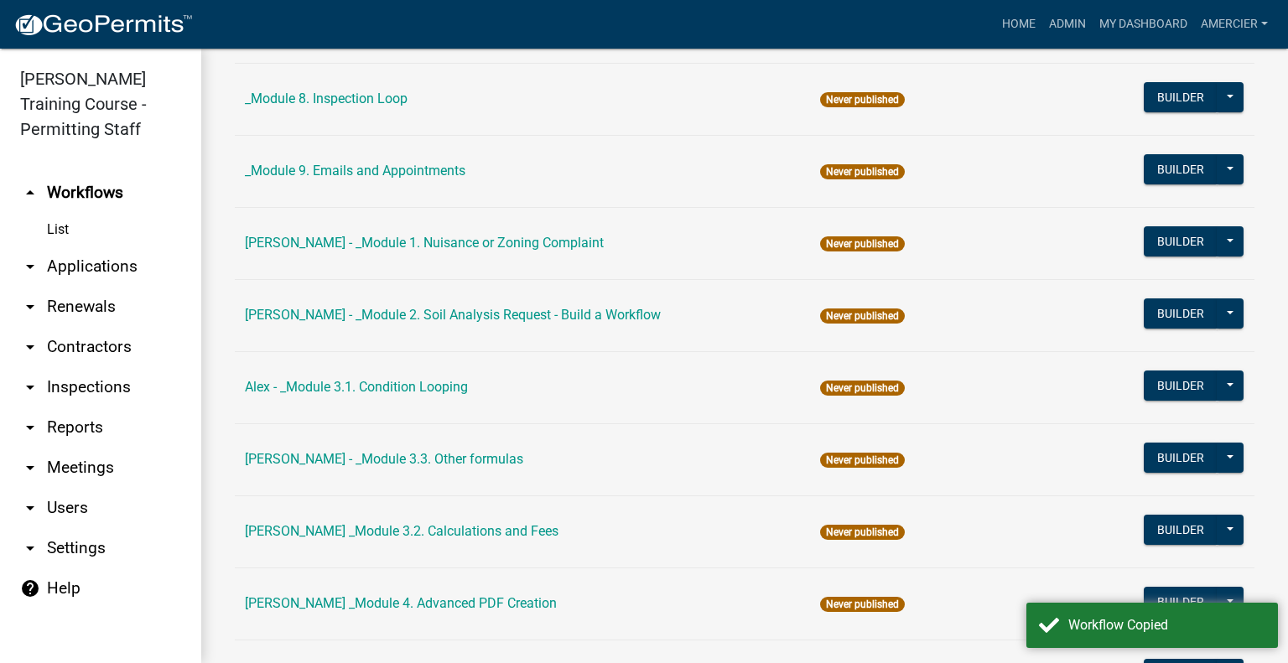
scroll to position [755, 0]
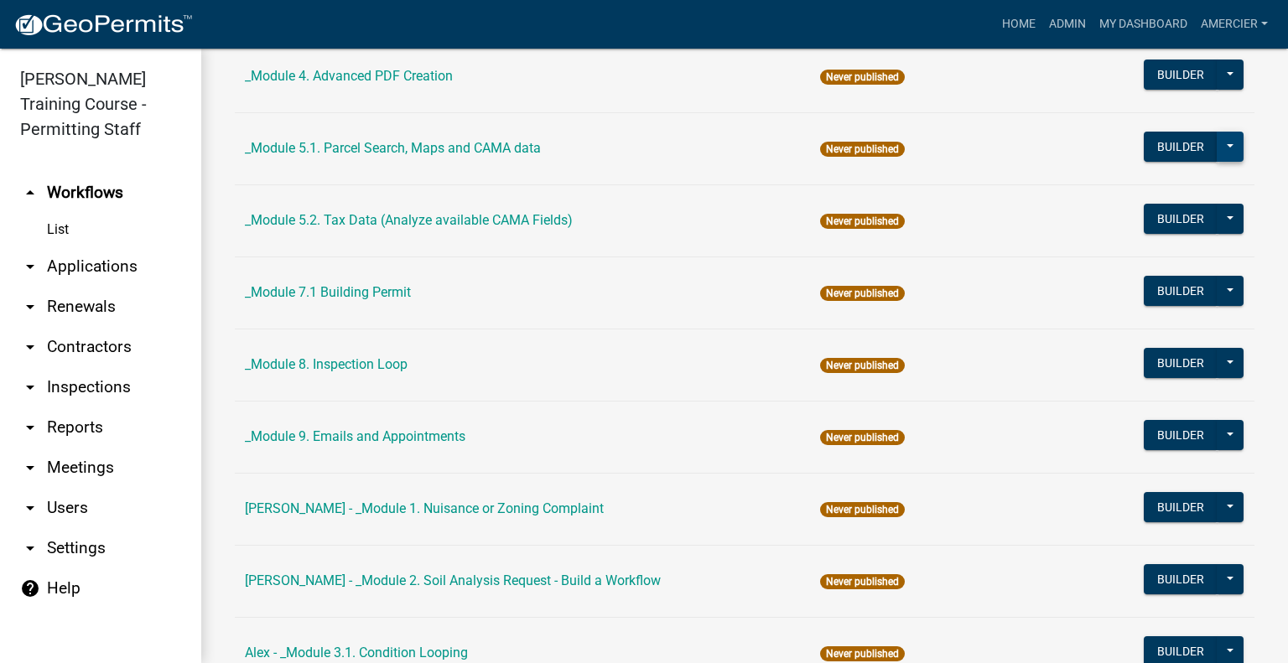
click at [1217, 142] on button at bounding box center [1230, 147] width 27 height 30
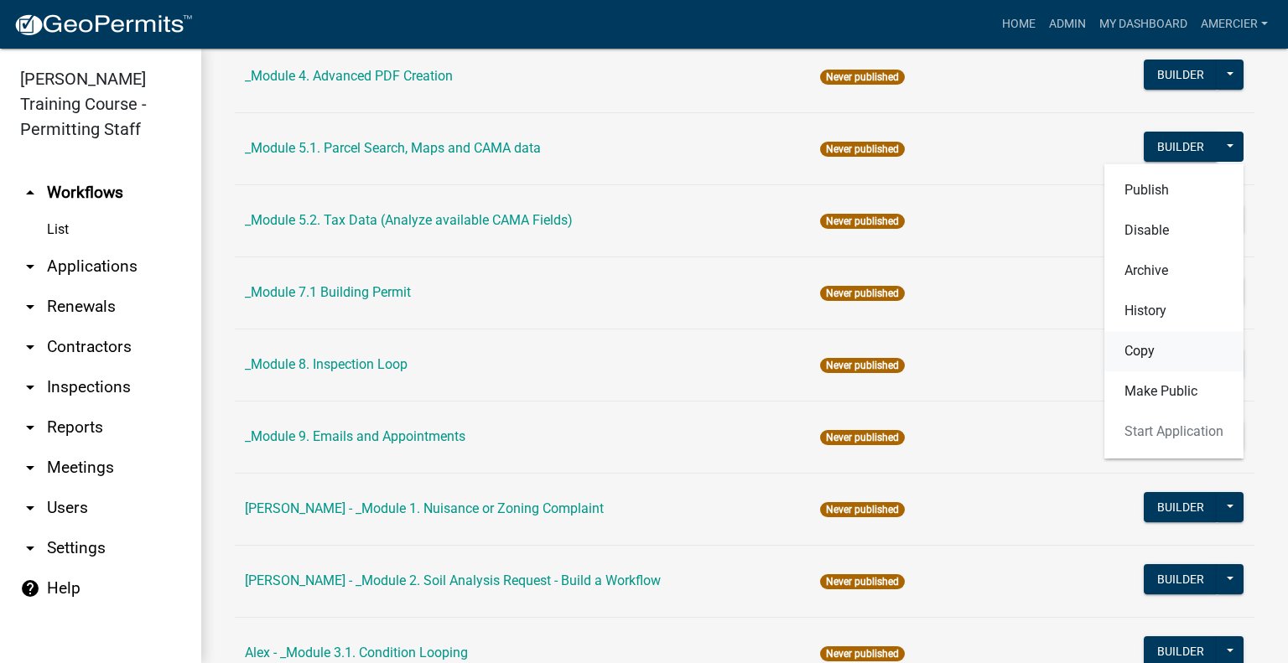
click at [1142, 348] on button "Copy" at bounding box center [1173, 351] width 139 height 40
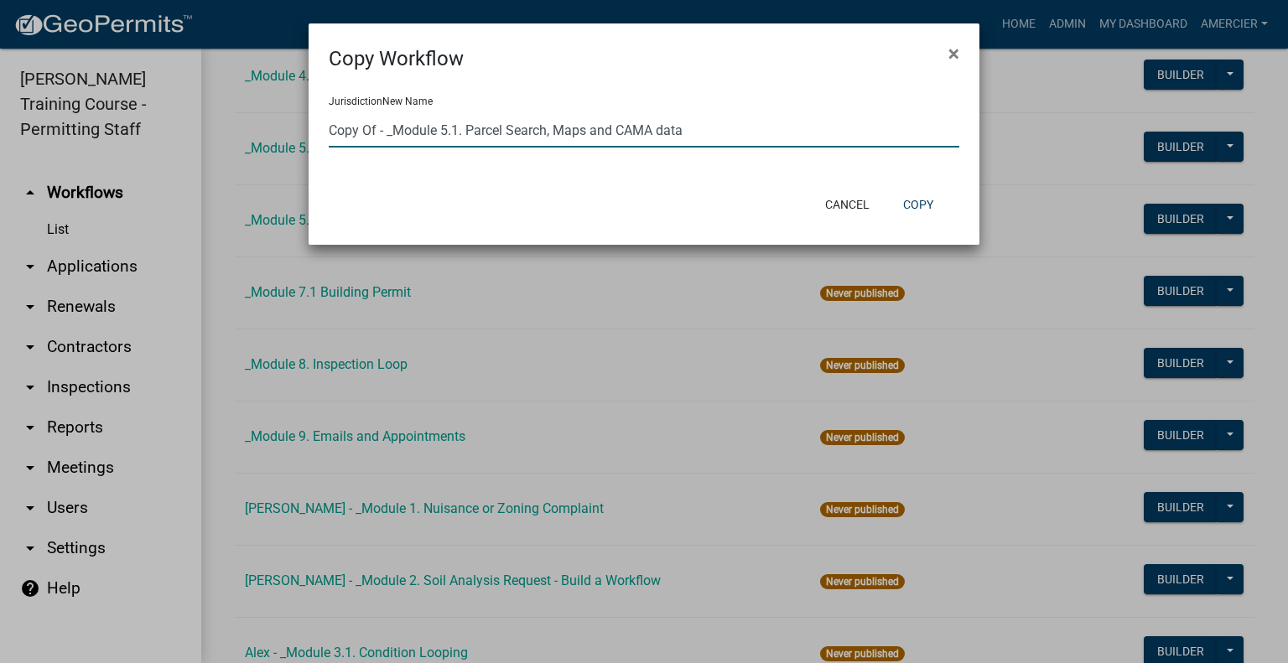
drag, startPoint x: 377, startPoint y: 133, endPoint x: 319, endPoint y: 133, distance: 57.9
click at [319, 133] on div "Jurisdiction New Name Copy Of - _Module 5.1. Parcel Search, Maps and CAMA data" at bounding box center [644, 128] width 671 height 109
click at [361, 130] on input "Alex - _Module 5.1. Parcel Search, Maps and CAMA data" at bounding box center [644, 130] width 631 height 34
type input "Alex _Module 5.1. Parcel Search, Maps and CAMA data"
click at [915, 204] on button "Copy" at bounding box center [918, 205] width 57 height 30
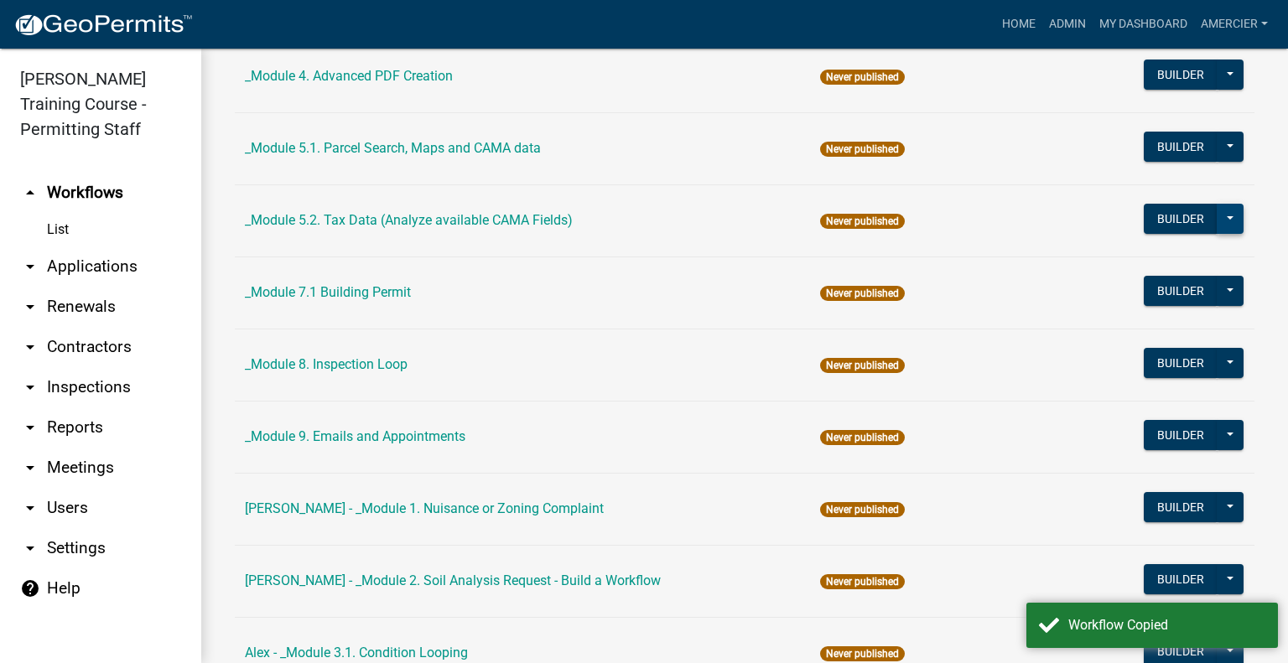
click at [1217, 219] on button at bounding box center [1230, 219] width 27 height 30
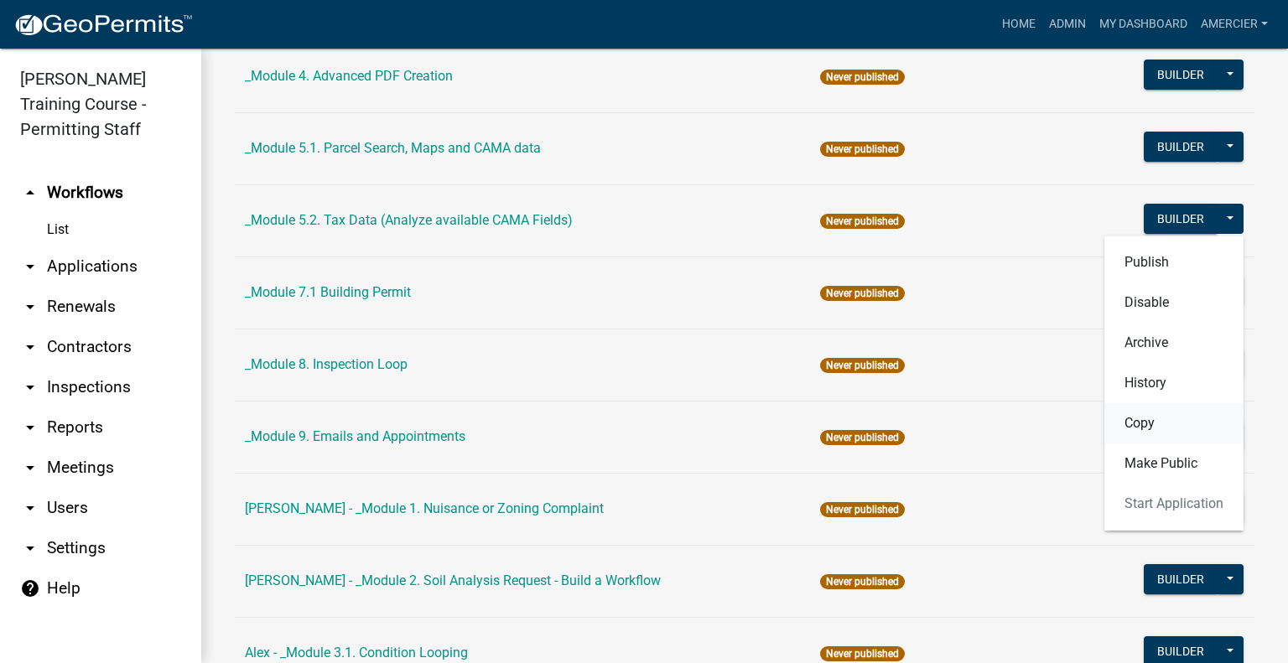
click at [1144, 423] on button "Copy" at bounding box center [1173, 423] width 139 height 40
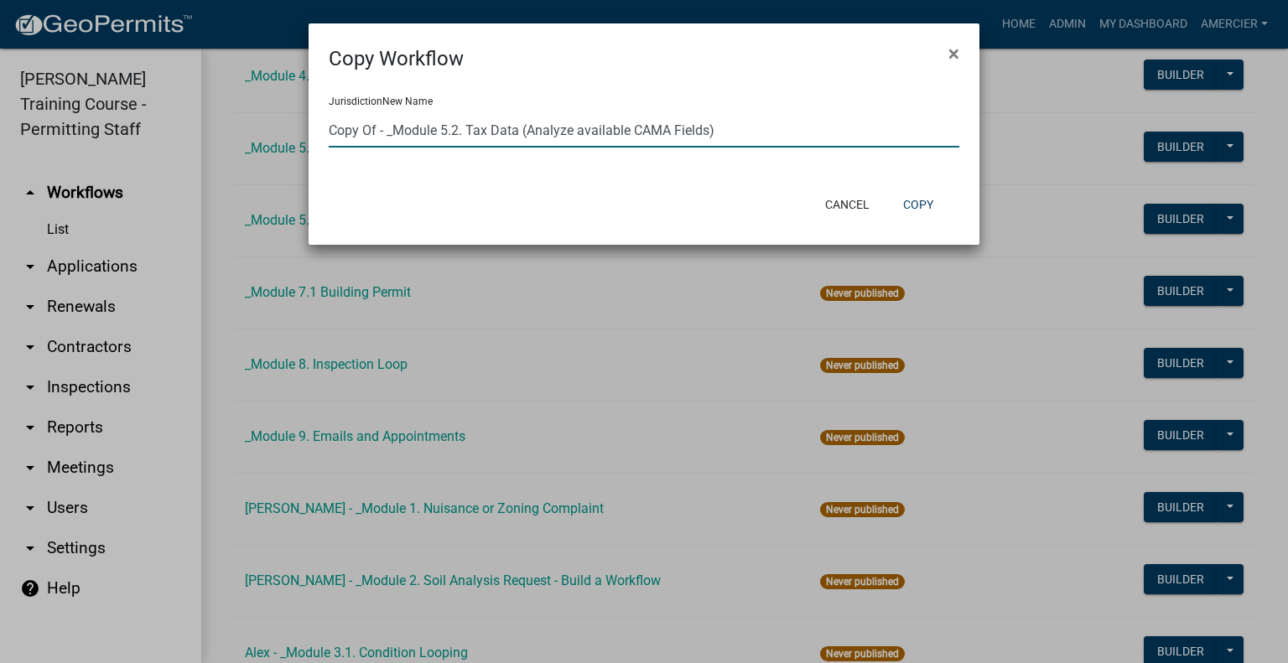
drag, startPoint x: 382, startPoint y: 130, endPoint x: 299, endPoint y: 126, distance: 83.1
click at [299, 126] on ngb-modal-window "Copy Workflow × Jurisdiction New Name Copy Of - _Module 5.2. Tax Data (Analyze …" at bounding box center [644, 331] width 1288 height 663
type input "Alex _Module 5.2. Tax Data (Analyze available CAMA Fields)"
click at [917, 200] on button "Copy" at bounding box center [918, 205] width 57 height 30
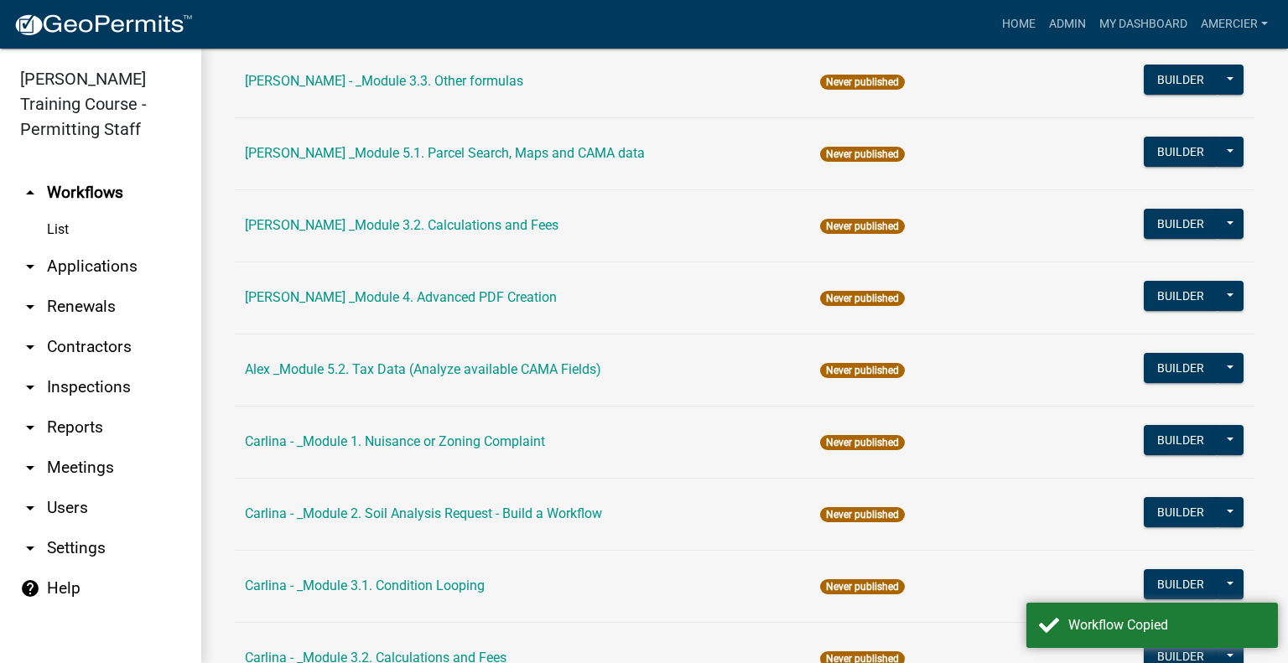
scroll to position [1426, 0]
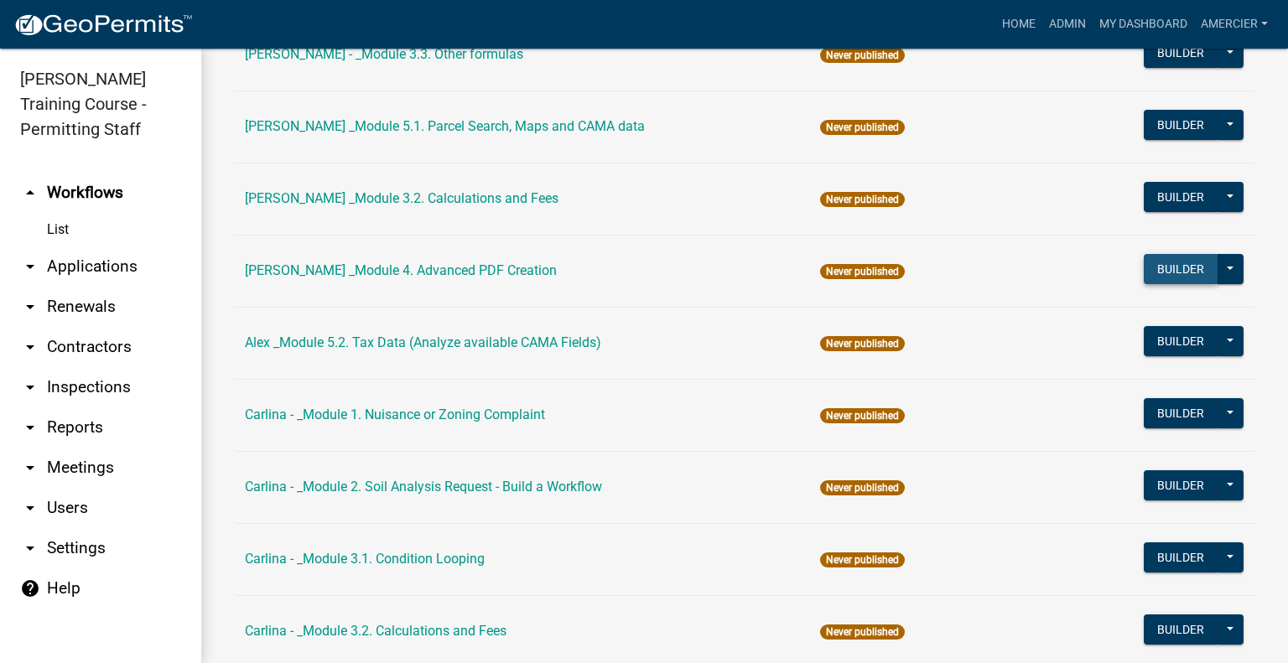
click at [1165, 272] on button "Builder" at bounding box center [1181, 269] width 74 height 30
